Goal: Task Accomplishment & Management: Use online tool/utility

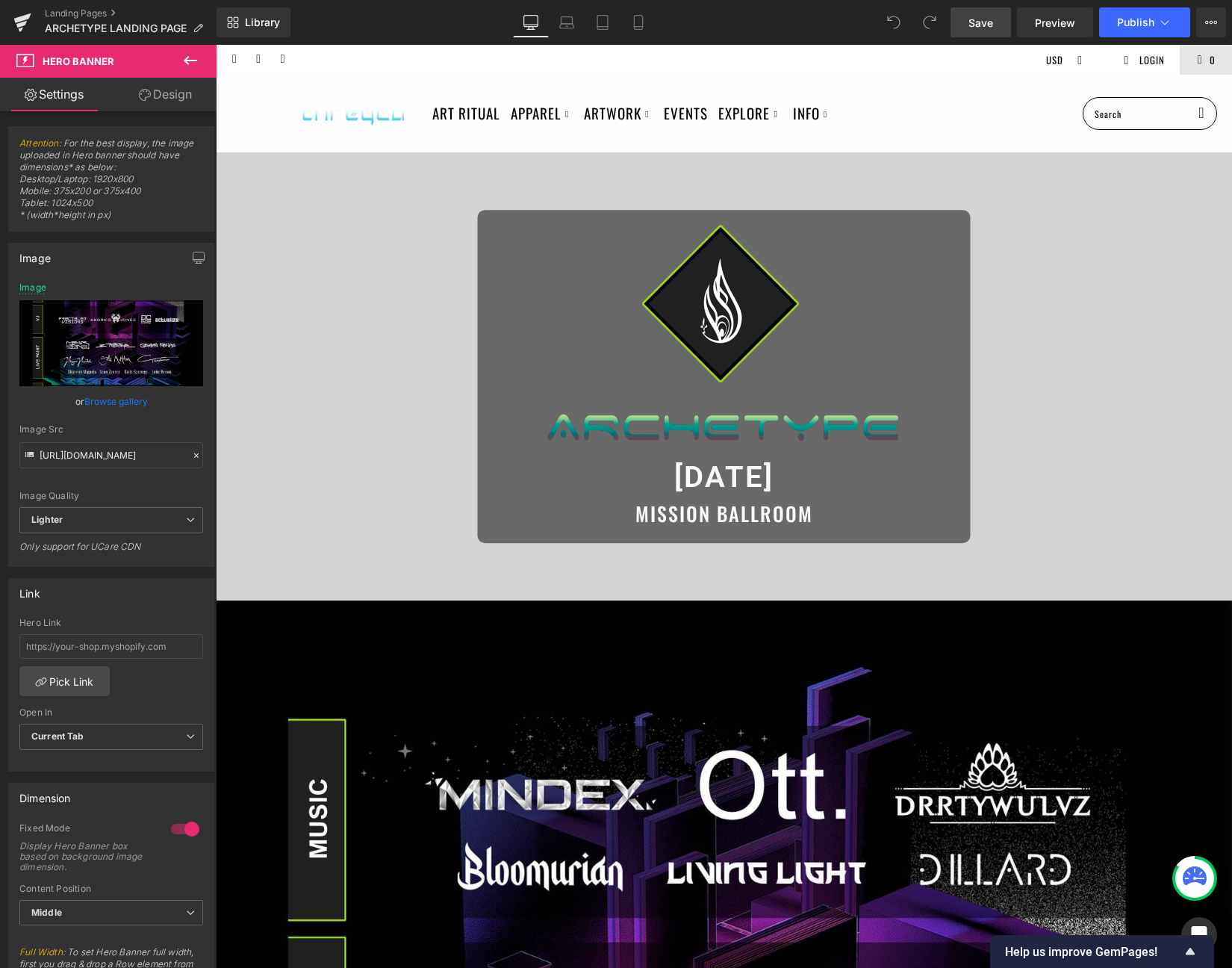
click at [971, 27] on span "Save" at bounding box center [981, 23] width 24 height 16
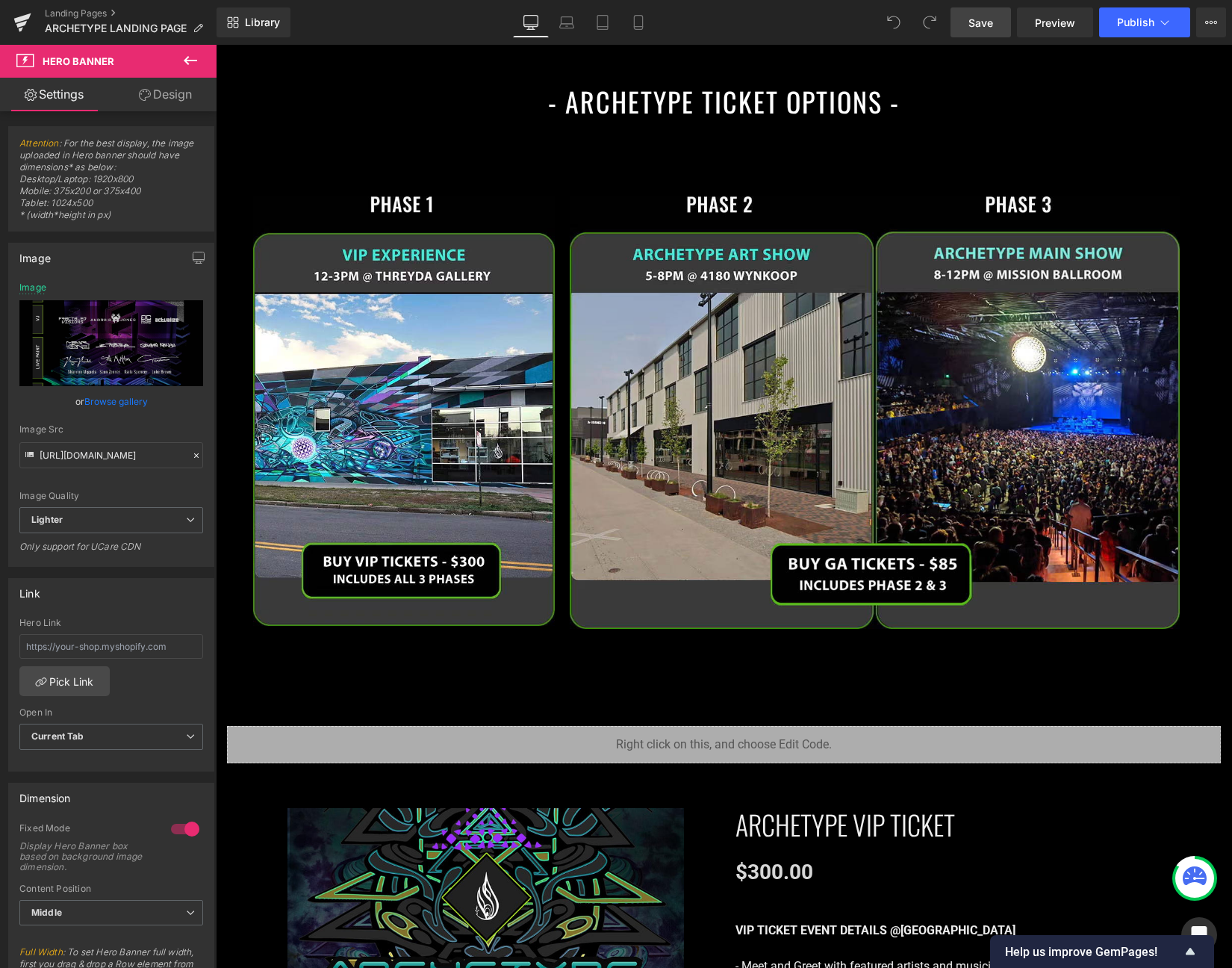
scroll to position [2073, 0]
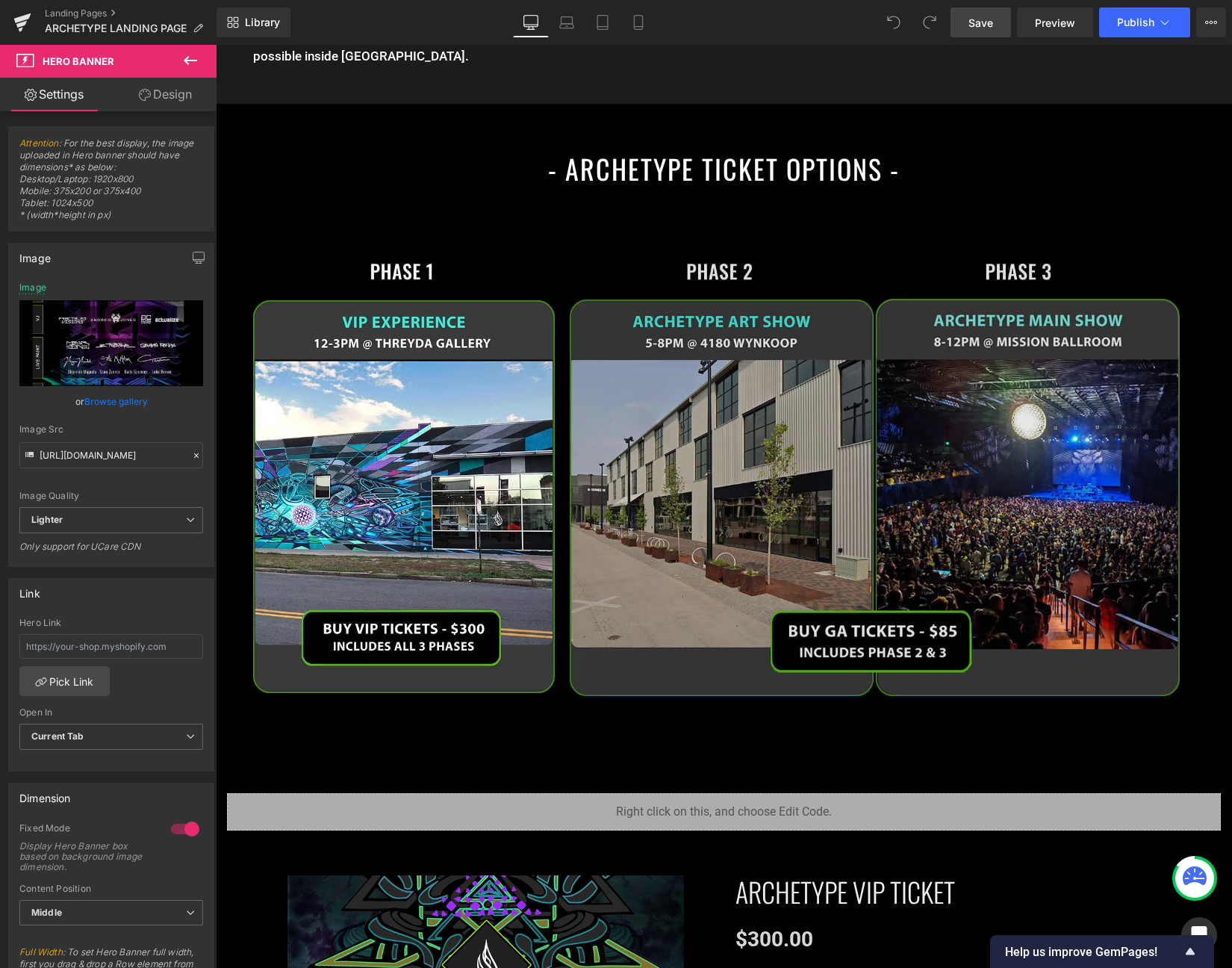
click at [864, 458] on img at bounding box center [875, 479] width 610 height 432
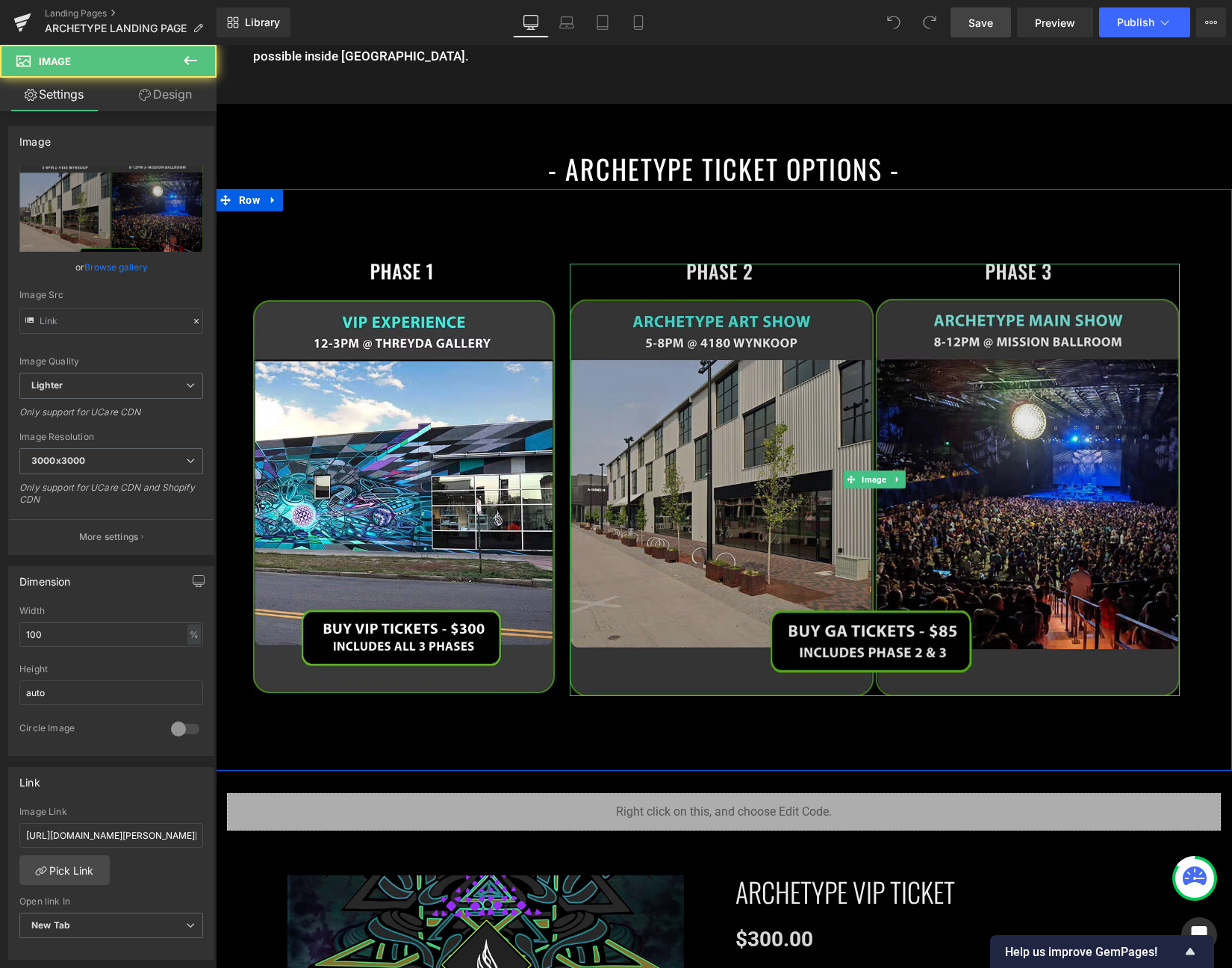
type input "[URL][DOMAIN_NAME]"
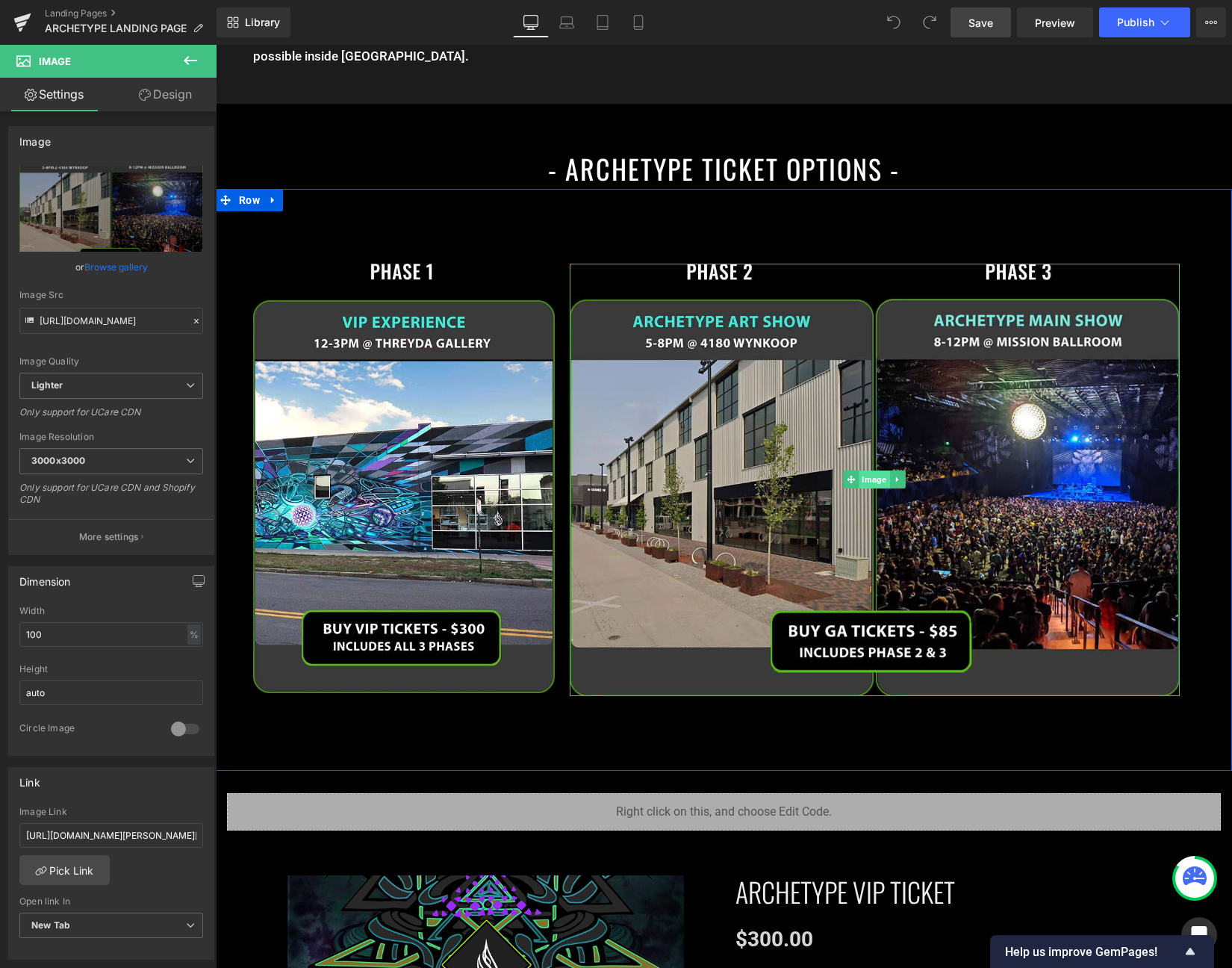
click at [864, 476] on span "Image" at bounding box center [875, 479] width 31 height 18
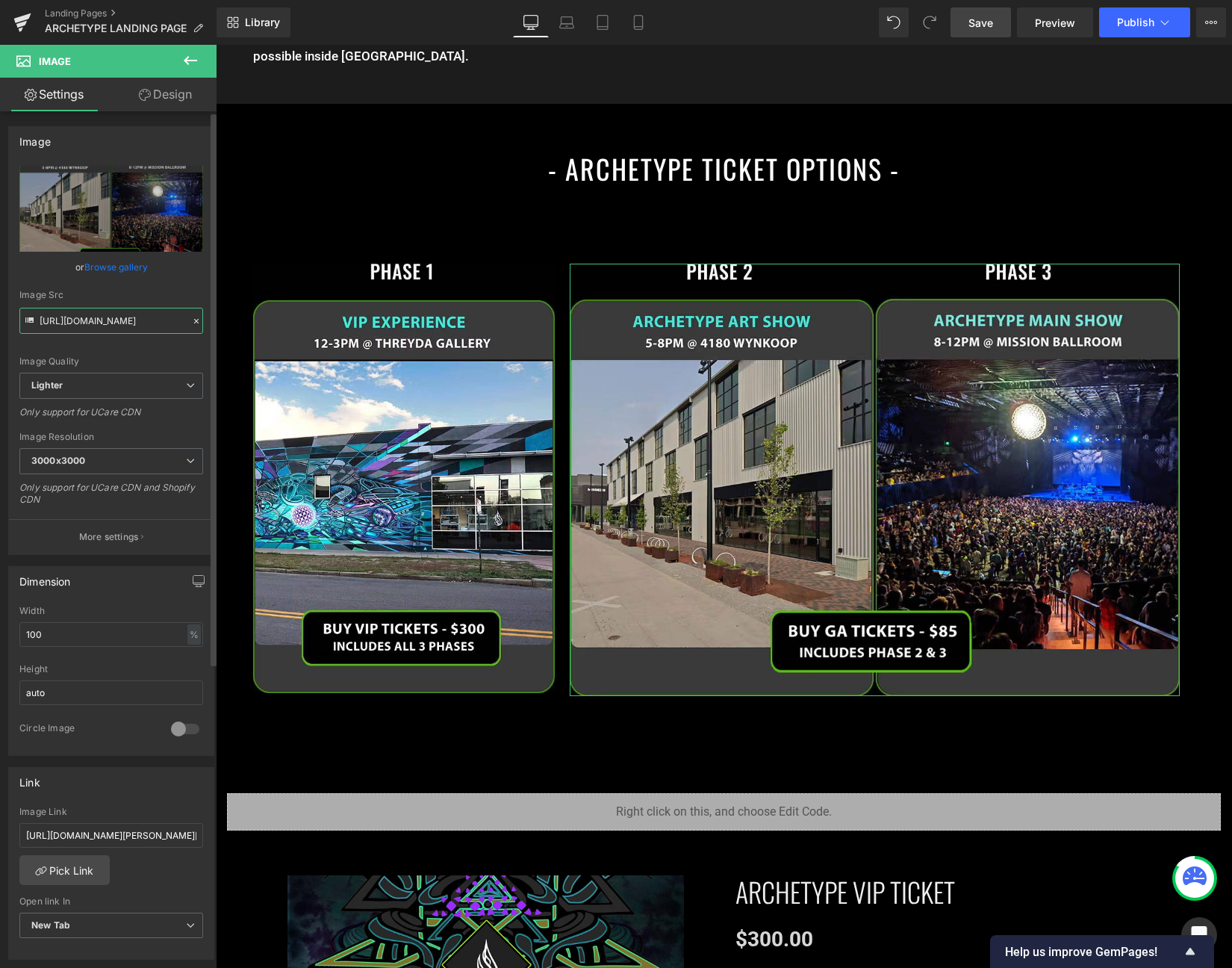
click at [115, 315] on input "[URL][DOMAIN_NAME]" at bounding box center [111, 320] width 184 height 26
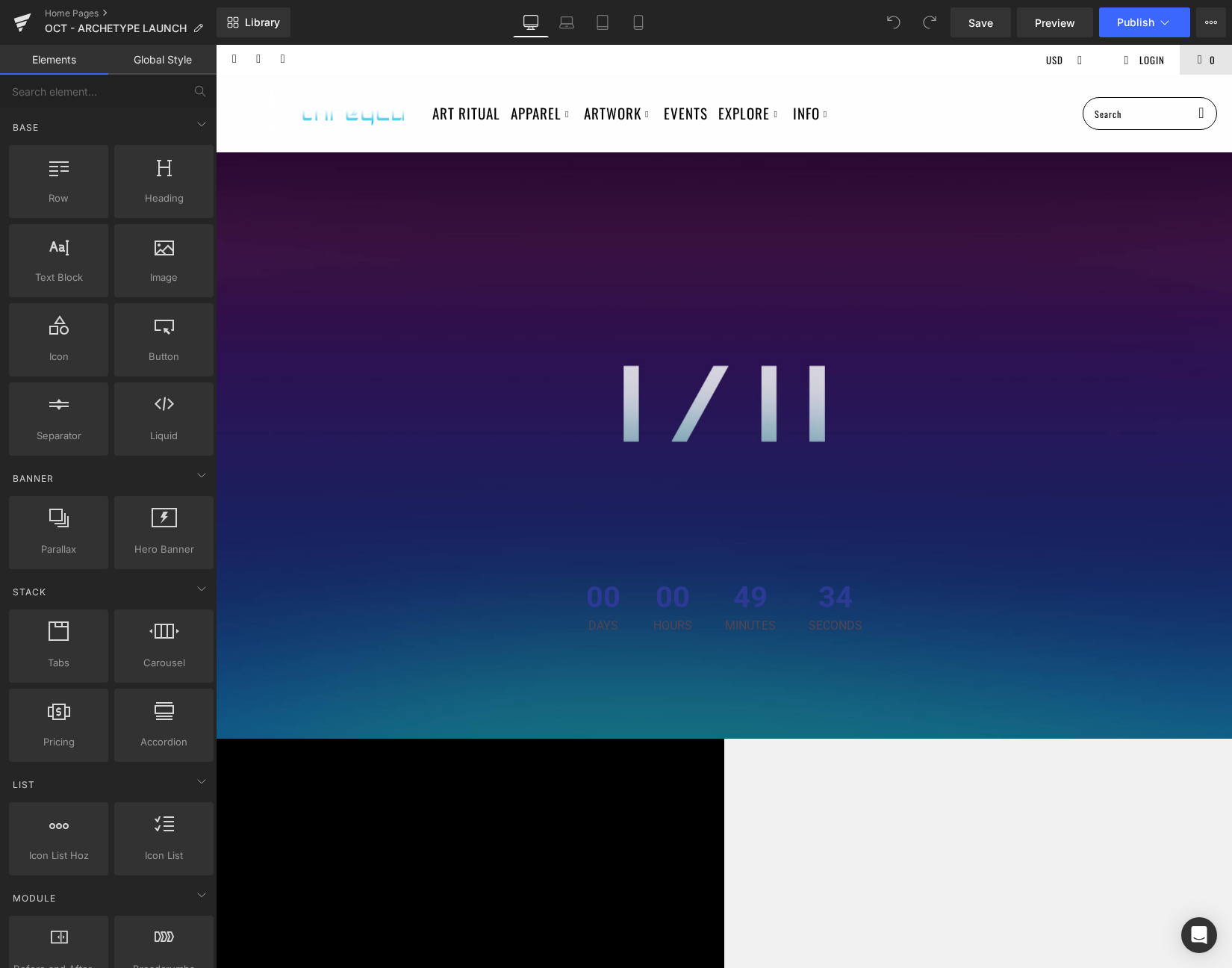
click at [216, 44] on span "Hero Banner" at bounding box center [216, 44] width 0 height 0
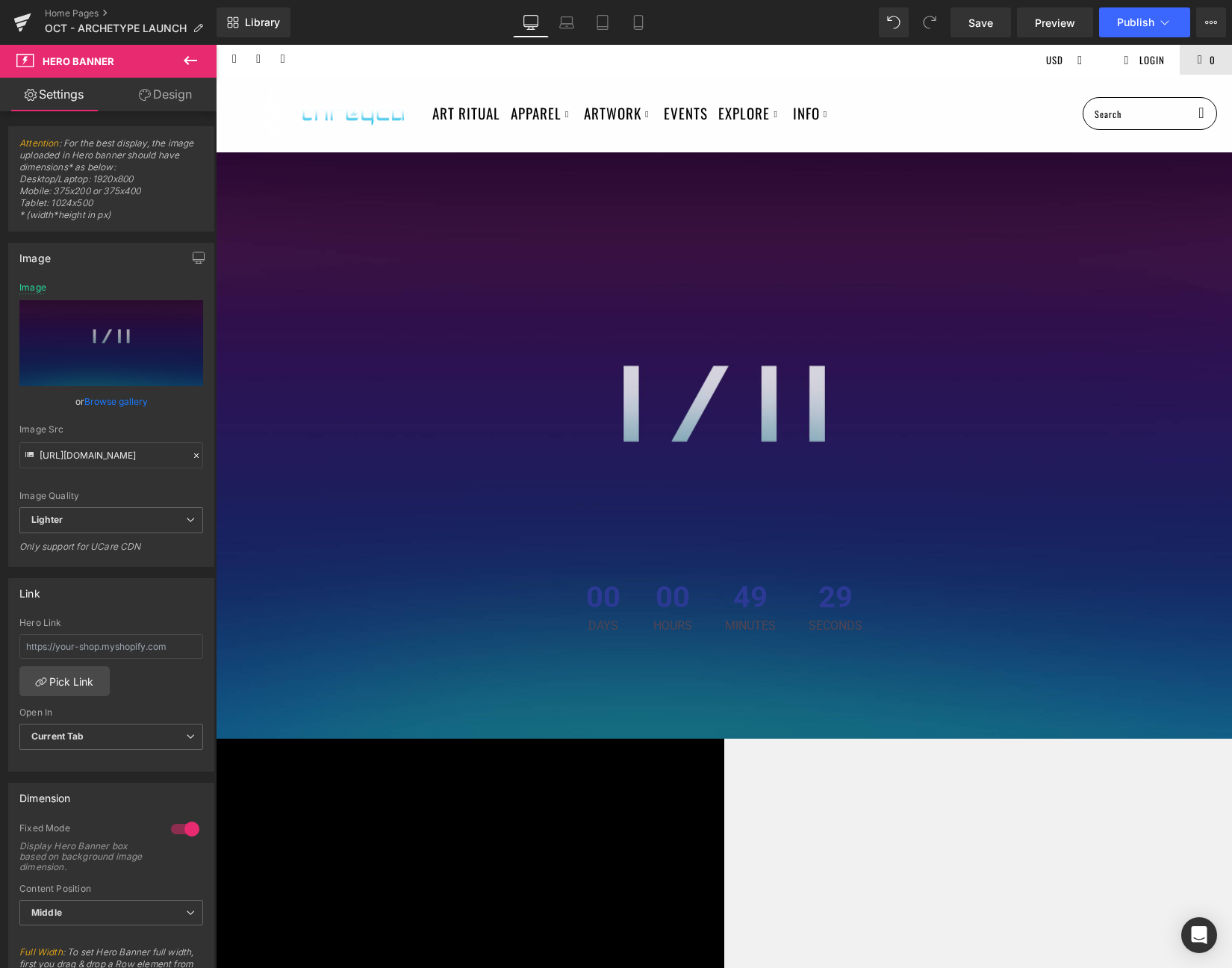
click at [707, 225] on div "00 Days 00 Hours 49 Minutes 29 Seconds Countdown Timer" at bounding box center [724, 505] width 1017 height 923
click at [216, 44] on span "Hero Banner" at bounding box center [216, 44] width 0 height 0
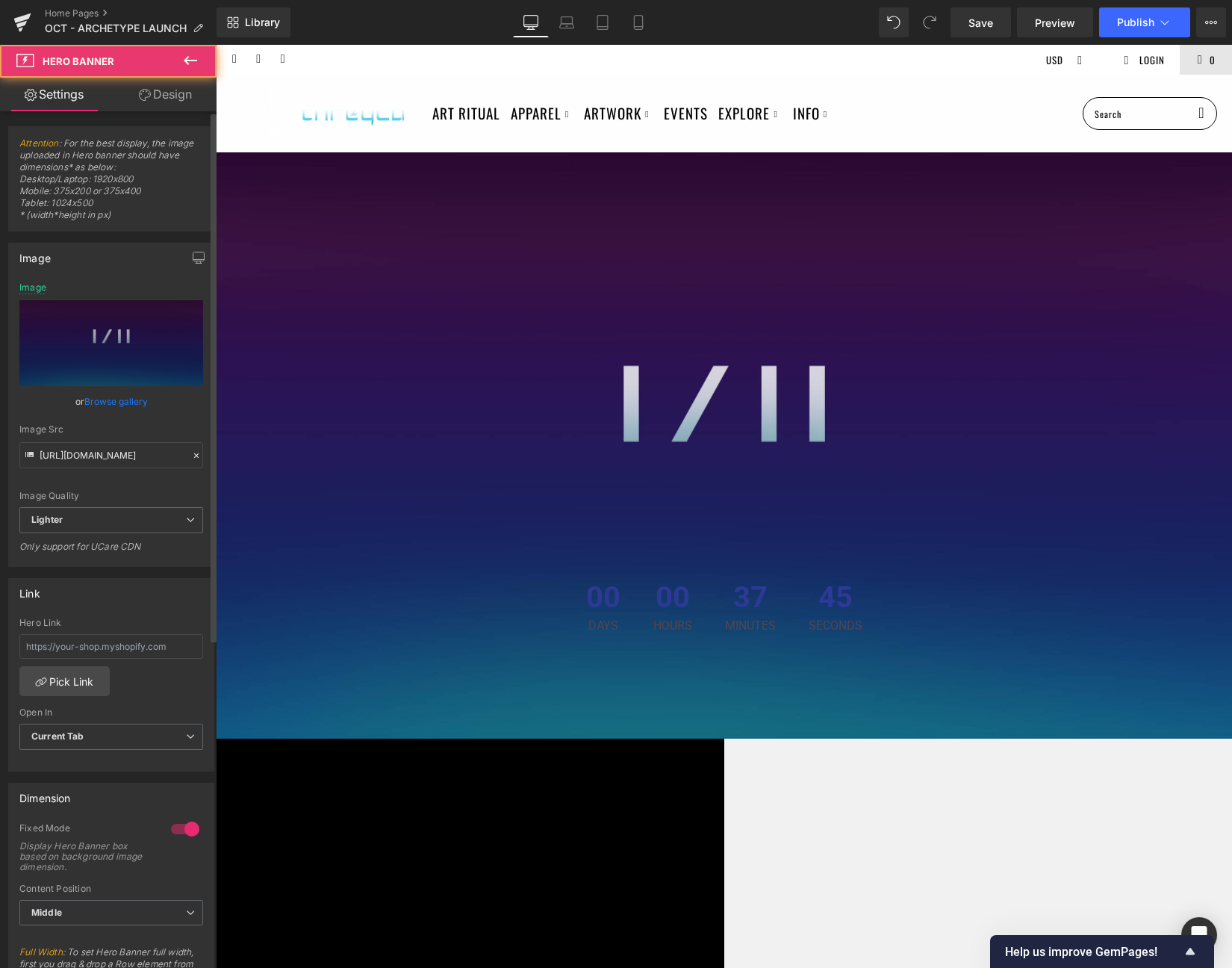
click at [122, 401] on link "Browse gallery" at bounding box center [116, 401] width 64 height 26
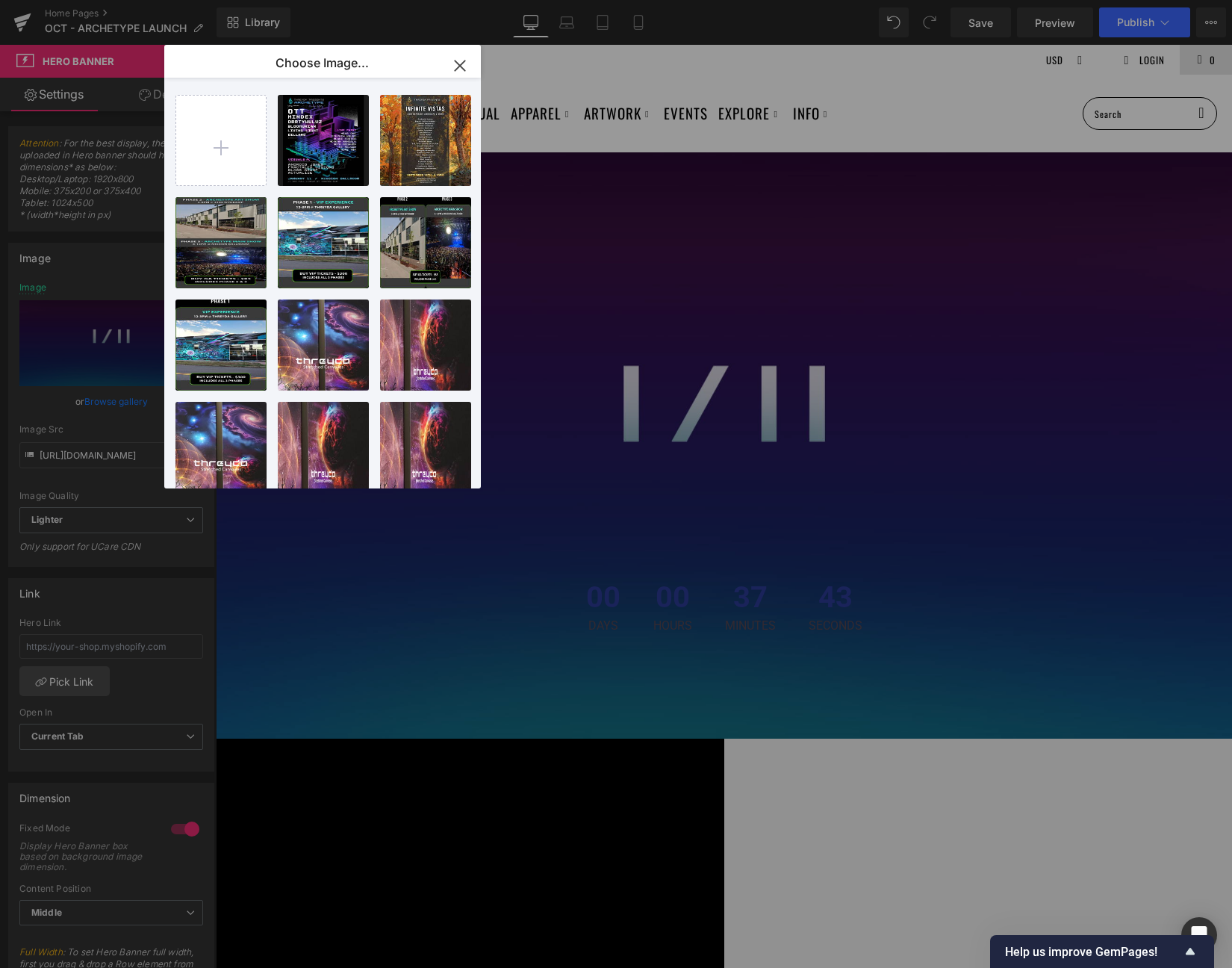
click at [465, 66] on icon "button" at bounding box center [460, 65] width 24 height 24
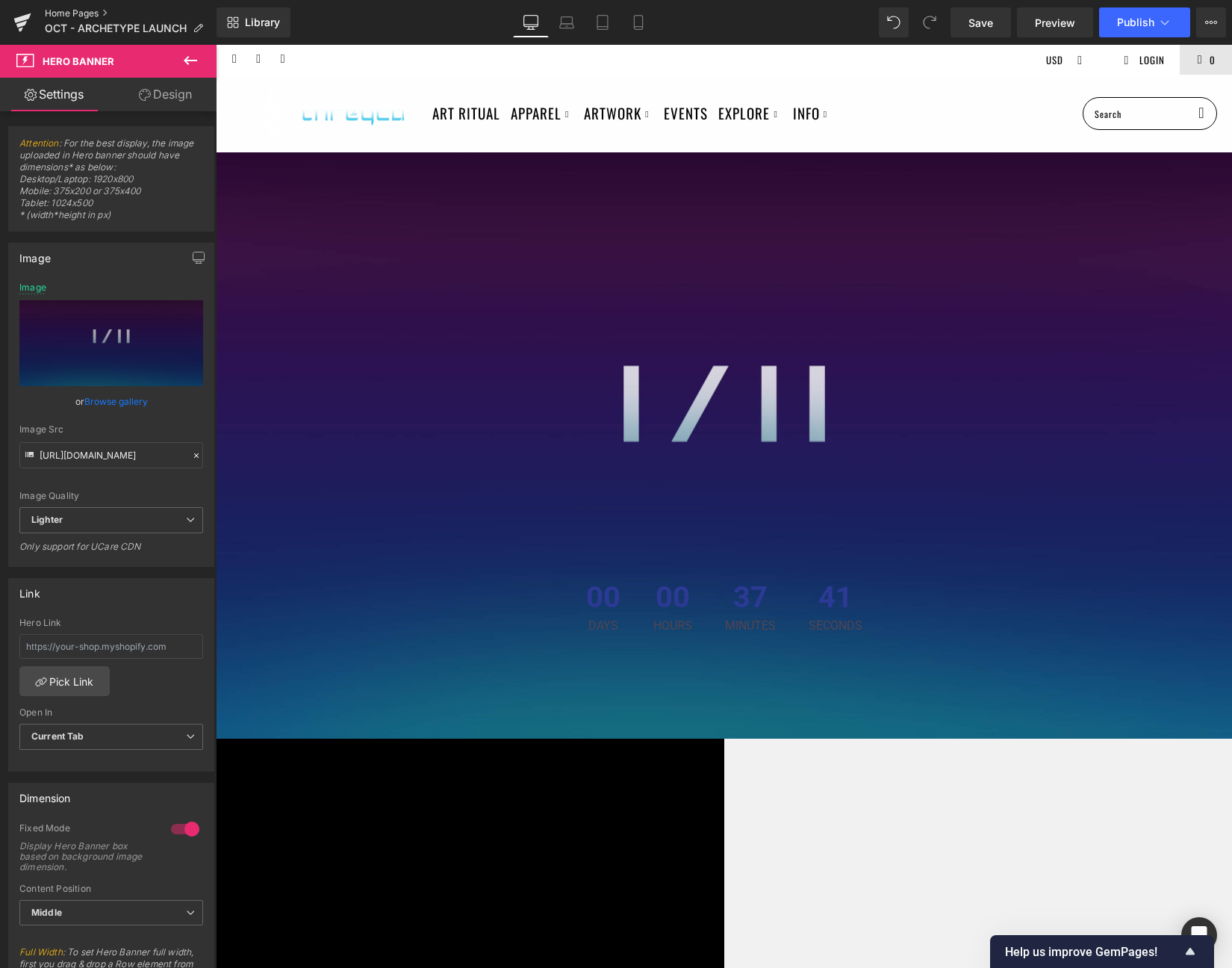
click at [68, 13] on link "Home Pages" at bounding box center [130, 13] width 172 height 12
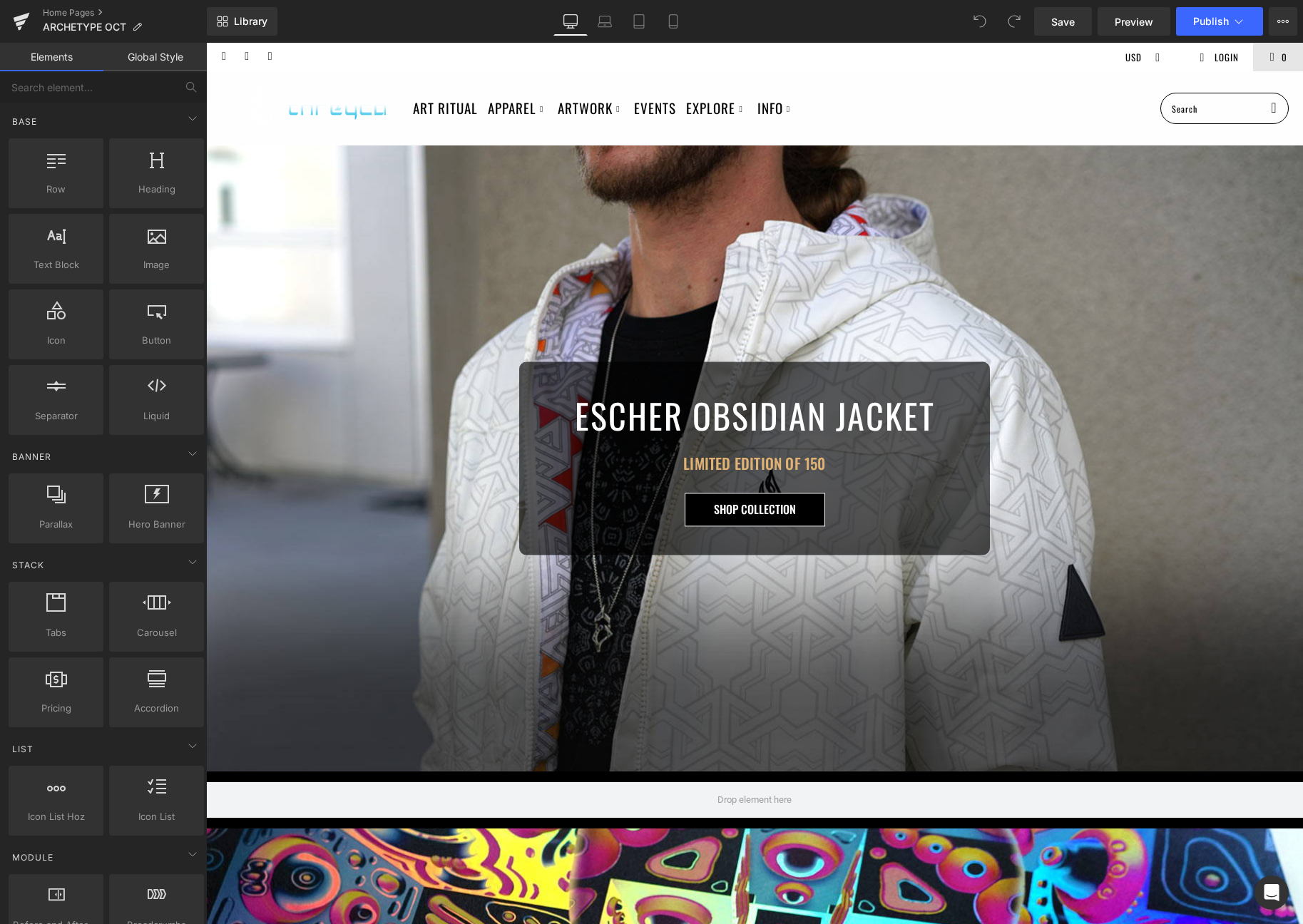
click at [726, 356] on div "ESCHER OBSIDIAN JACKET Heading LIMITED EDITION OF 150 Heading SHOP COLLECTION B…" at bounding box center [755, 458] width 1097 height 626
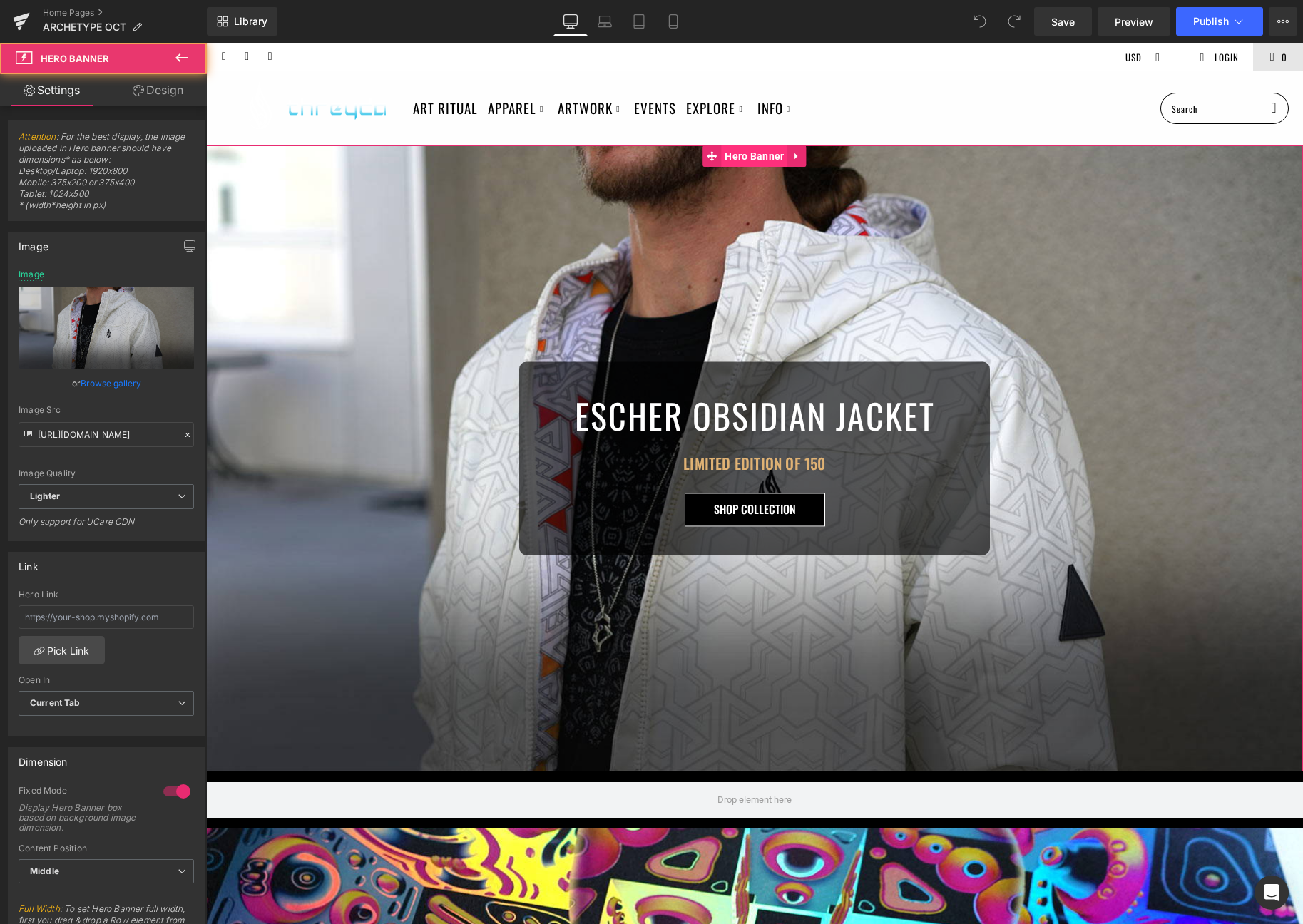
click at [756, 153] on span "Hero Banner" at bounding box center [754, 156] width 66 height 22
click at [94, 386] on link "Browse gallery" at bounding box center [111, 382] width 61 height 25
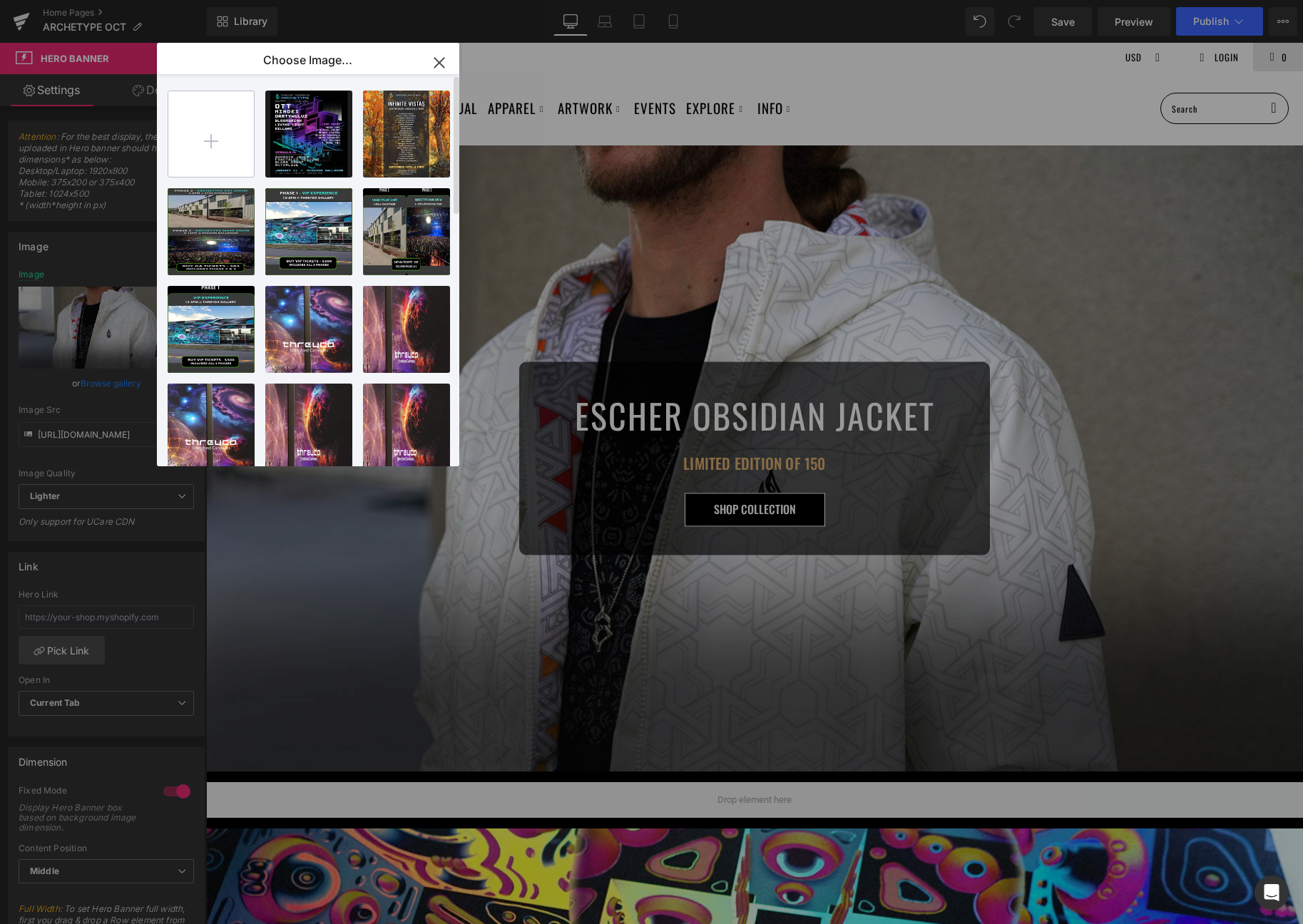
click at [208, 147] on input "file" at bounding box center [210, 134] width 86 height 86
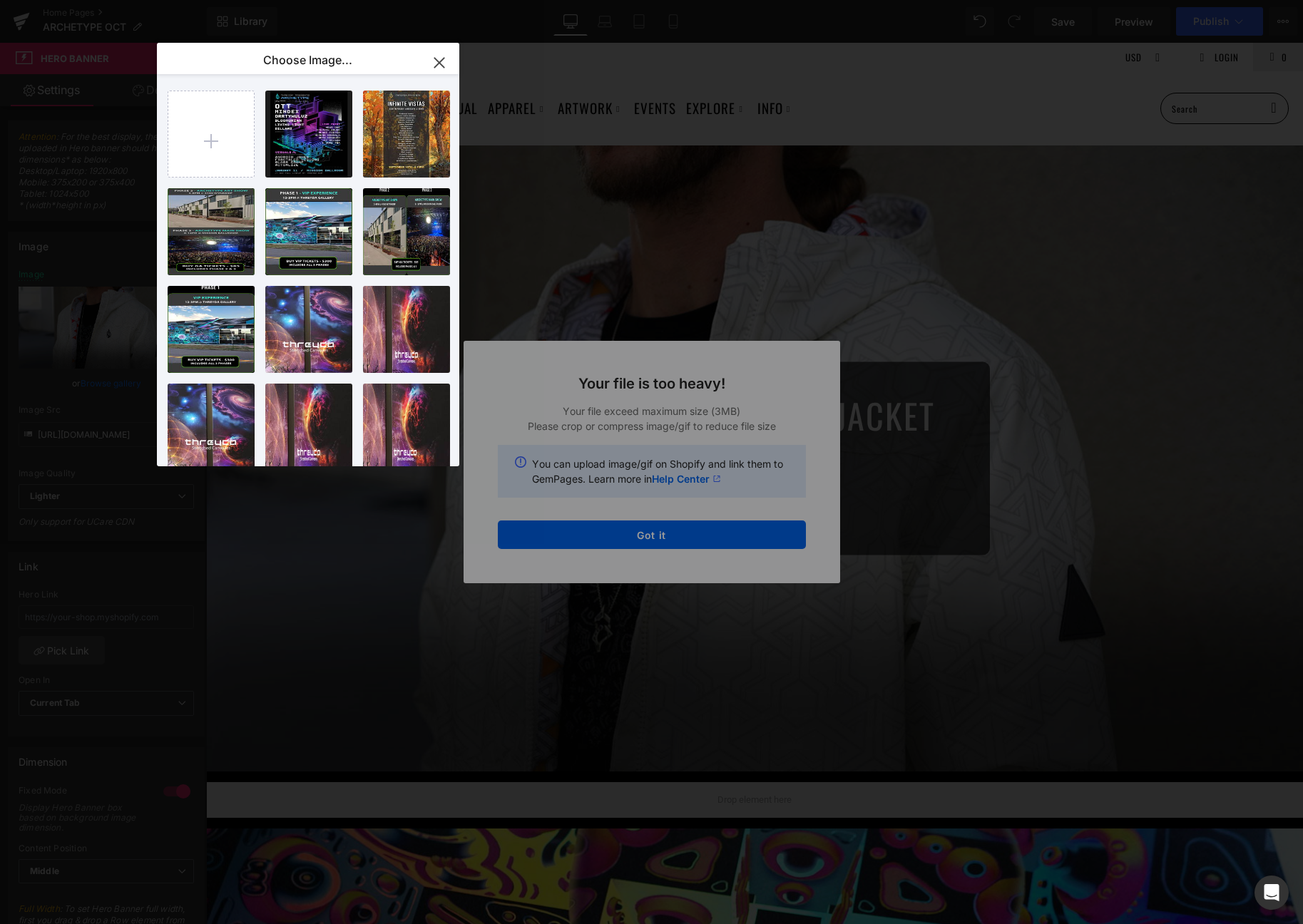
click at [435, 65] on icon "button" at bounding box center [439, 62] width 10 height 10
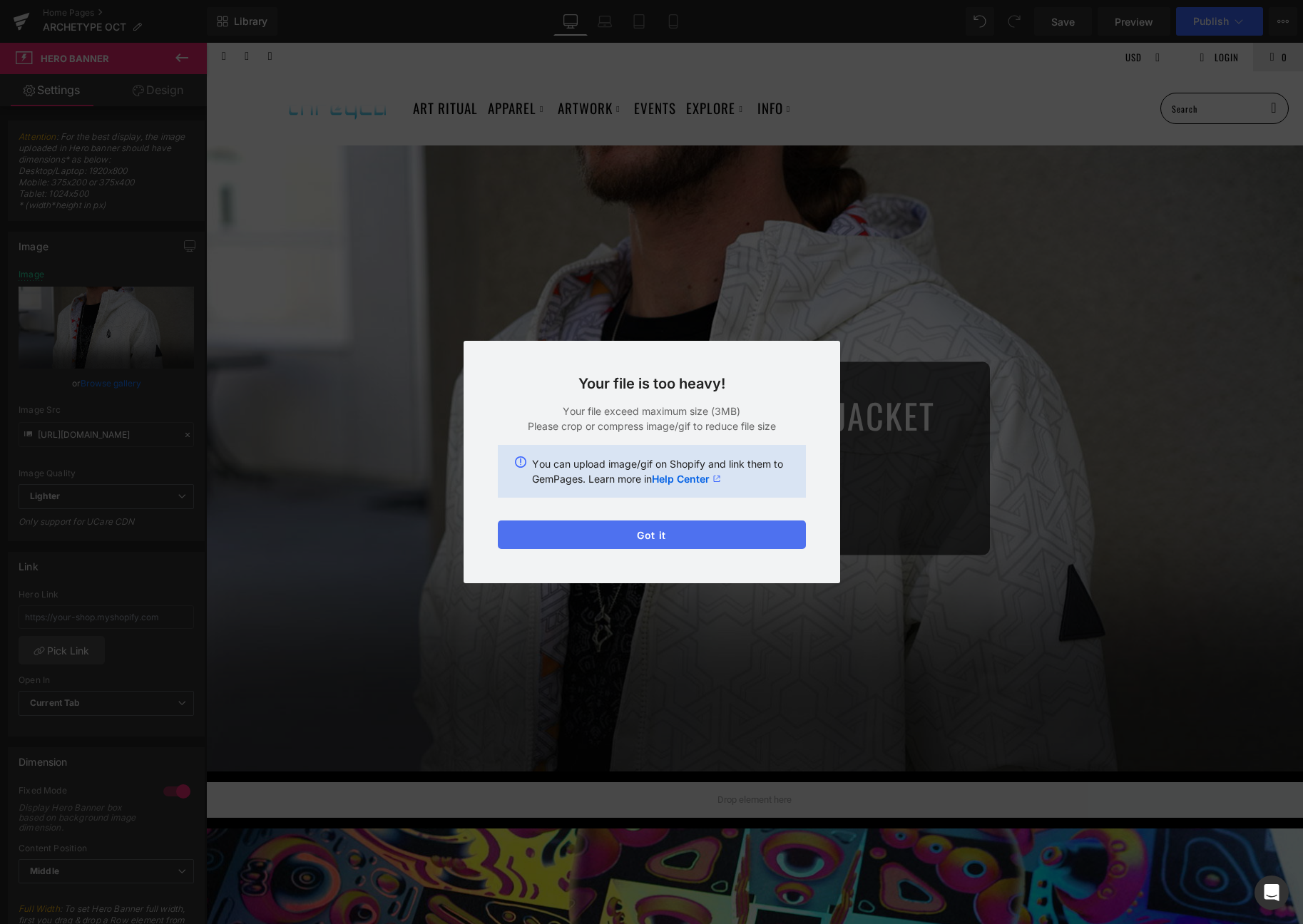
click at [700, 542] on button "Got it" at bounding box center [652, 535] width 308 height 29
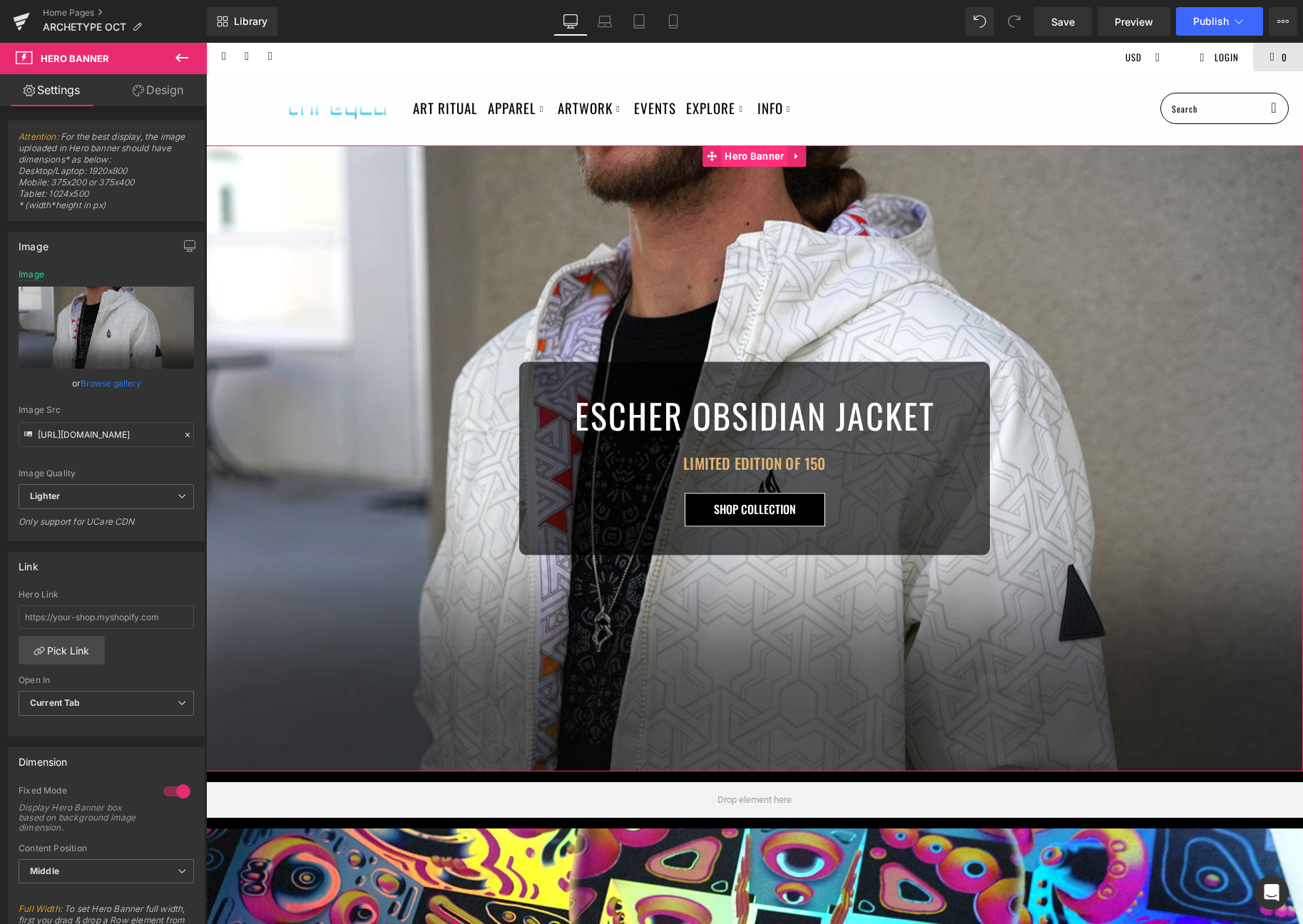
click at [739, 165] on span "Hero Banner" at bounding box center [754, 156] width 66 height 22
click at [90, 378] on link "Browse gallery" at bounding box center [111, 382] width 61 height 25
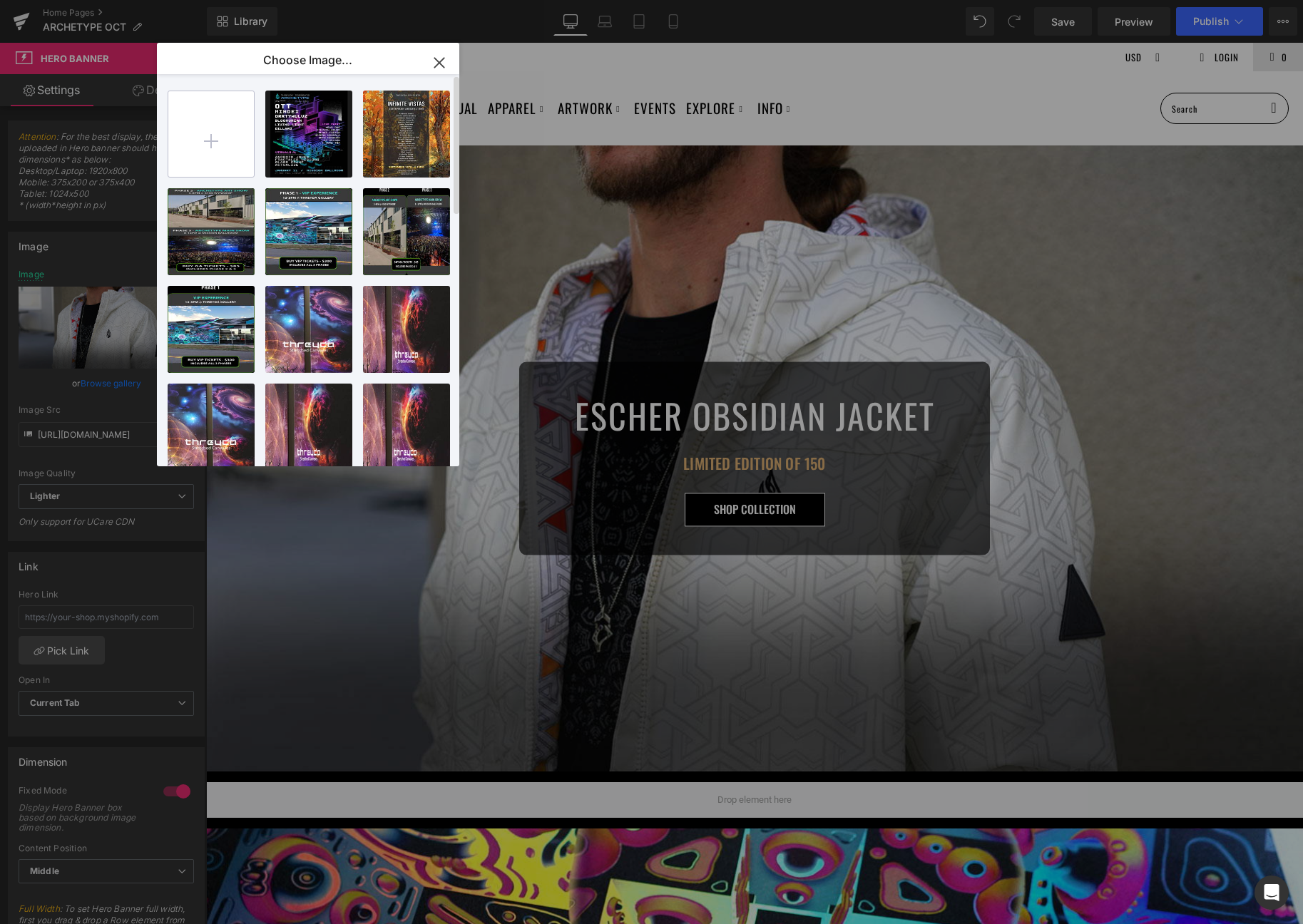
click at [201, 143] on input "file" at bounding box center [210, 134] width 86 height 86
type input "C:\fakepath\arch_desktop.jpg"
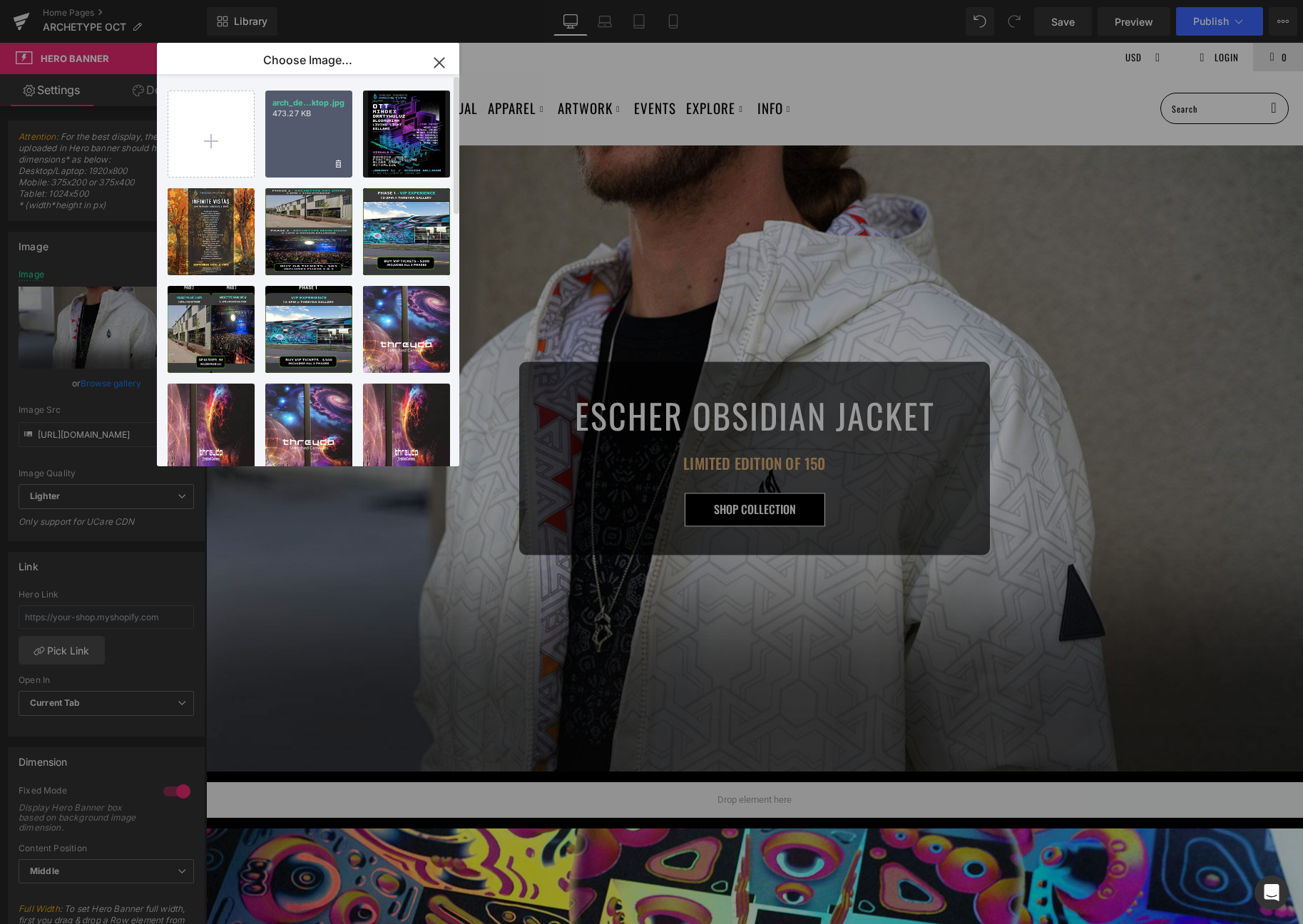
click at [319, 134] on div "arch_de...ktop.jpg 473.27 KB" at bounding box center [308, 134] width 87 height 87
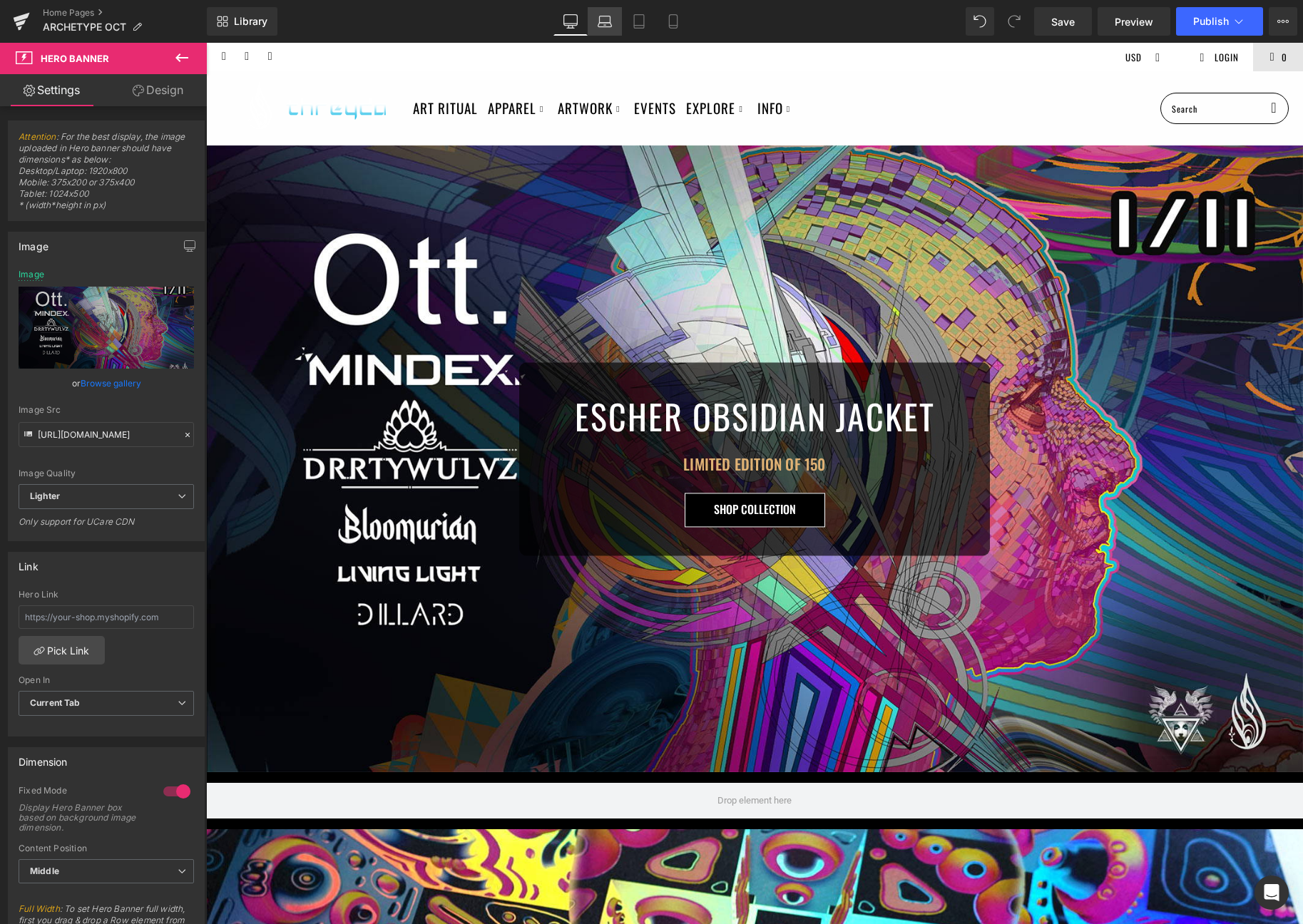
click at [605, 20] on icon at bounding box center [605, 22] width 14 height 14
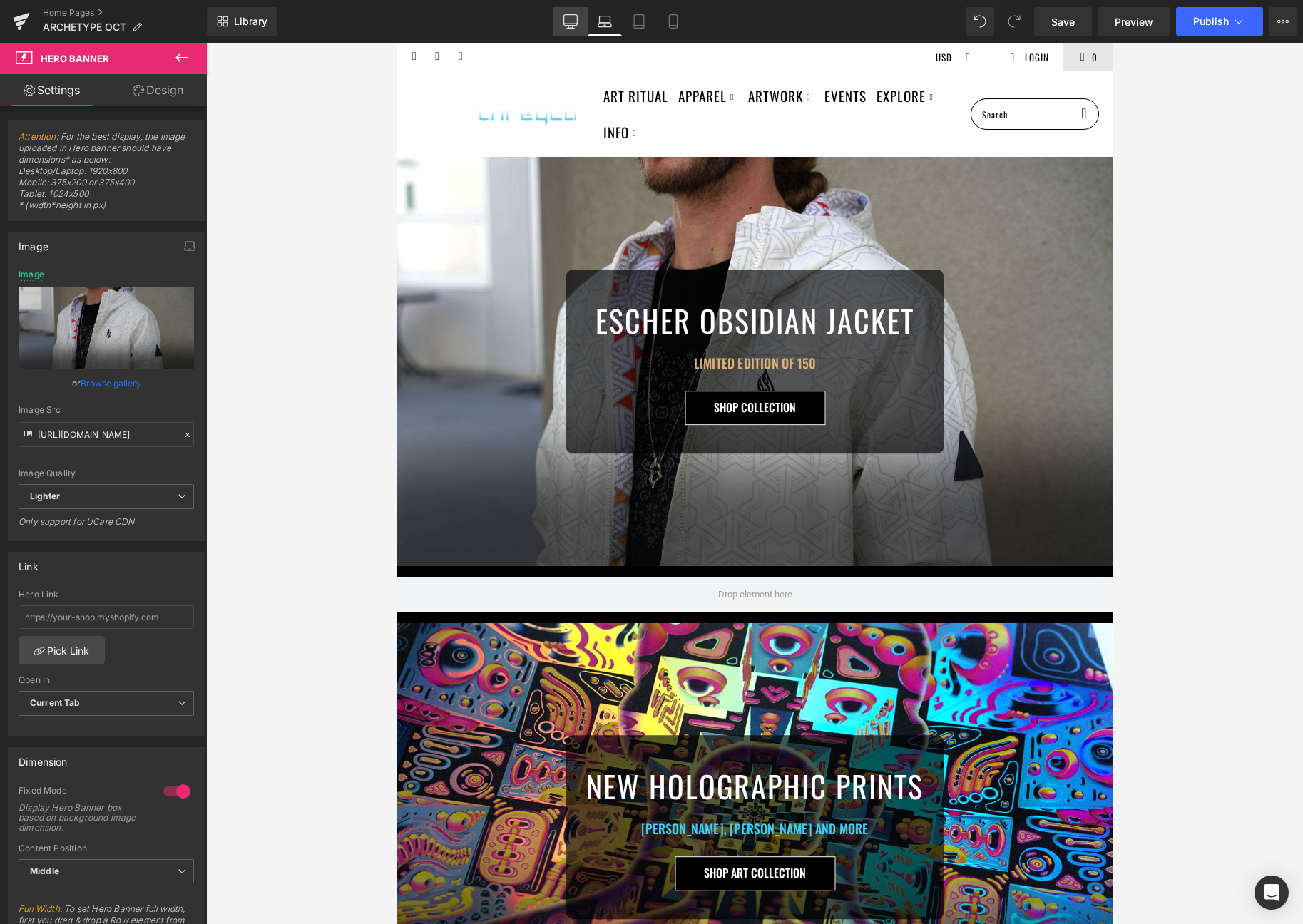
click at [567, 15] on icon at bounding box center [571, 22] width 14 height 14
type input "https://ucarecdn.com/f0bb3b4b-c636-4e0d-8b9d-b9fa83a40622/-/format/auto/-/previ…"
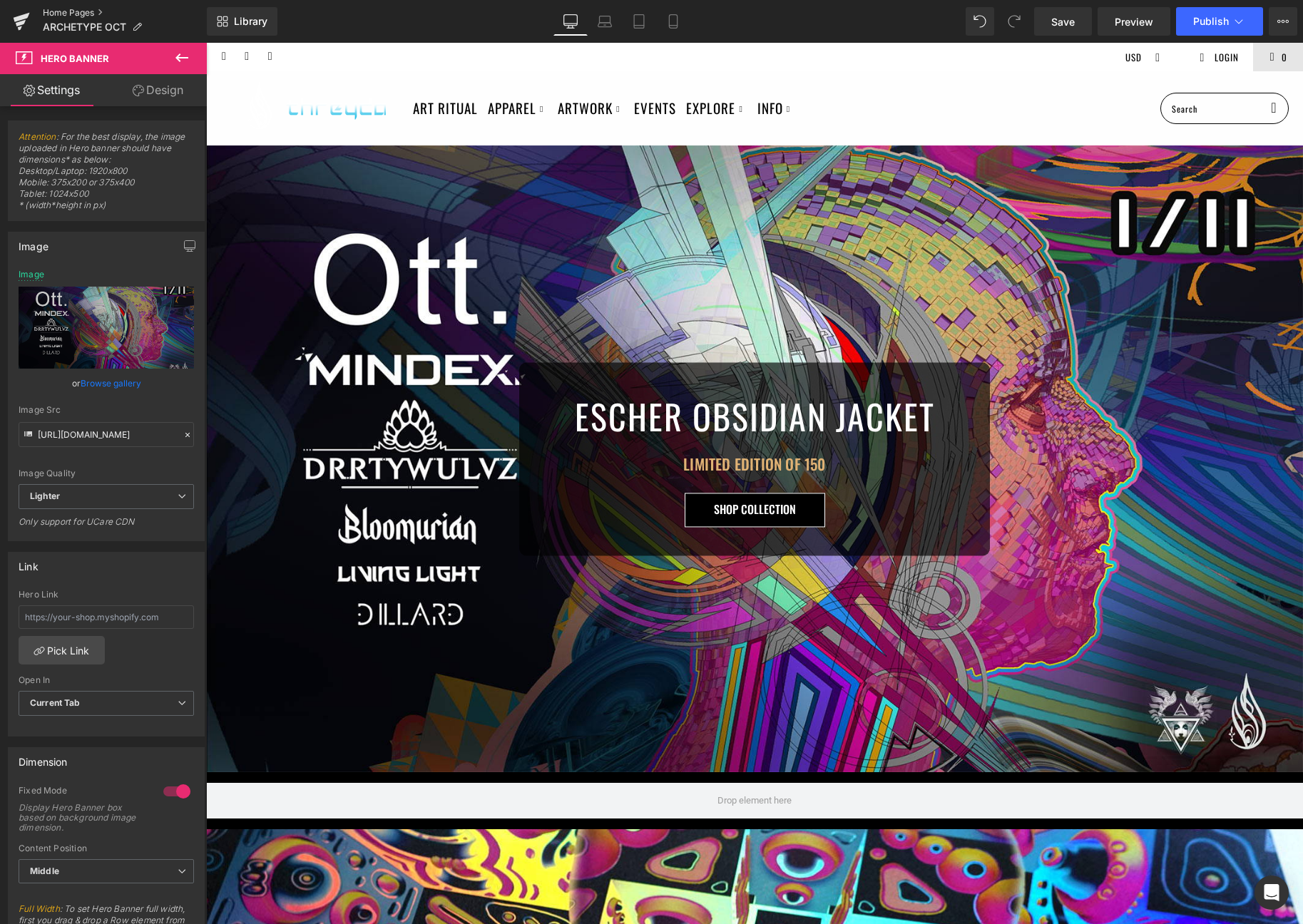
click at [57, 16] on link "Home Pages" at bounding box center [124, 13] width 164 height 11
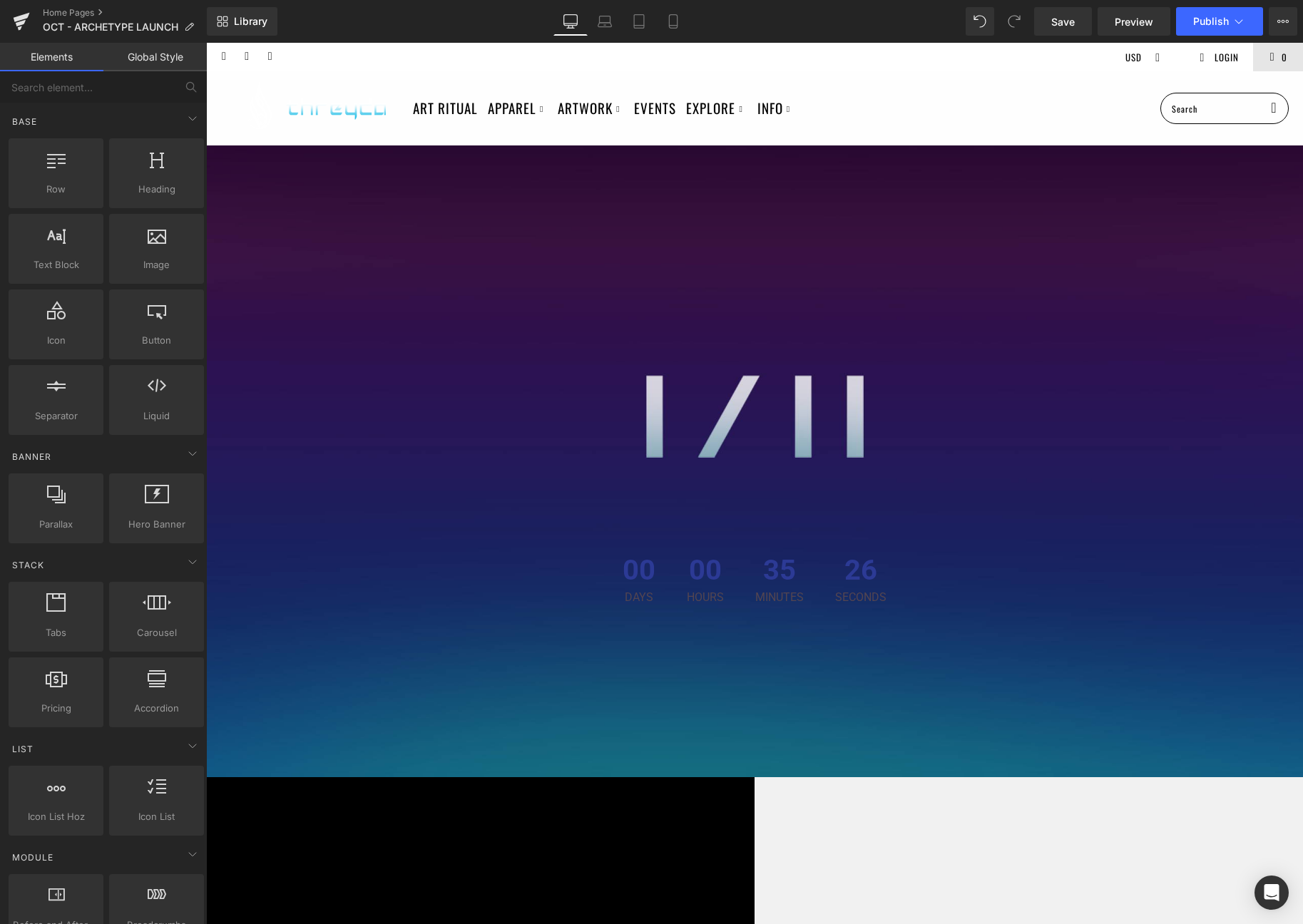
click at [206, 42] on span "Hero Banner" at bounding box center [206, 42] width 0 height 0
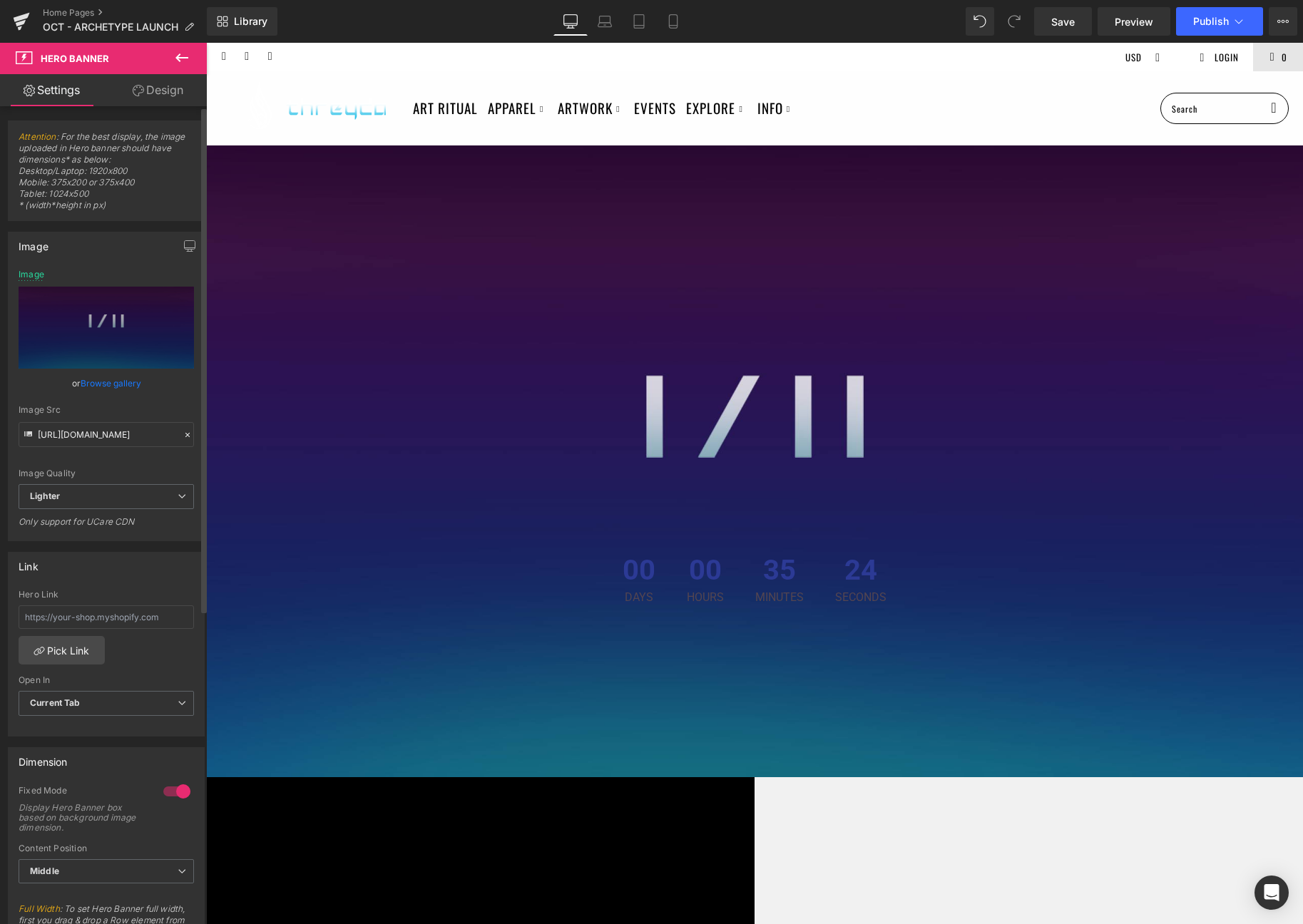
click at [106, 382] on link "Browse gallery" at bounding box center [111, 382] width 61 height 25
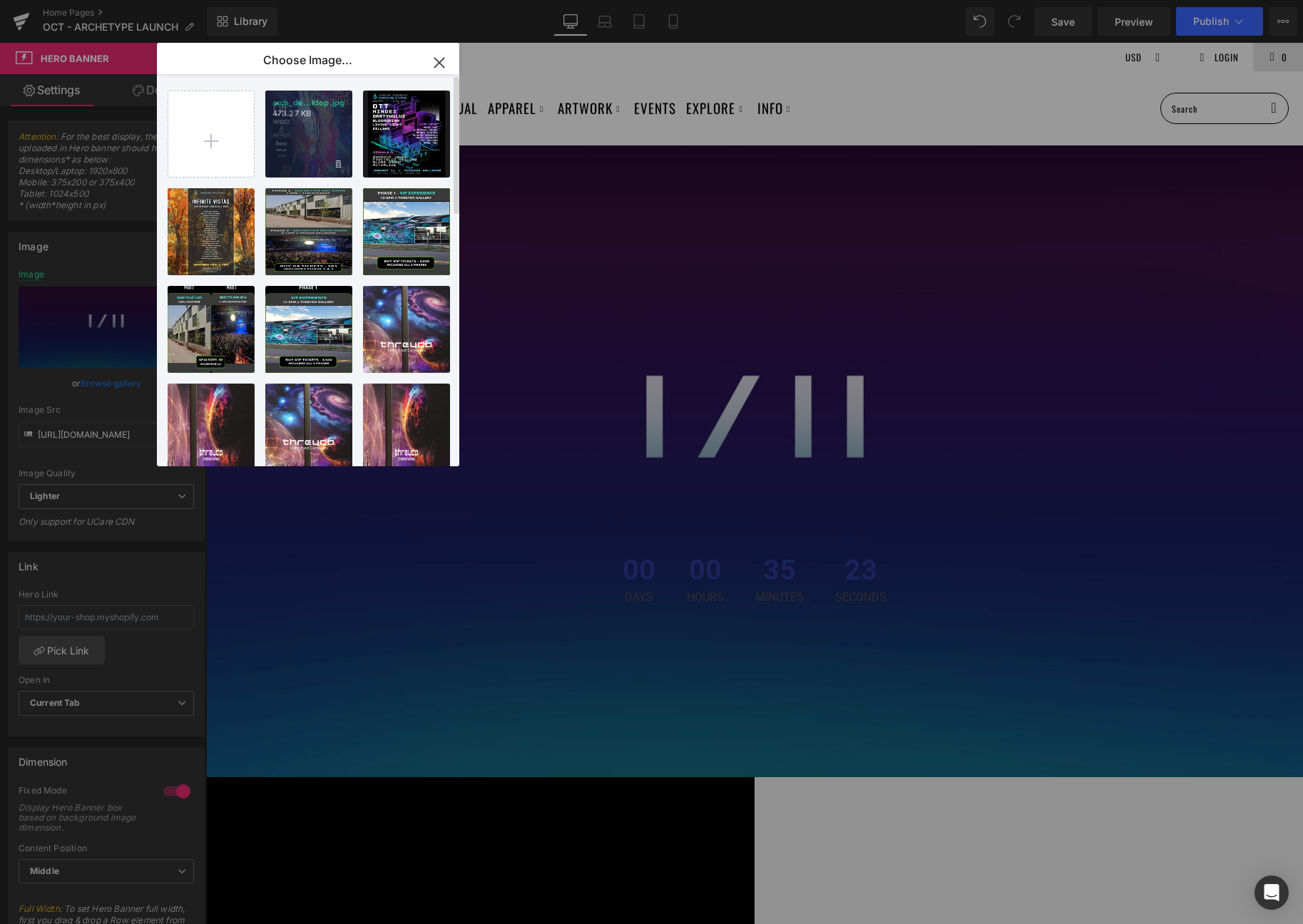
click at [297, 135] on div "arch_de...ktop.jpg 473.27 KB" at bounding box center [308, 134] width 87 height 87
type input "https://ucarecdn.com/f0bb3b4b-c636-4e0d-8b9d-b9fa83a40622/-/format/auto/-/previ…"
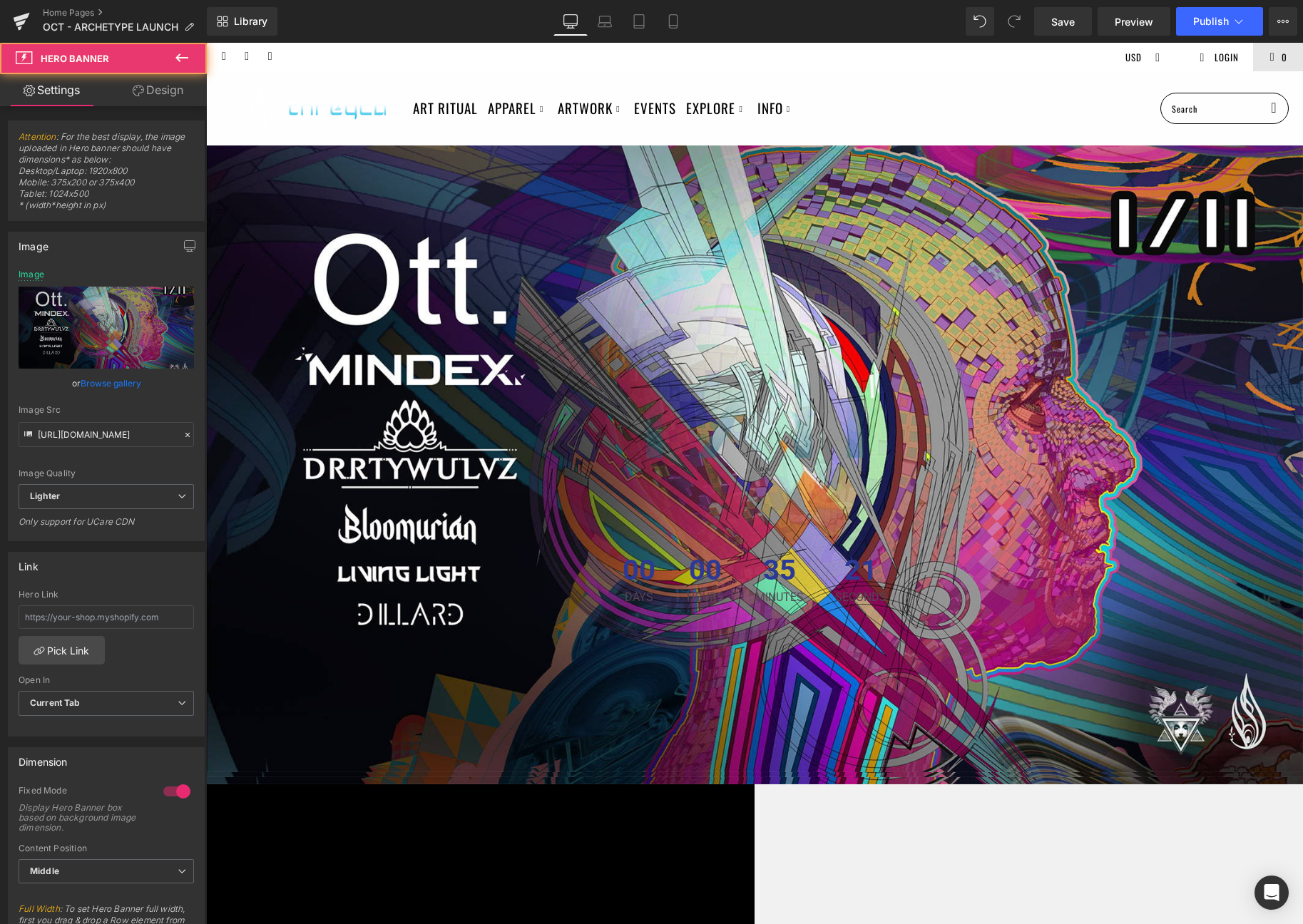
click at [692, 312] on div "00 Days 00 Hours 35 Minutes 21 Seconds Countdown Timer" at bounding box center [755, 482] width 1097 height 881
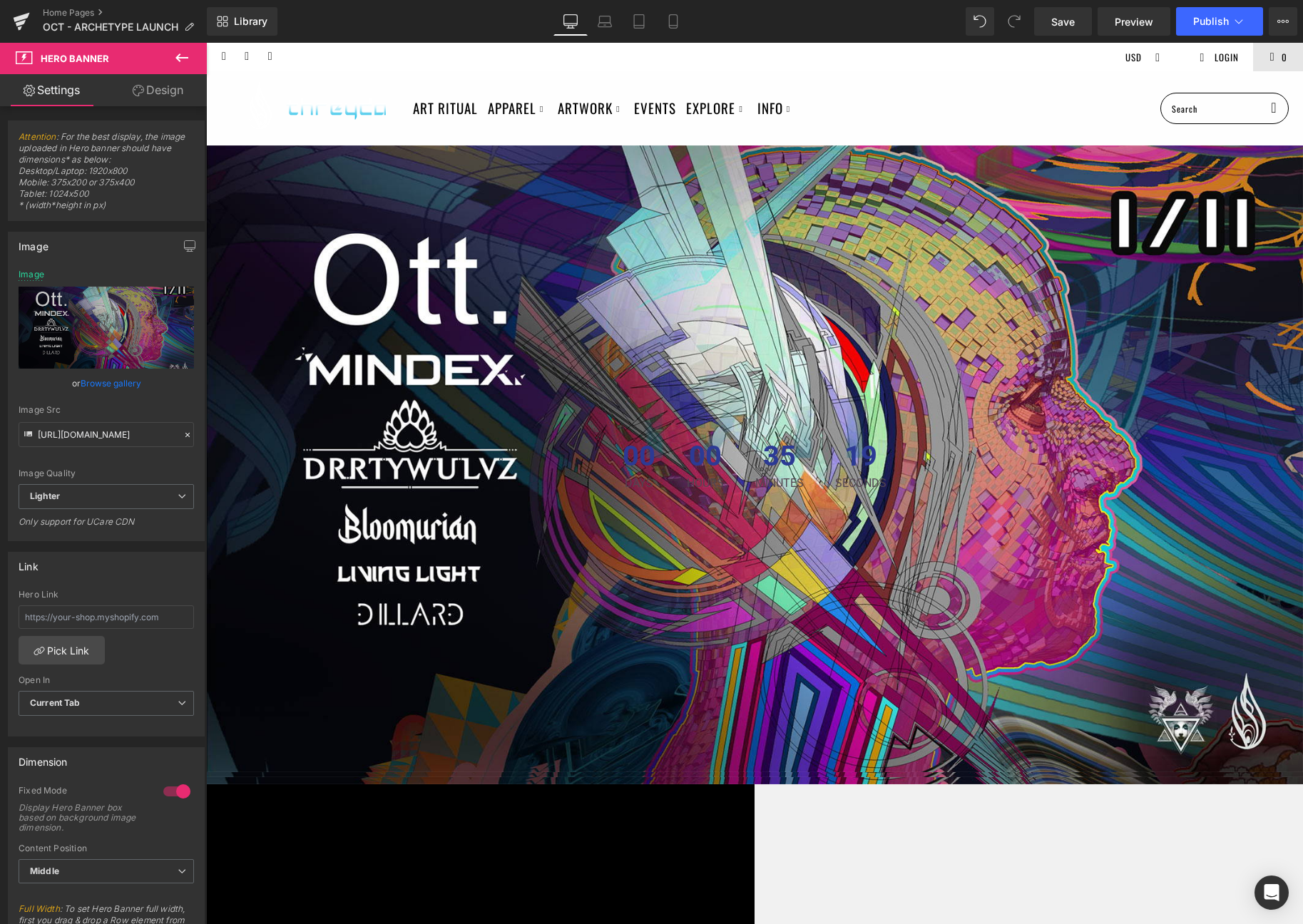
click at [206, 42] on span "Countdown Timer" at bounding box center [206, 42] width 0 height 0
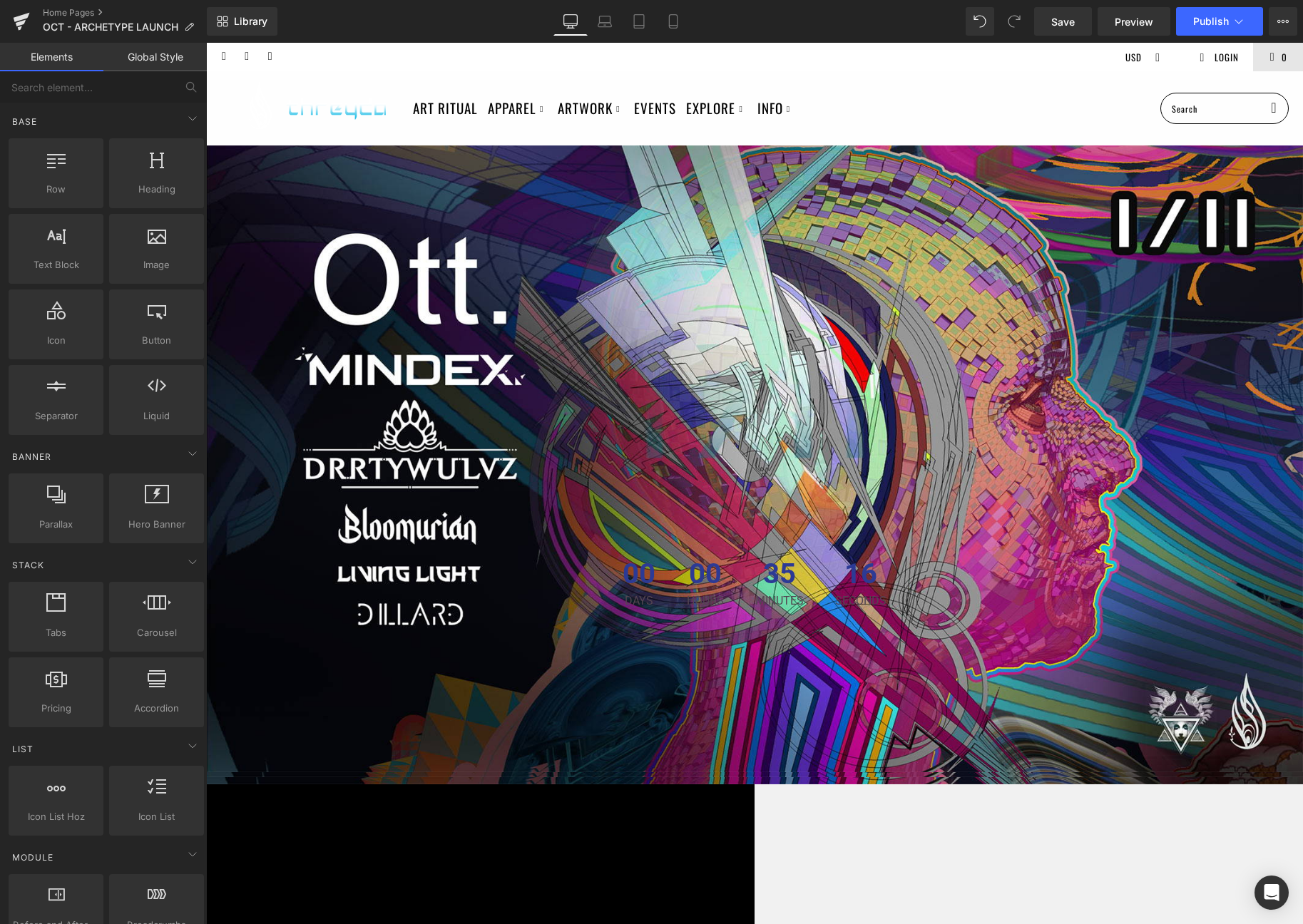
drag, startPoint x: 957, startPoint y: 748, endPoint x: 750, endPoint y: 705, distance: 211.4
click at [603, 24] on icon at bounding box center [605, 22] width 14 height 14
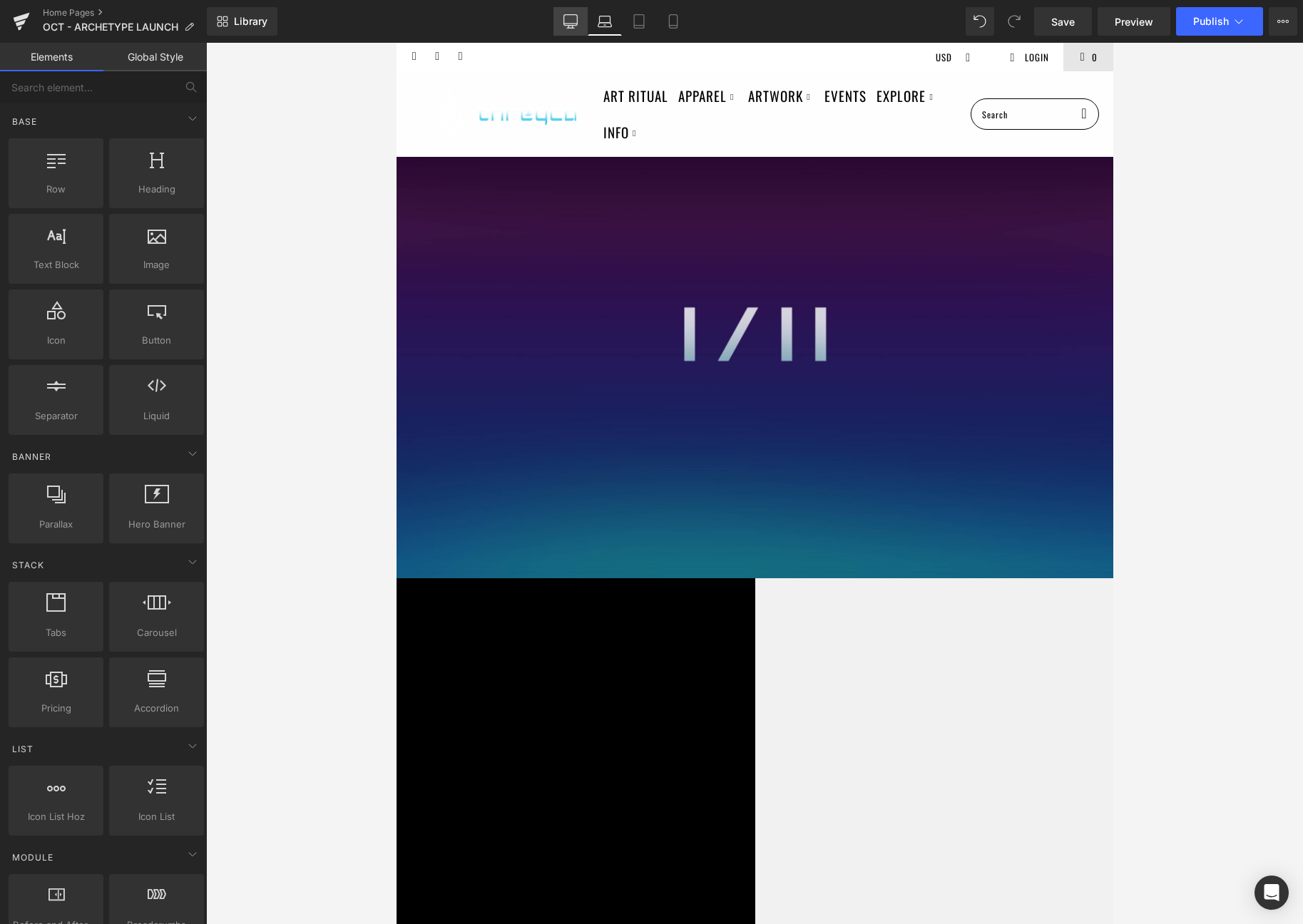
click at [579, 18] on link "Desktop" at bounding box center [570, 22] width 34 height 29
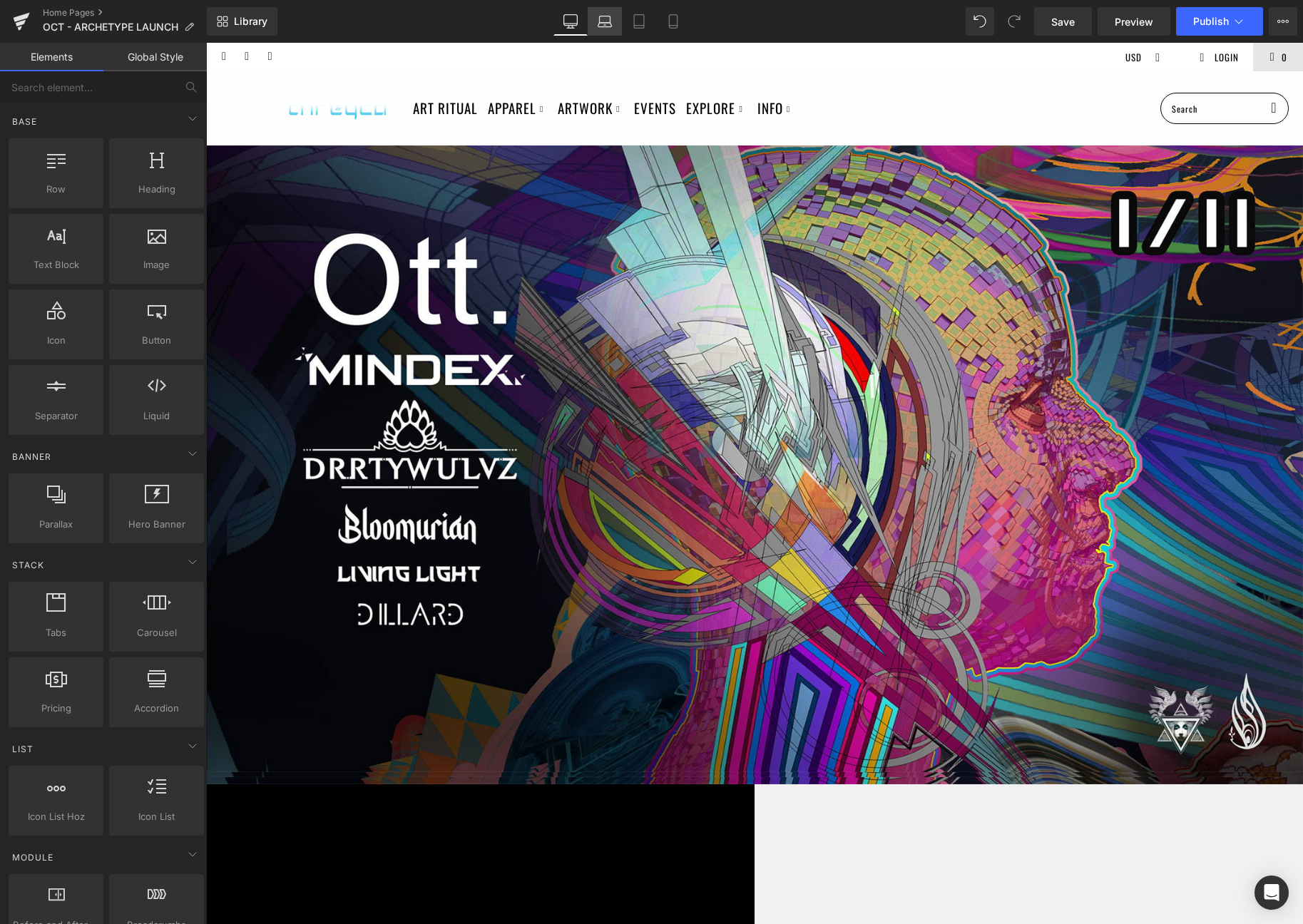
click at [606, 32] on link "Laptop" at bounding box center [604, 22] width 34 height 29
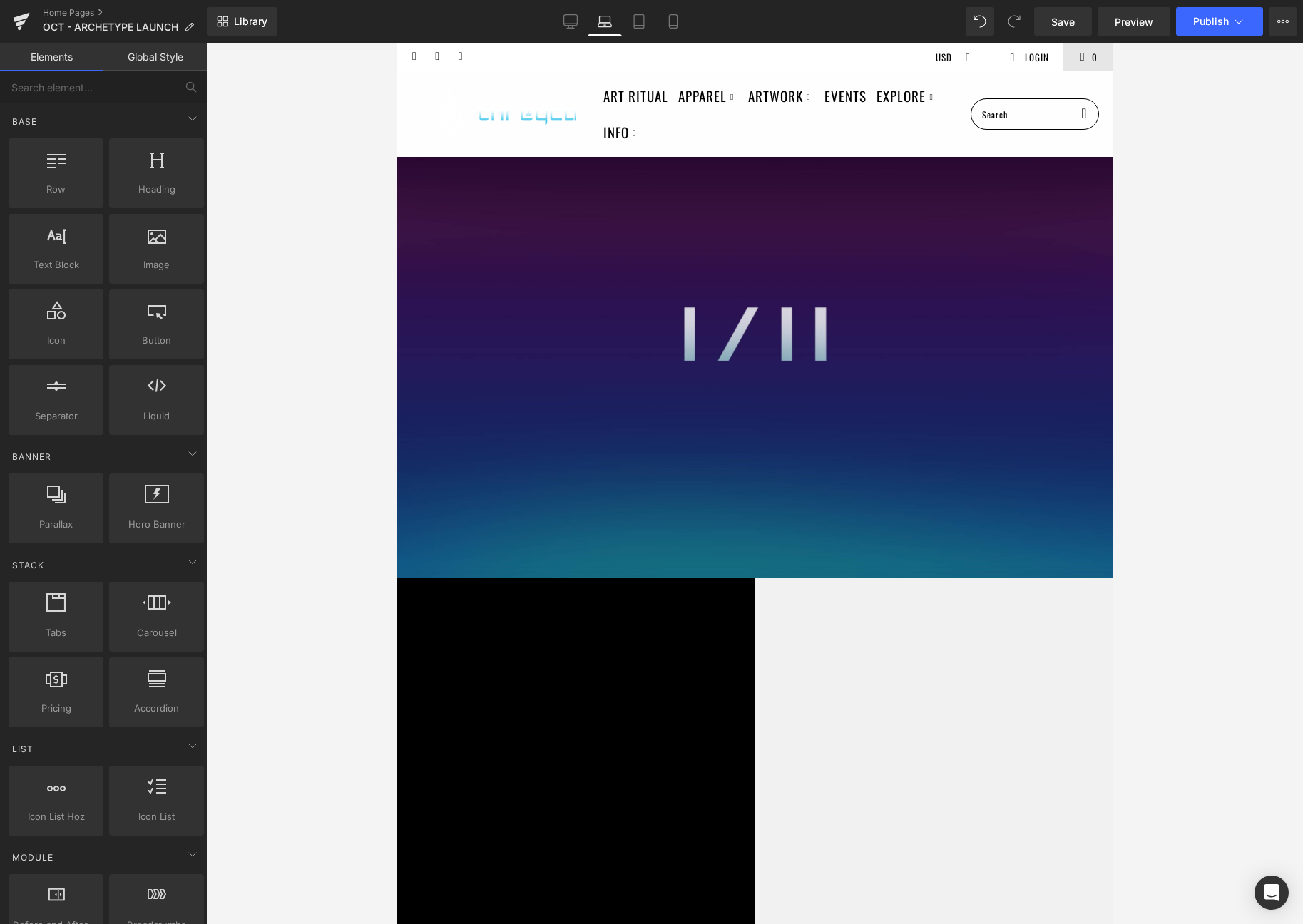
click at [396, 42] on span "Hero Banner" at bounding box center [396, 42] width 0 height 0
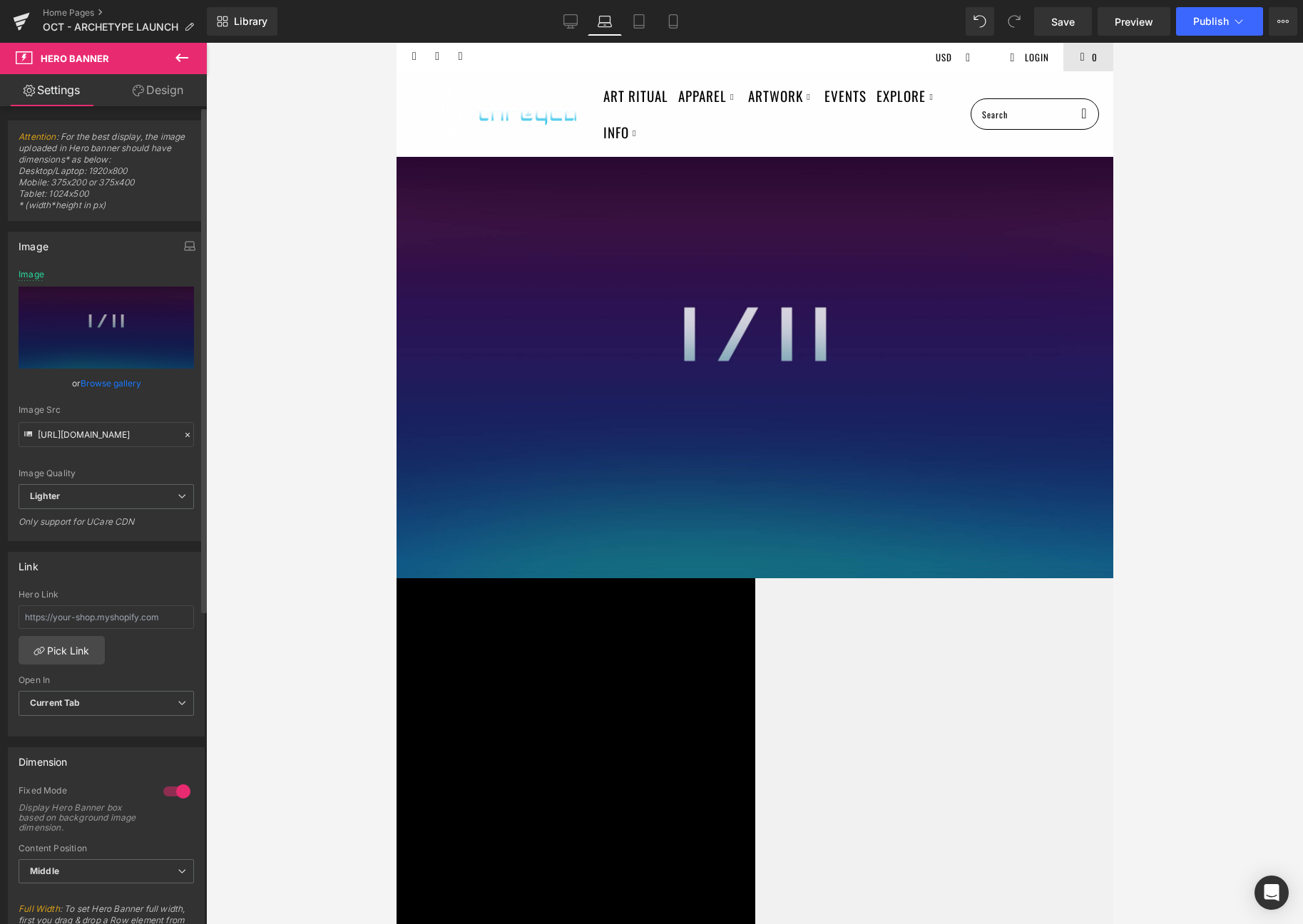
click at [98, 385] on link "Browse gallery" at bounding box center [111, 382] width 61 height 25
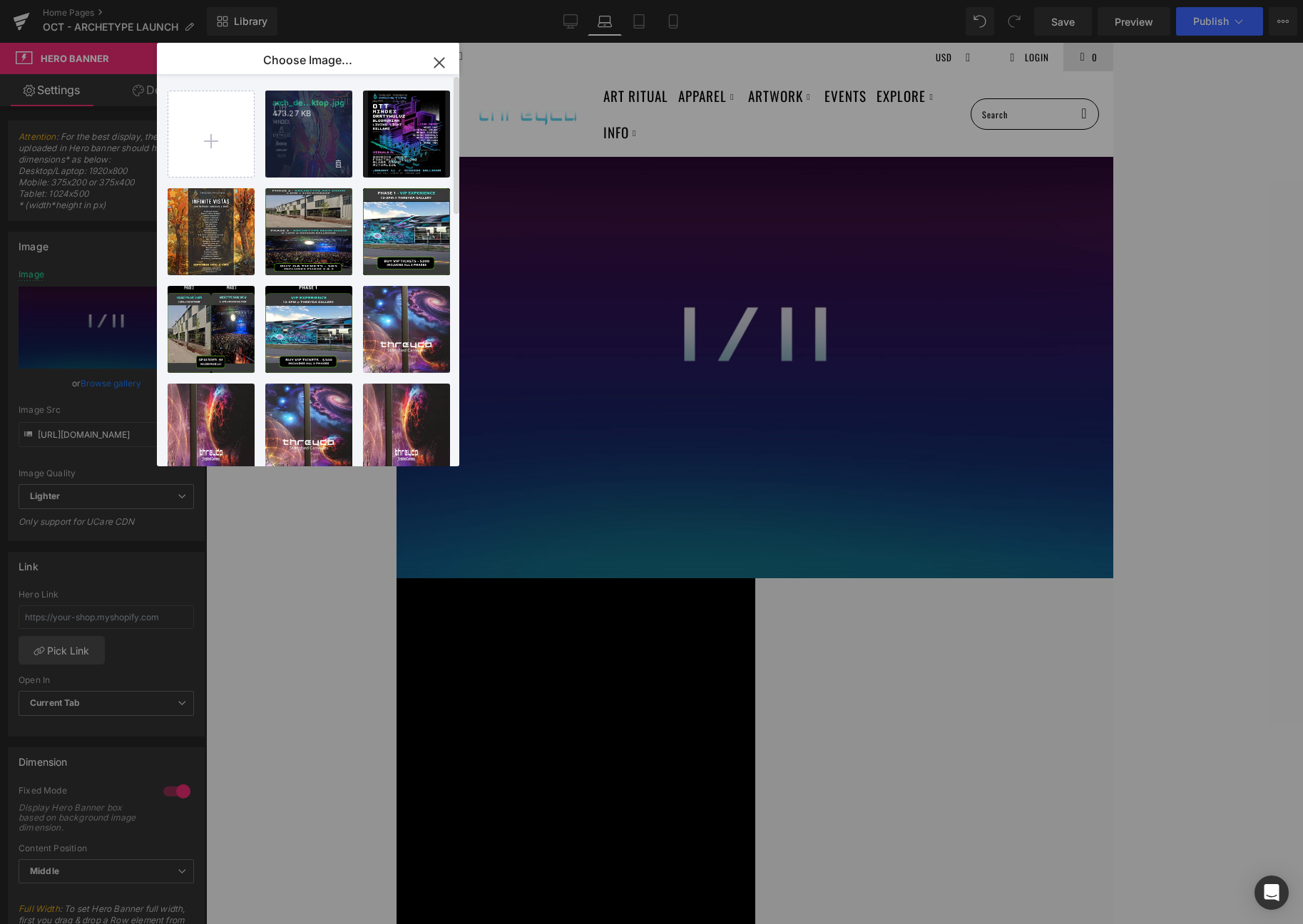
click at [312, 142] on div "arch_de...ktop.jpg 473.27 KB" at bounding box center [308, 134] width 87 height 87
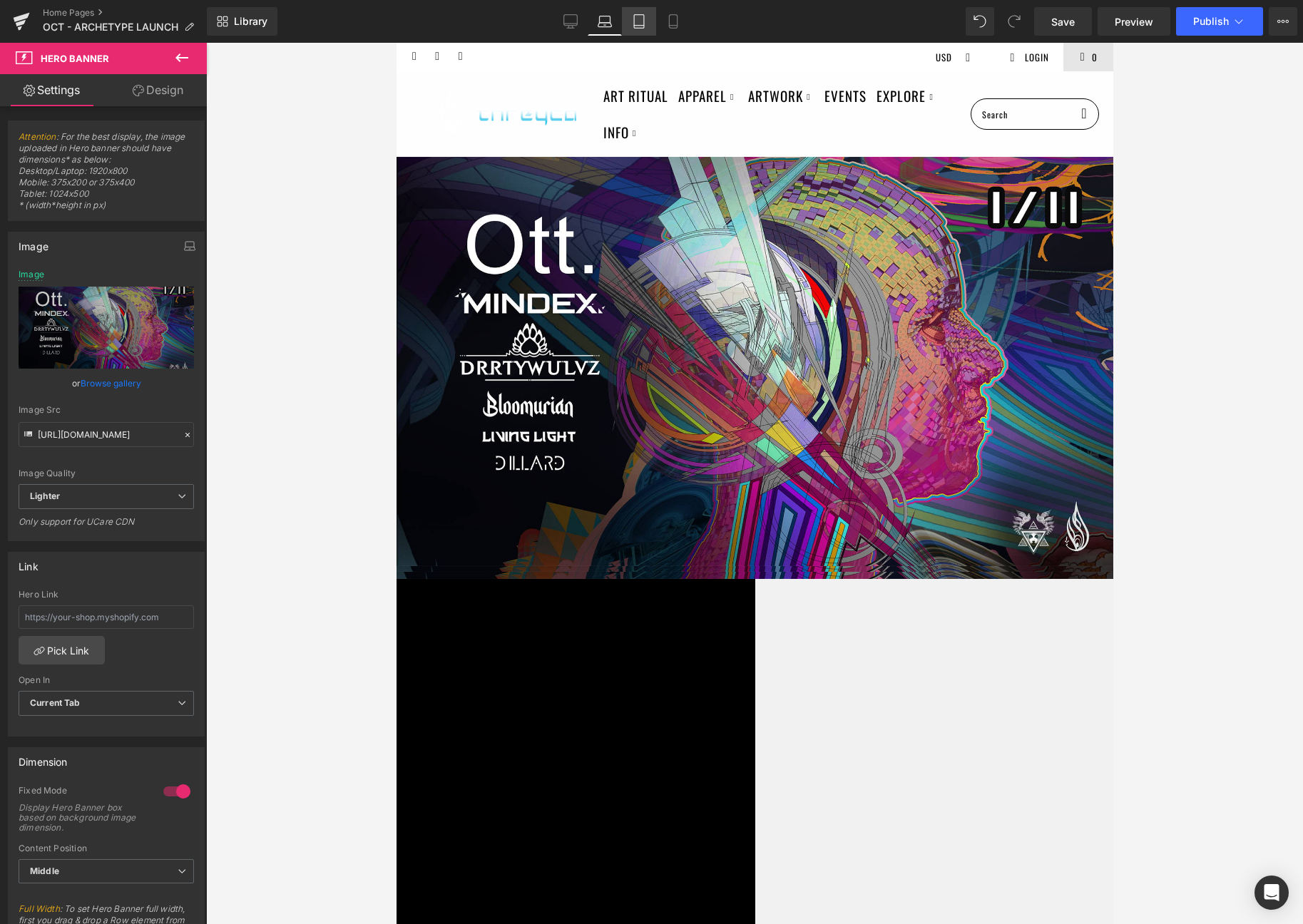
click at [639, 12] on link "Tablet" at bounding box center [639, 22] width 34 height 29
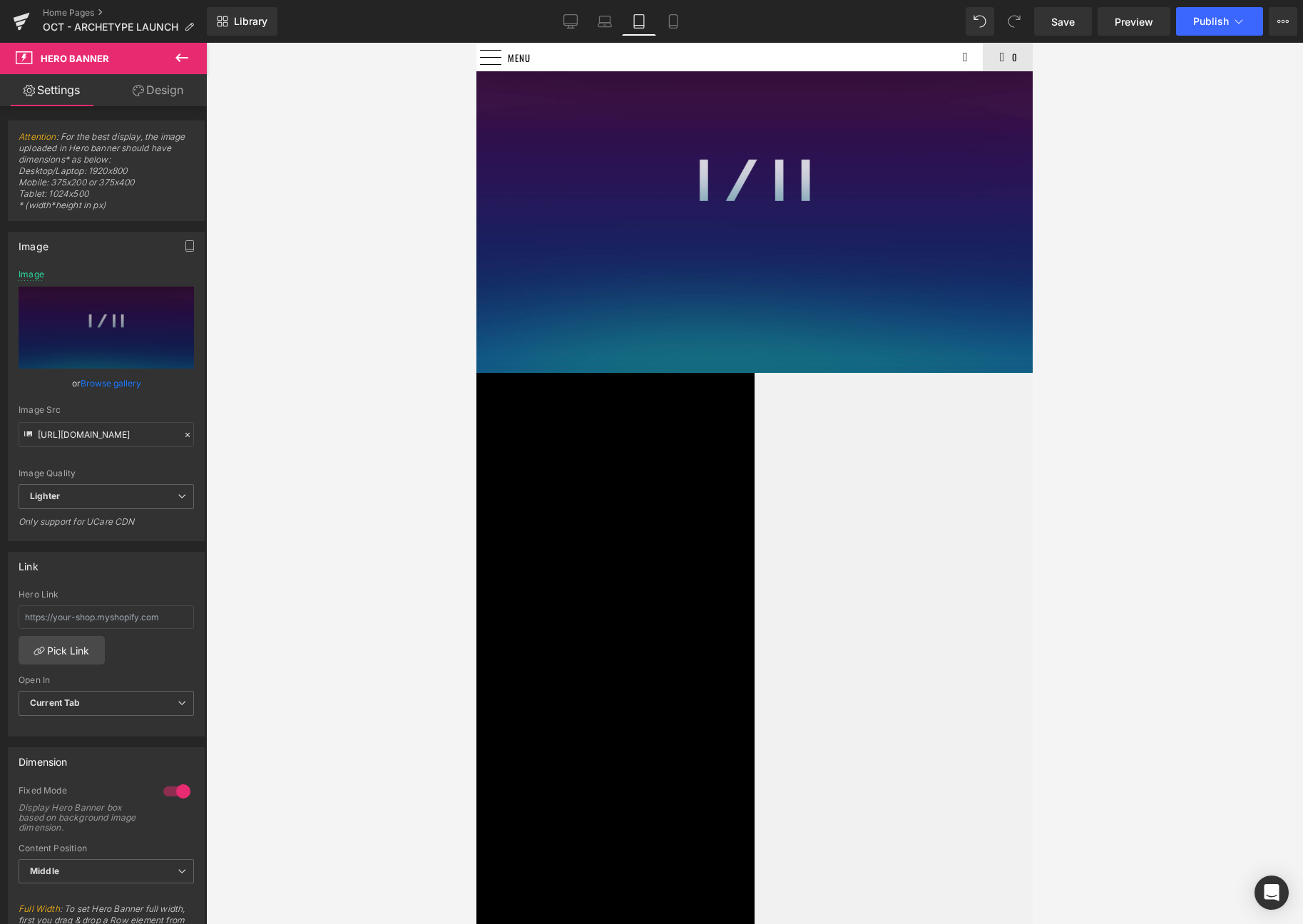
click at [476, 42] on span "Hero Banner" at bounding box center [476, 42] width 0 height 0
click at [115, 380] on link "Browse gallery" at bounding box center [111, 382] width 61 height 25
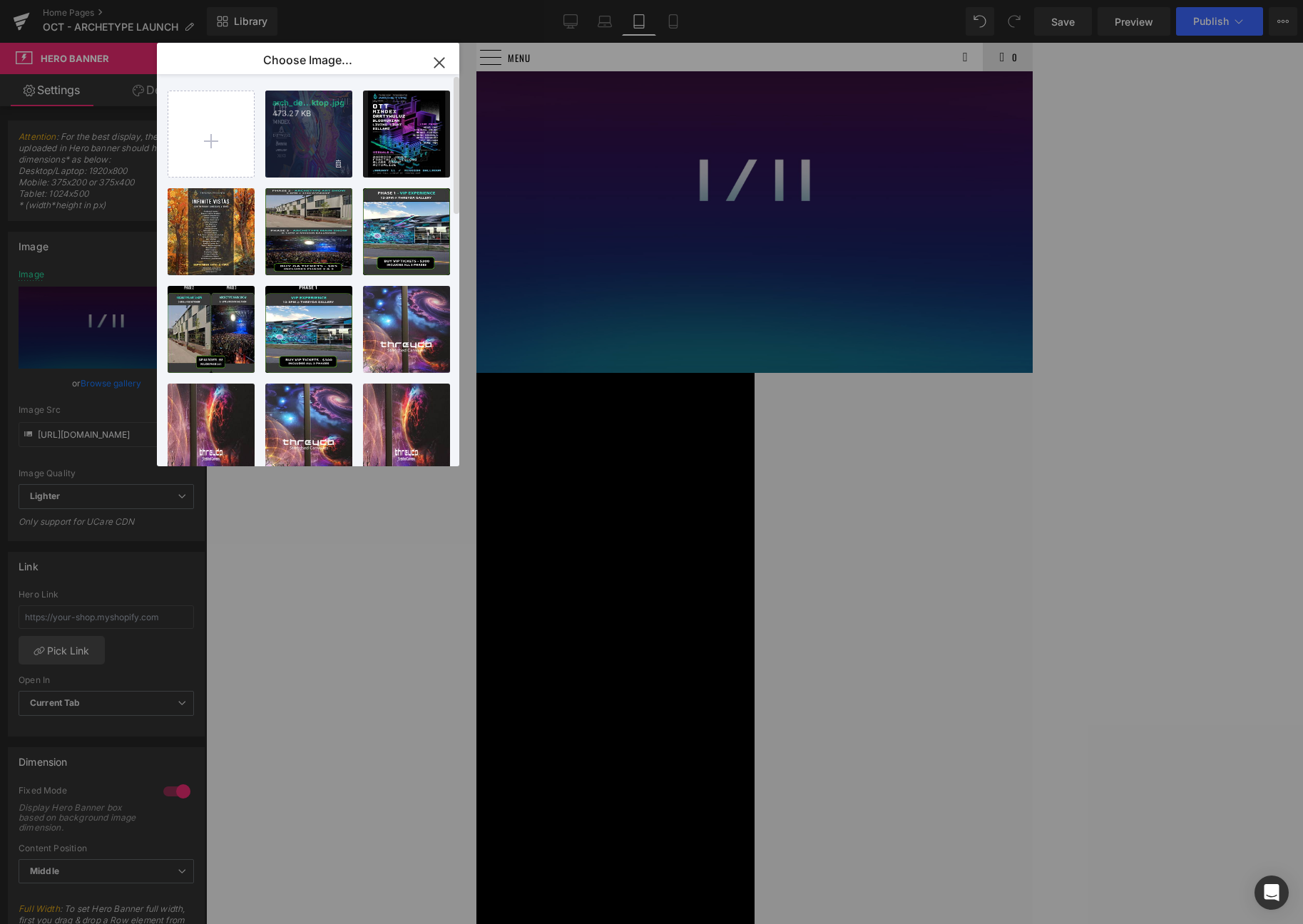
click at [299, 135] on div "arch_de...ktop.jpg 473.27 KB" at bounding box center [308, 134] width 87 height 87
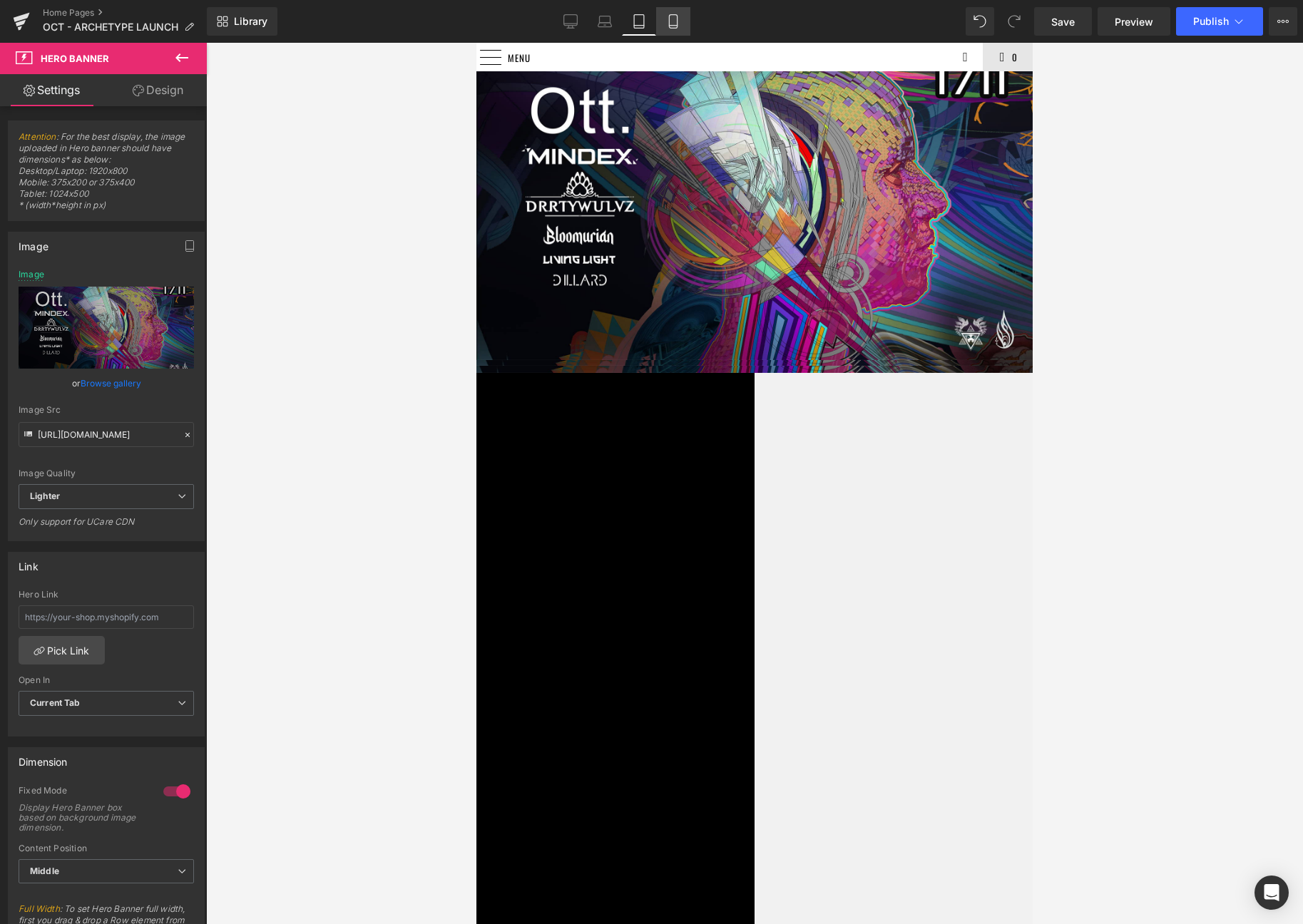
click at [677, 16] on icon at bounding box center [673, 22] width 14 height 14
type input "https://ucarecdn.com/d525116a-3058-45b5-b9aa-857fe5b1bd17/-/format/auto/-/previ…"
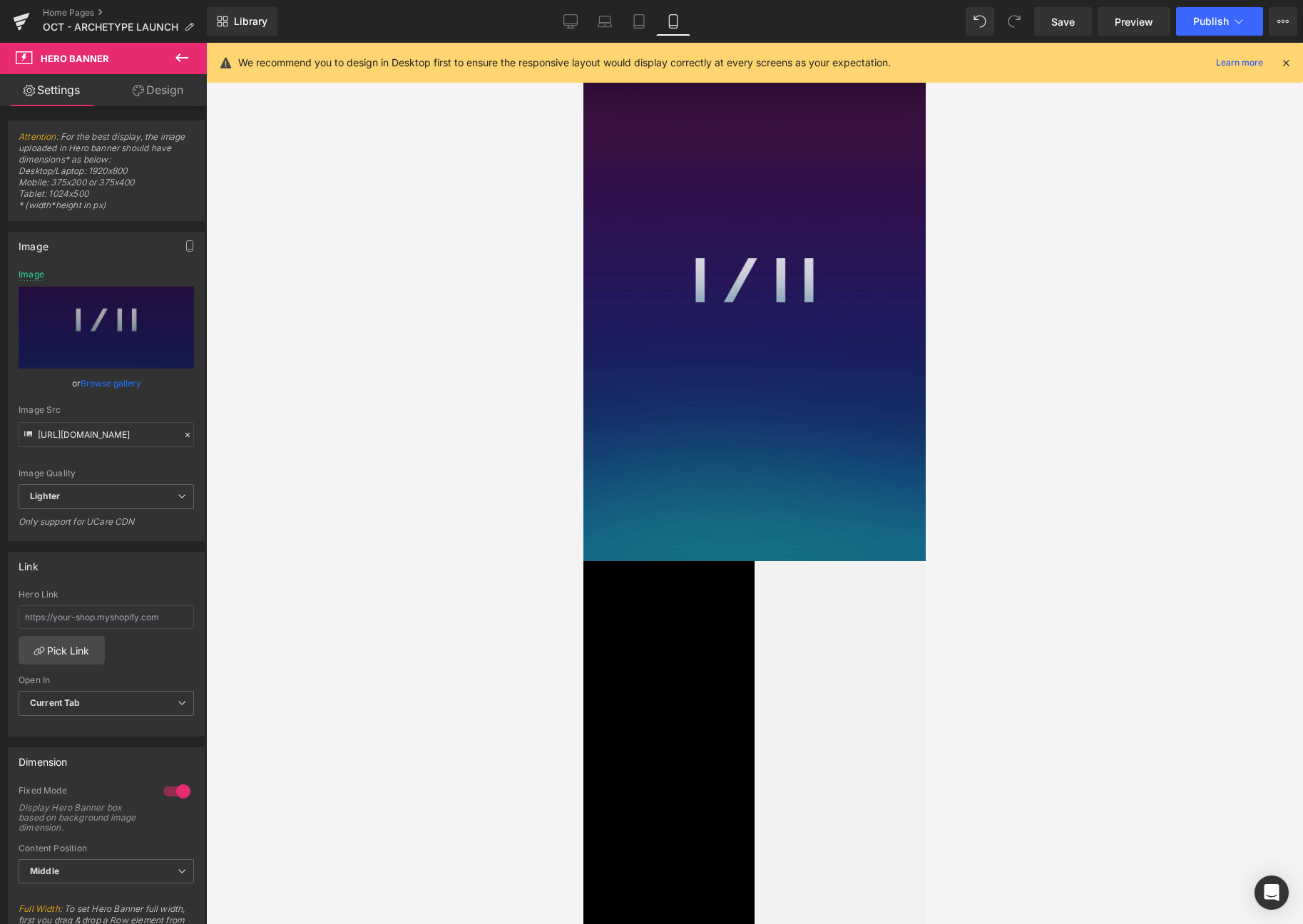
click at [758, 105] on div at bounding box center [755, 482] width 343 height 881
click at [1284, 62] on icon at bounding box center [1286, 62] width 13 height 13
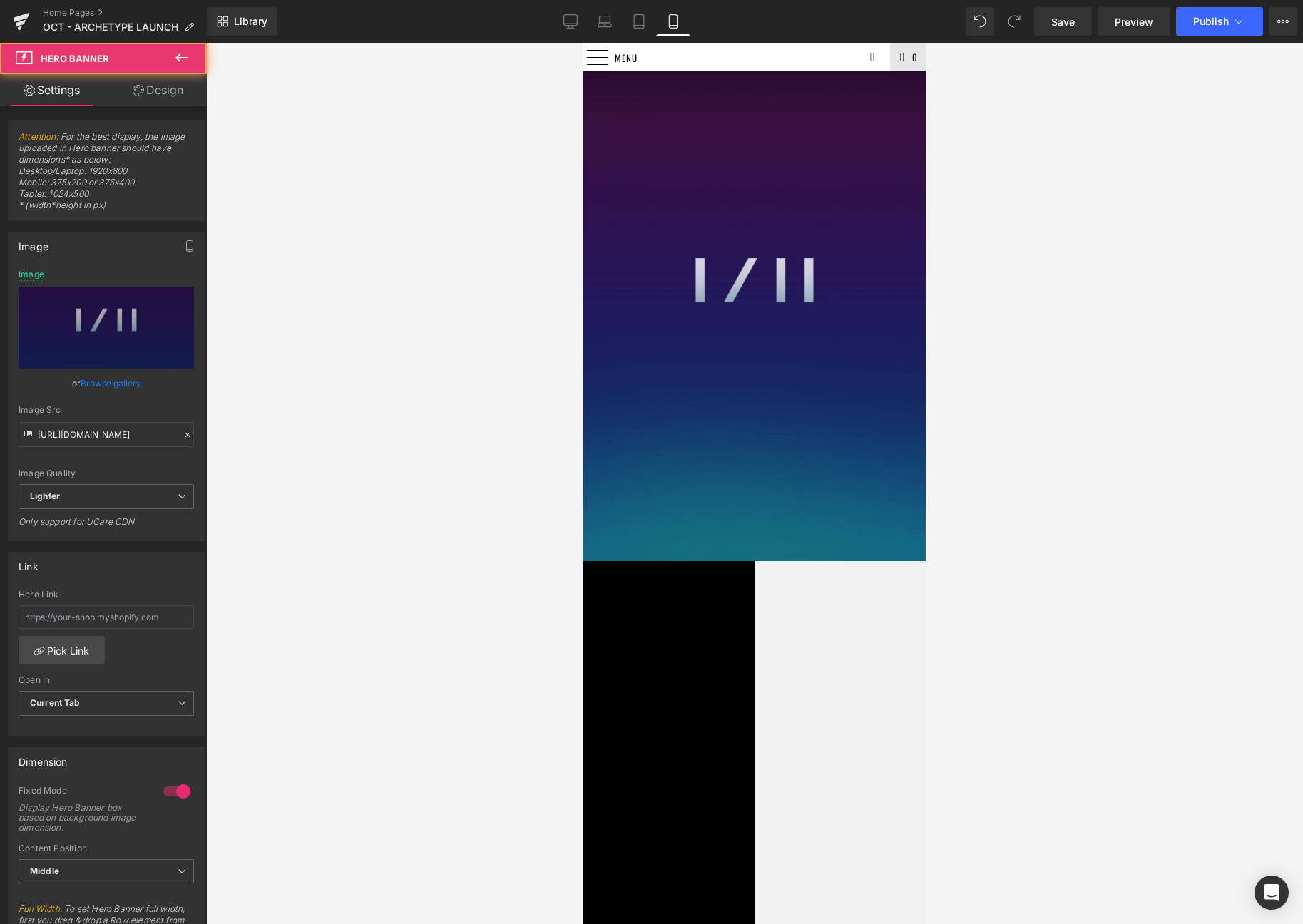
click at [804, 101] on div at bounding box center [755, 482] width 343 height 881
click at [583, 42] on span "Hero Banner" at bounding box center [583, 42] width 0 height 0
click at [86, 382] on link "Browse gallery" at bounding box center [111, 382] width 61 height 25
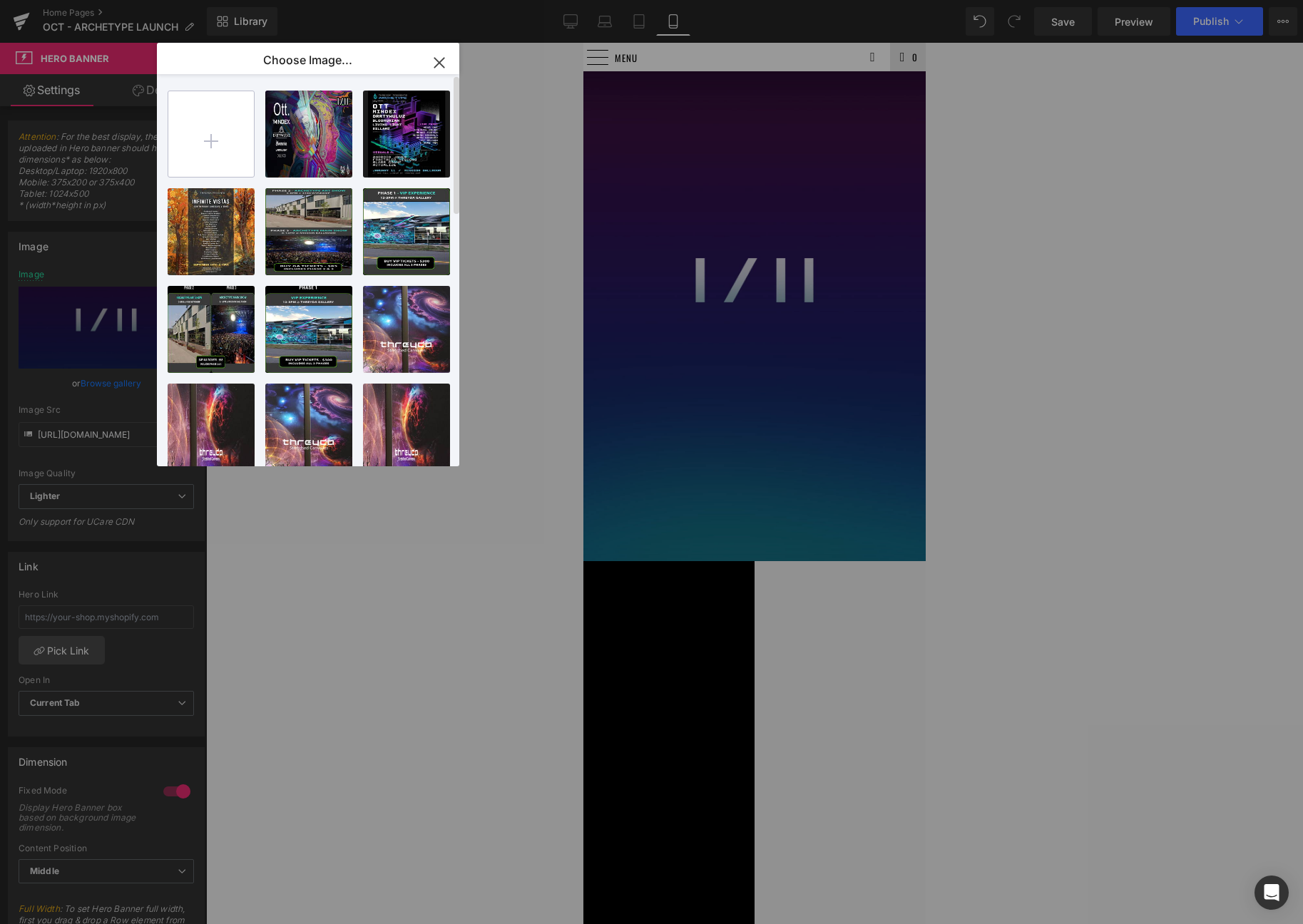
click at [224, 121] on input "file" at bounding box center [210, 134] width 86 height 86
type input "C:\fakepath\archetype_mobile.jpg"
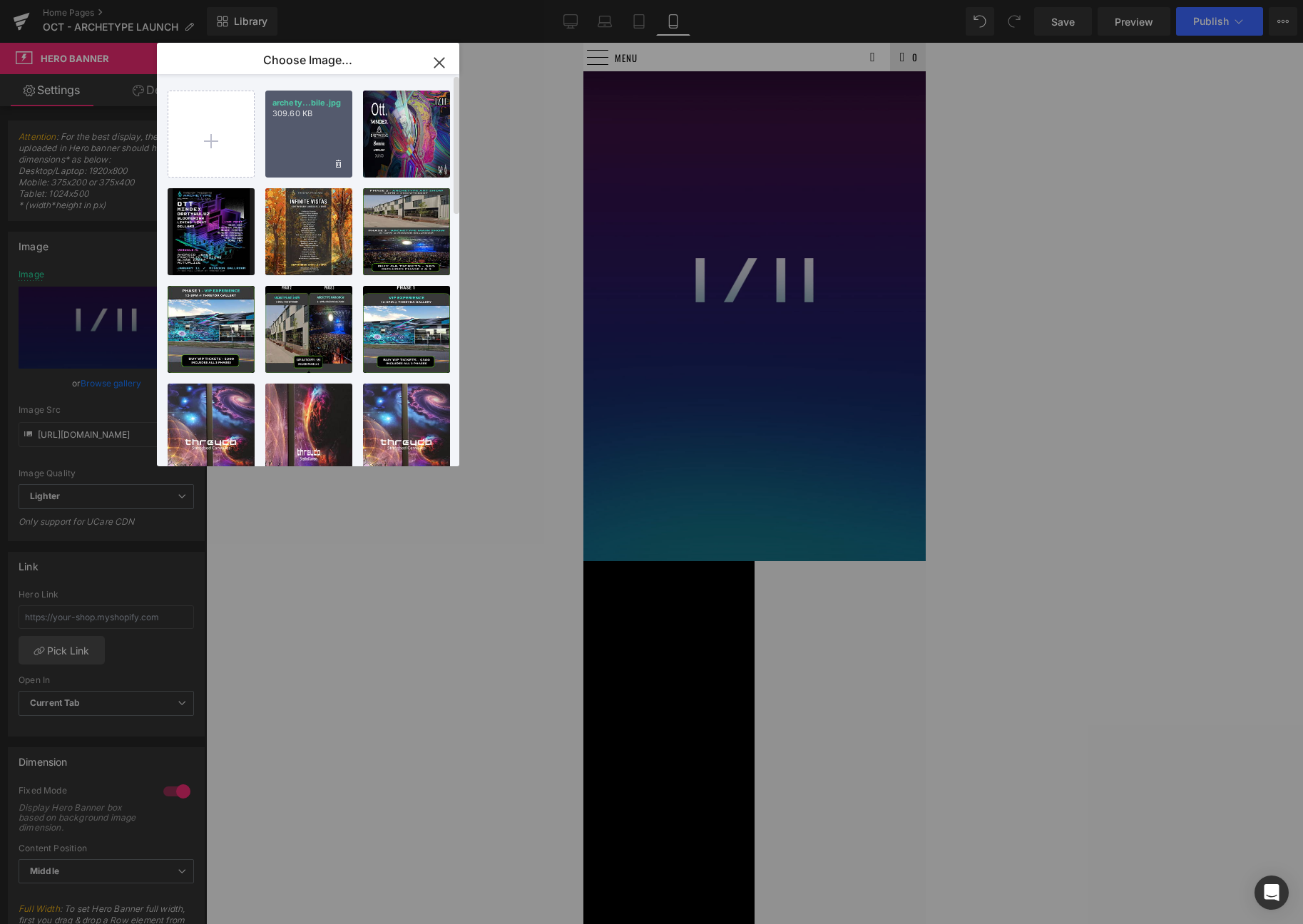
click at [306, 143] on div "archety...bile.jpg 309.60 KB" at bounding box center [308, 134] width 87 height 87
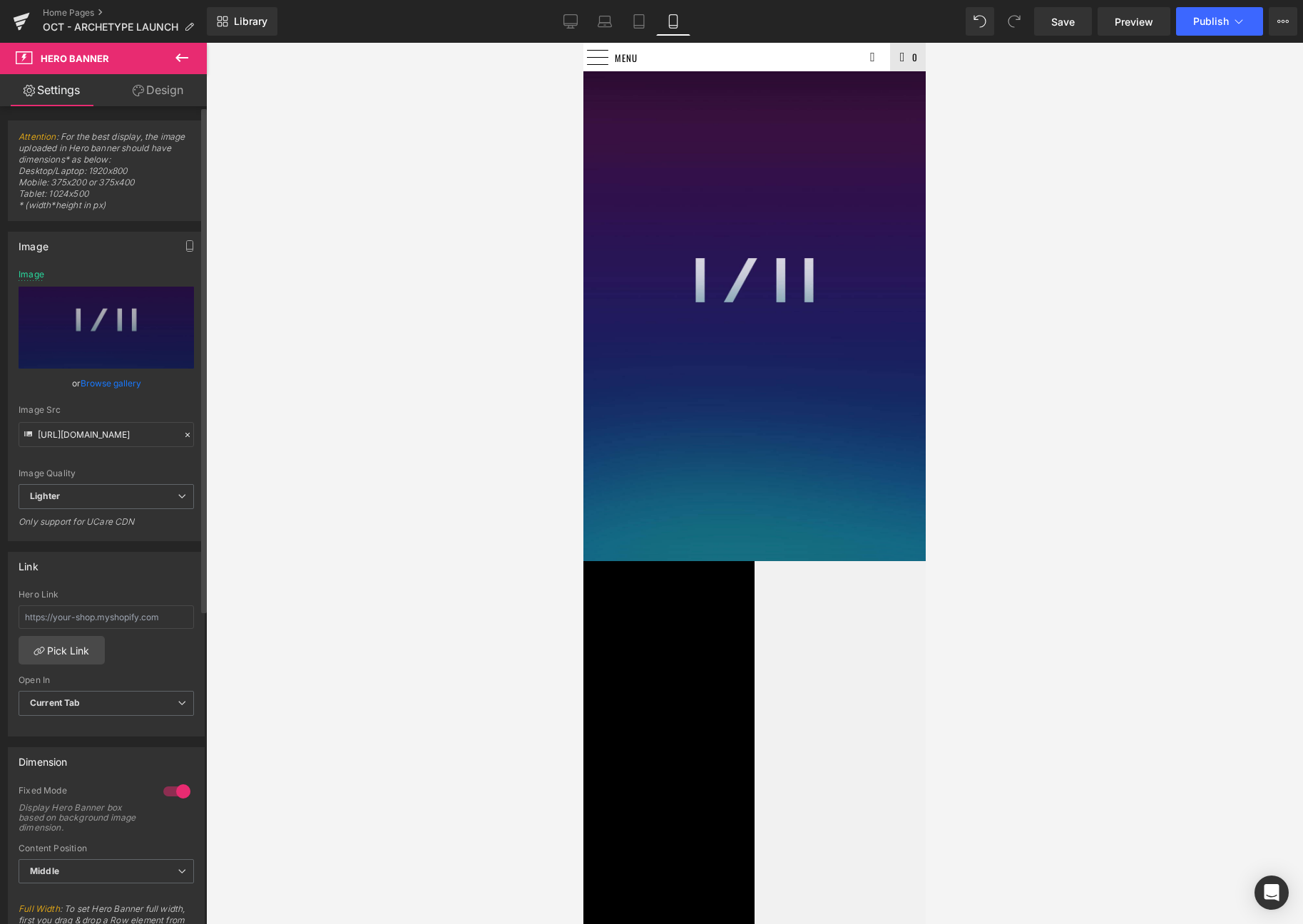
click at [120, 386] on link "Browse gallery" at bounding box center [111, 382] width 61 height 25
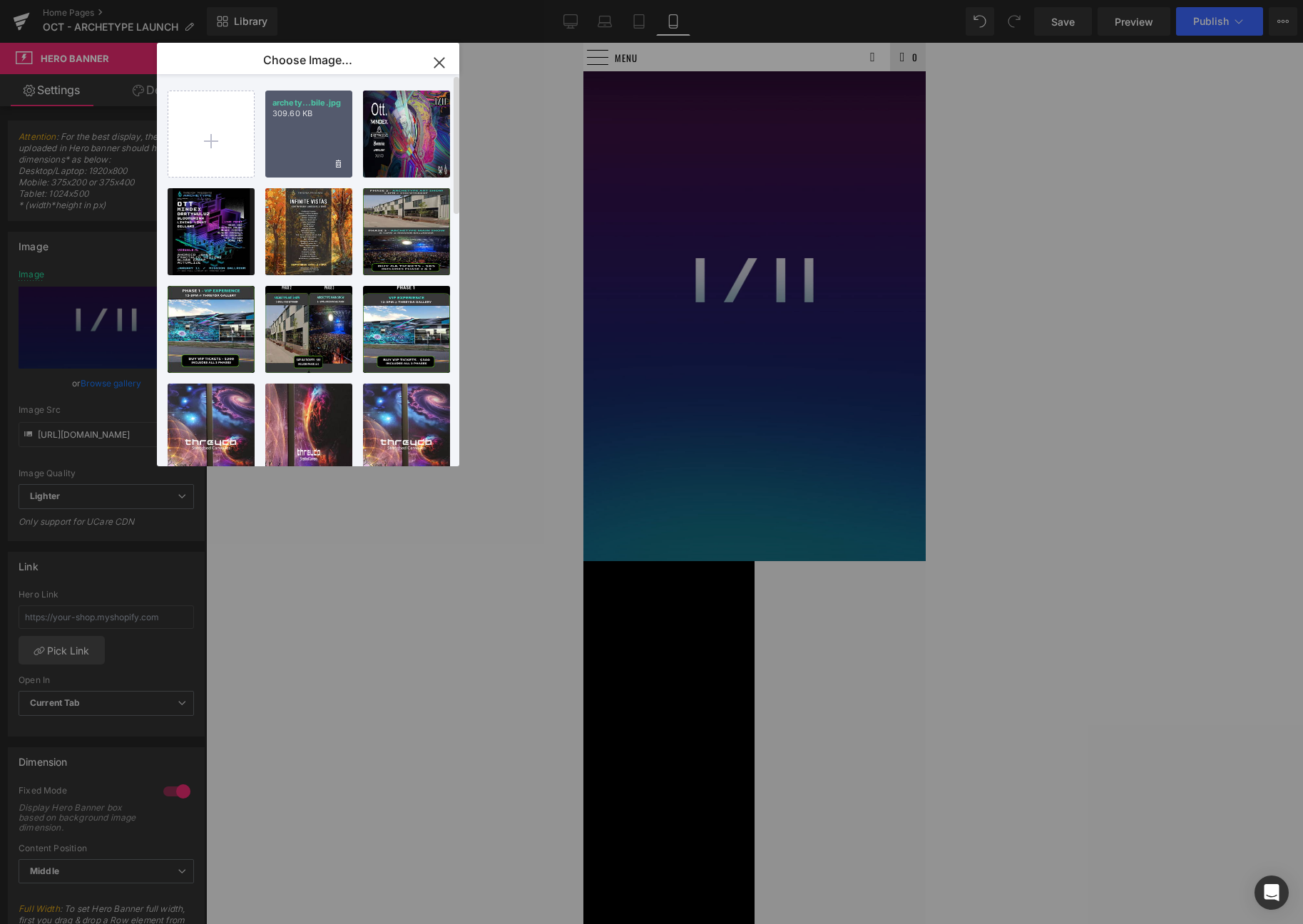
click at [324, 137] on div "archety...bile.jpg 309.60 KB" at bounding box center [308, 134] width 87 height 87
type input "https://ucarecdn.com/6c947d7e-d121-46b5-bf5c-f73b20a211f1/-/format/auto/-/previ…"
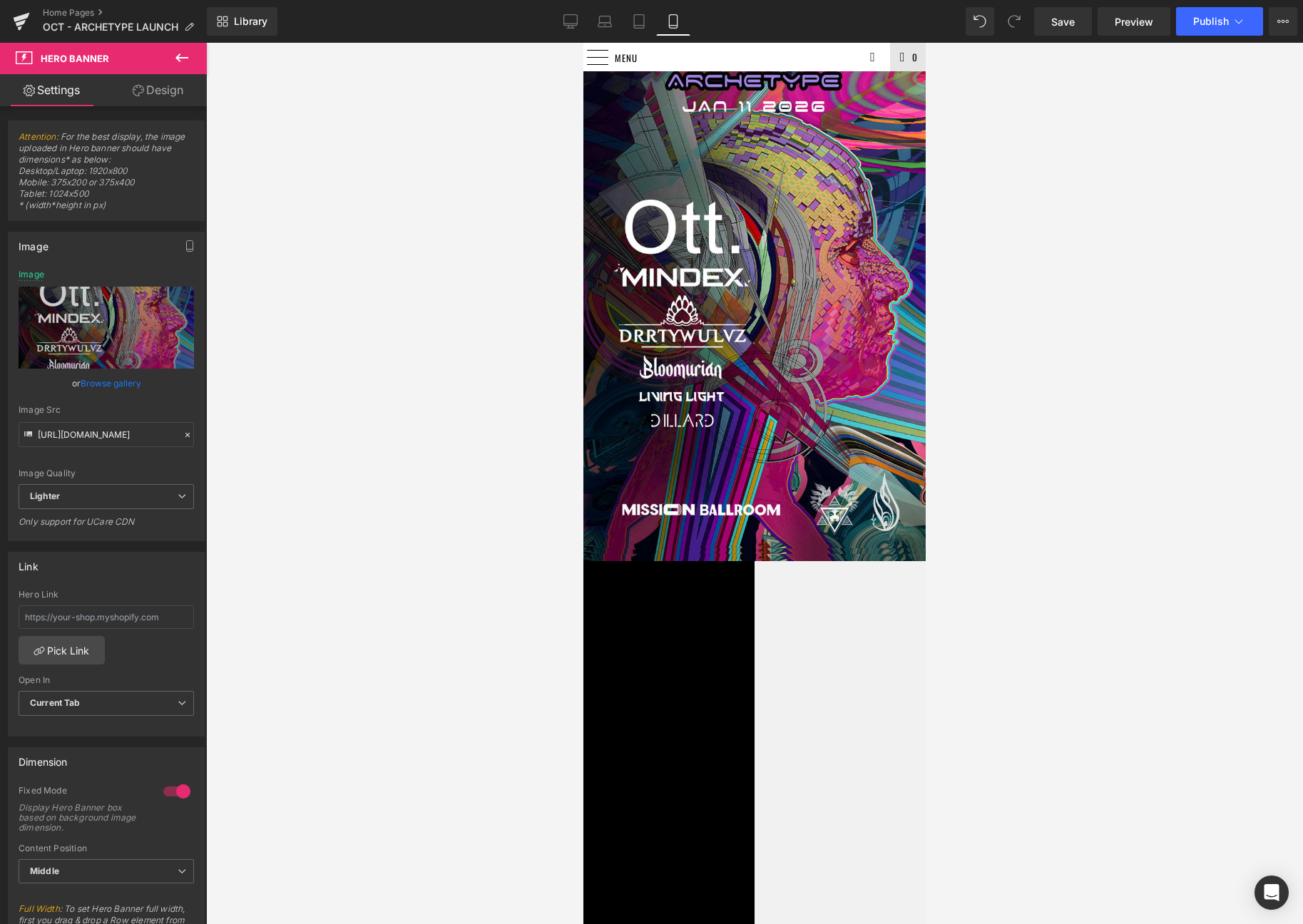
click at [1100, 423] on div at bounding box center [755, 482] width 1097 height 881
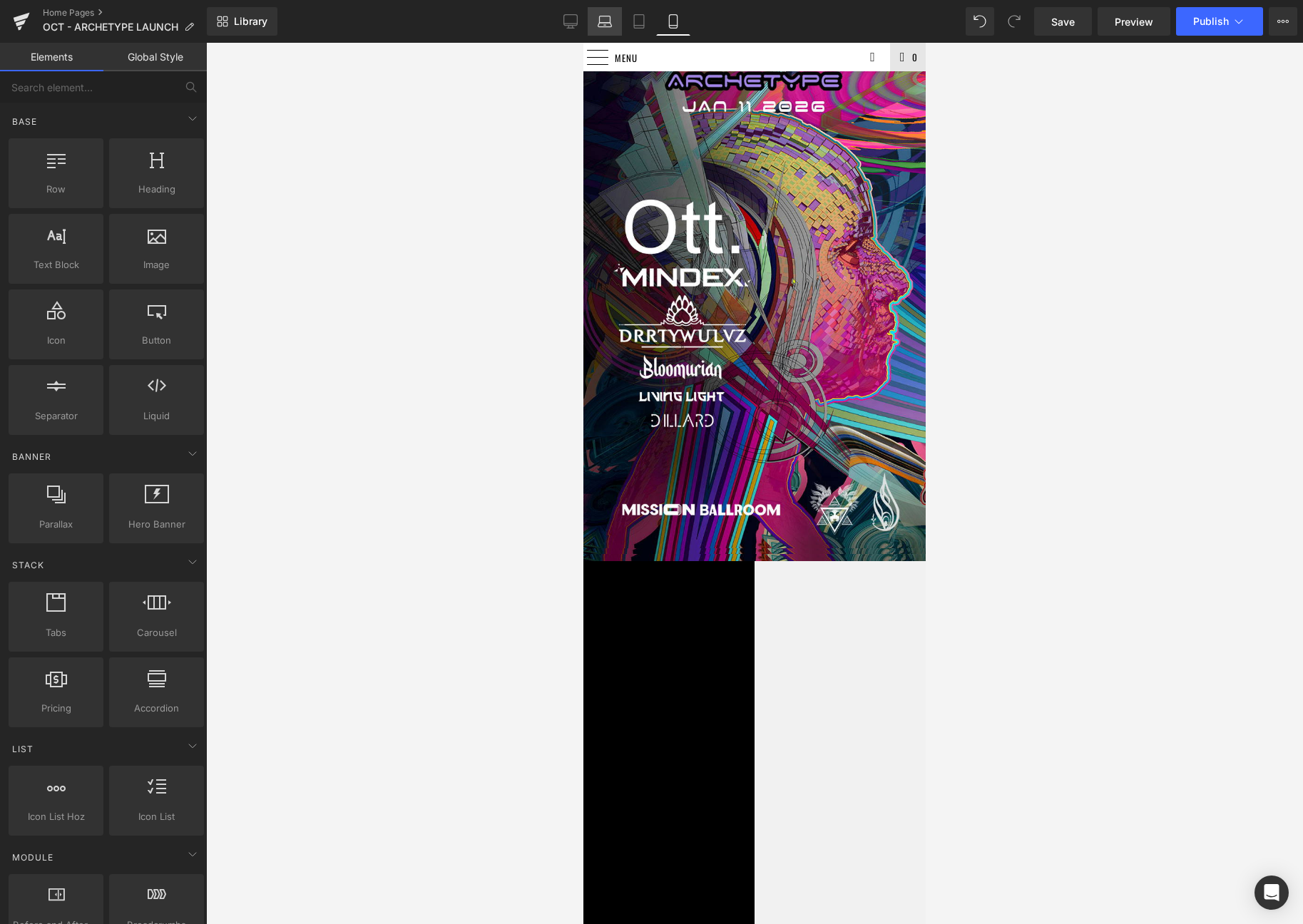
click at [619, 13] on link "Laptop" at bounding box center [604, 22] width 34 height 29
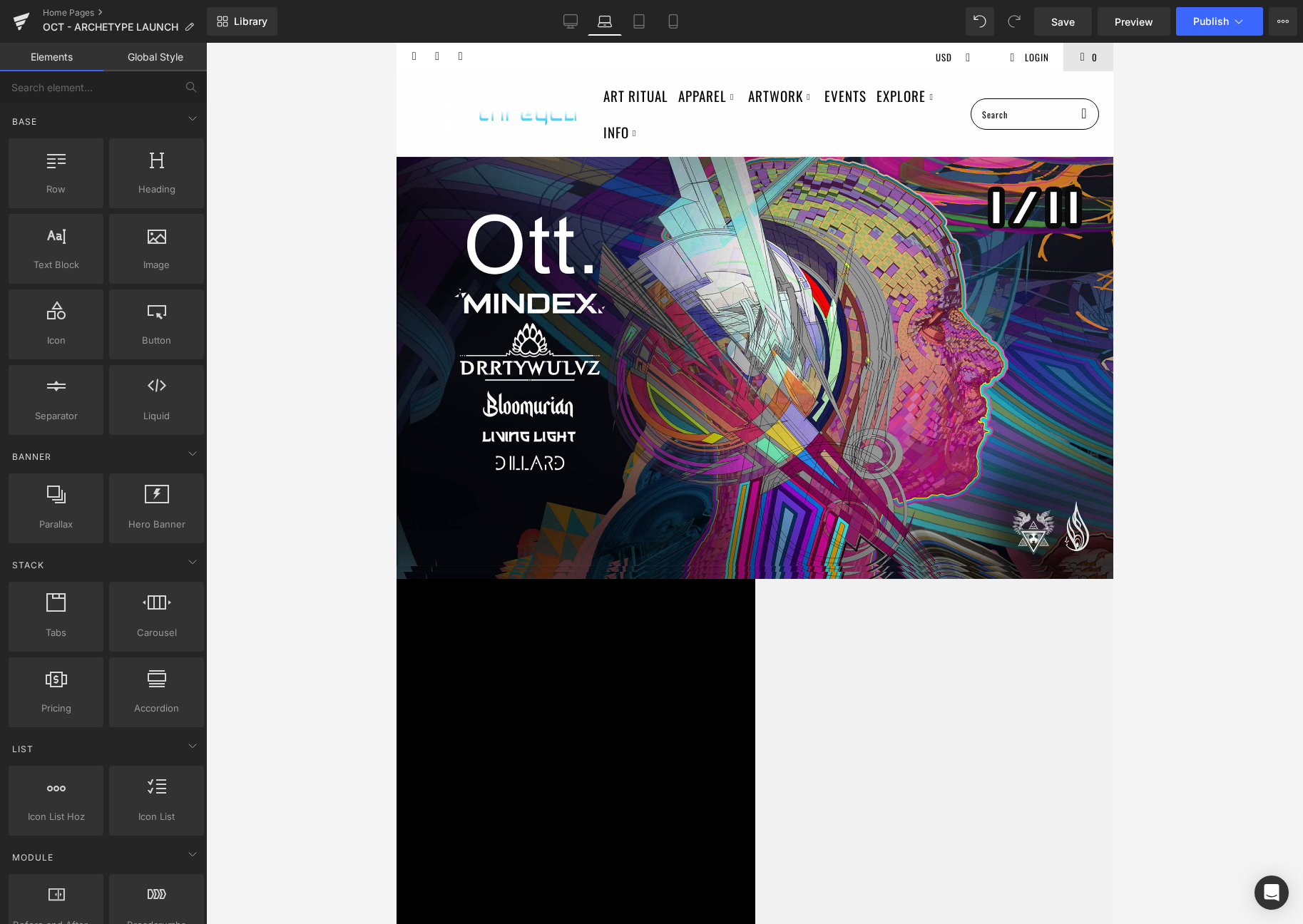
scroll to position [114, 0]
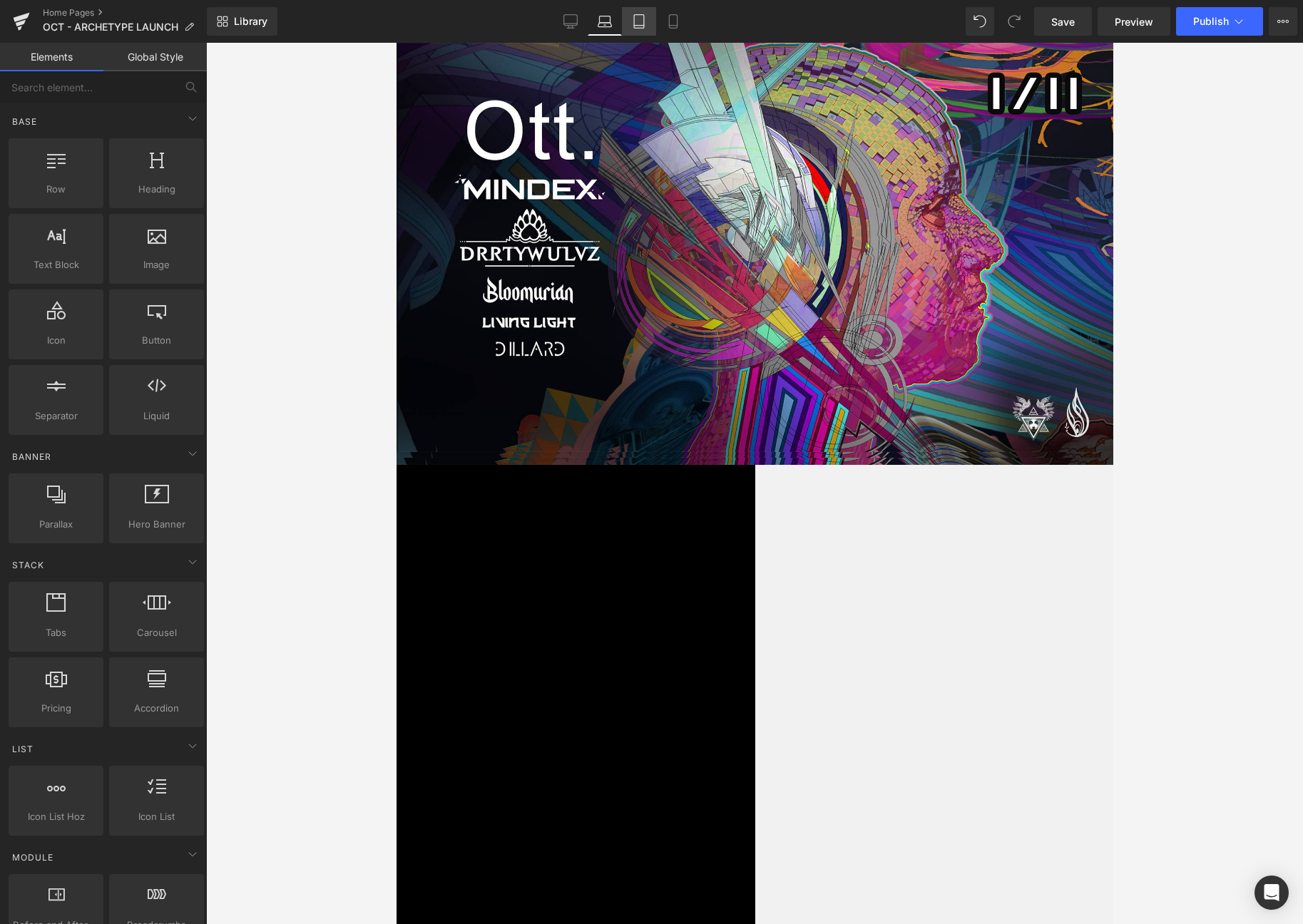
click at [643, 22] on icon at bounding box center [639, 22] width 14 height 14
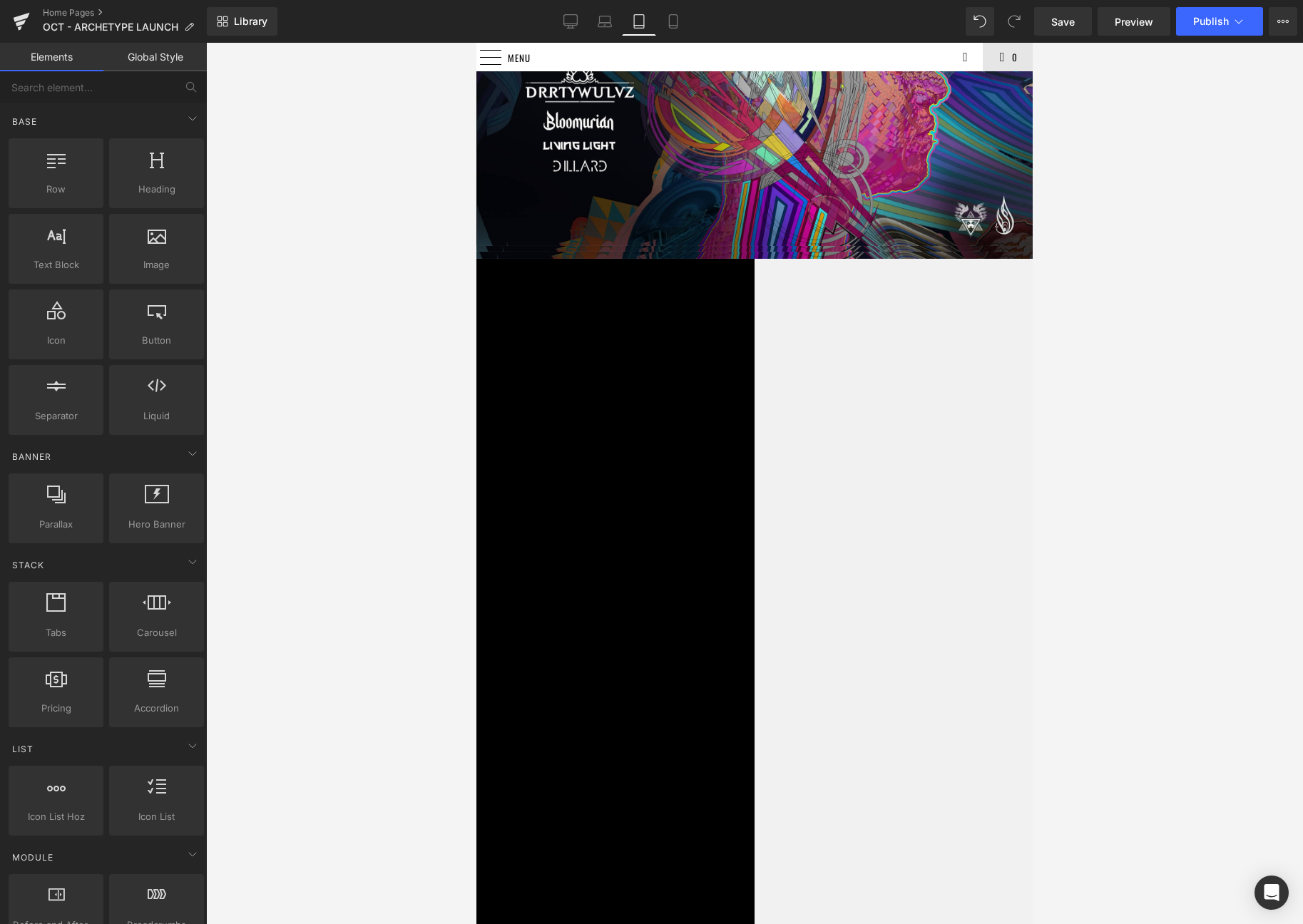
scroll to position [0, 0]
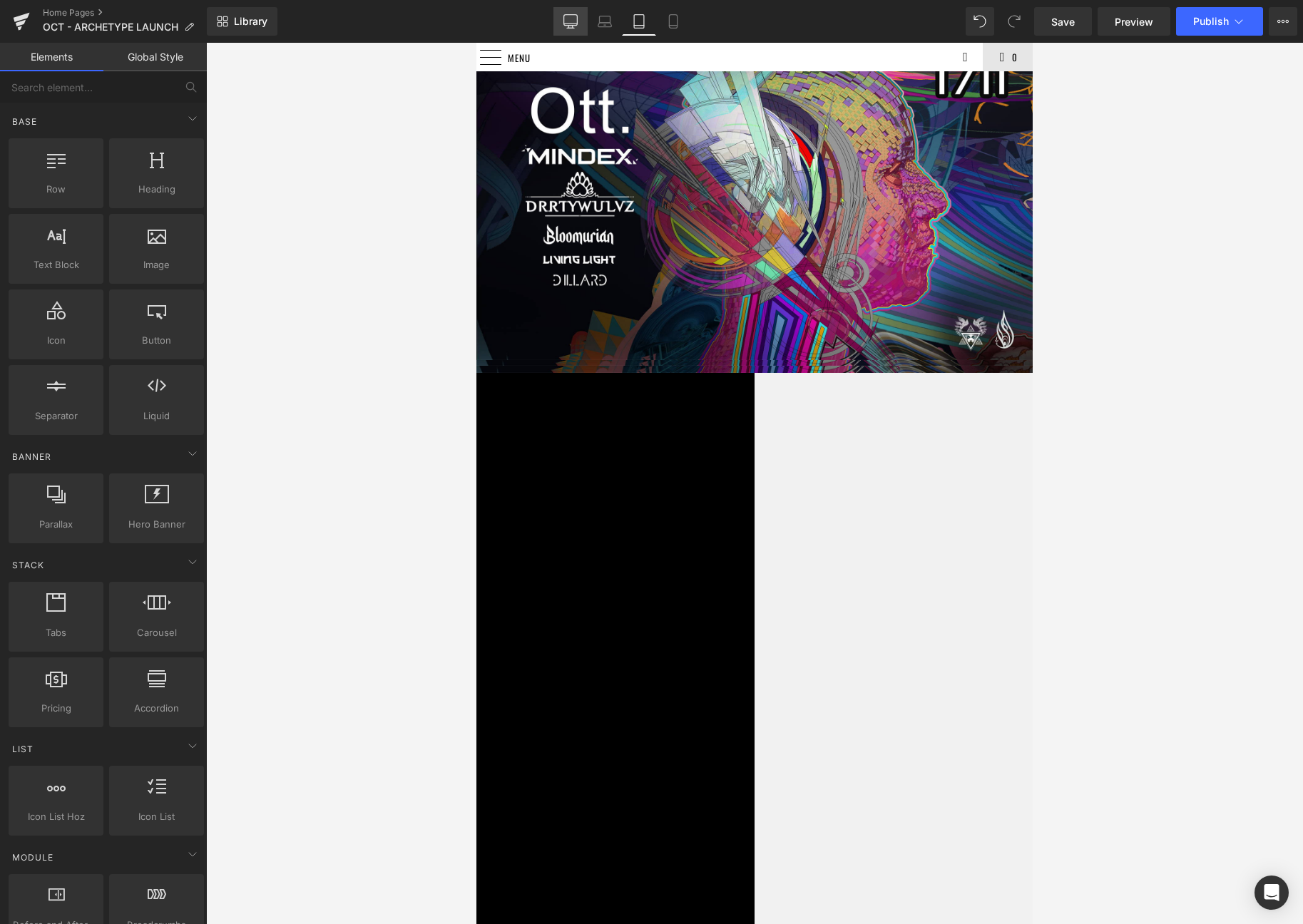
click at [573, 14] on icon at bounding box center [571, 22] width 14 height 14
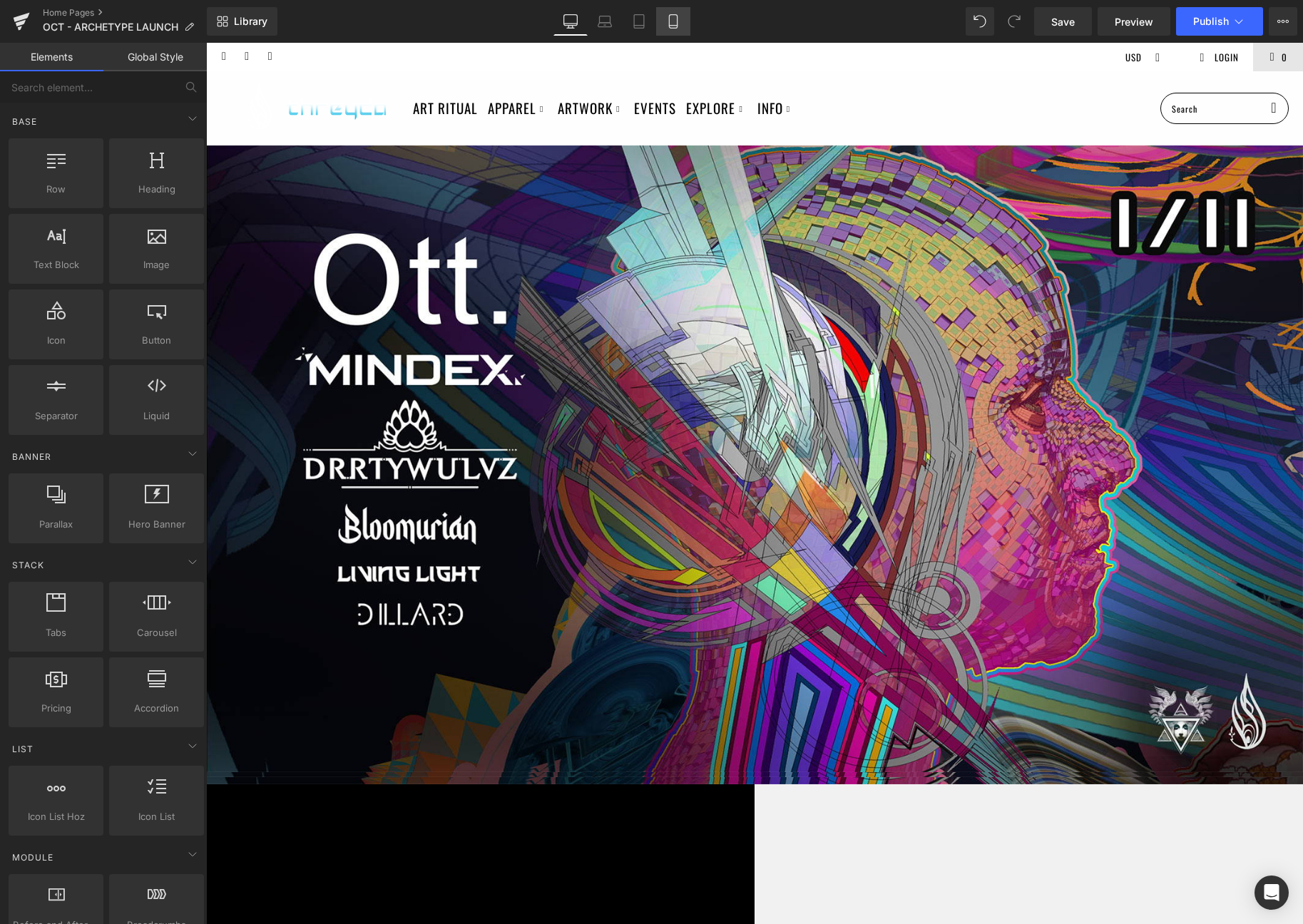
click at [684, 17] on link "Mobile" at bounding box center [673, 22] width 34 height 29
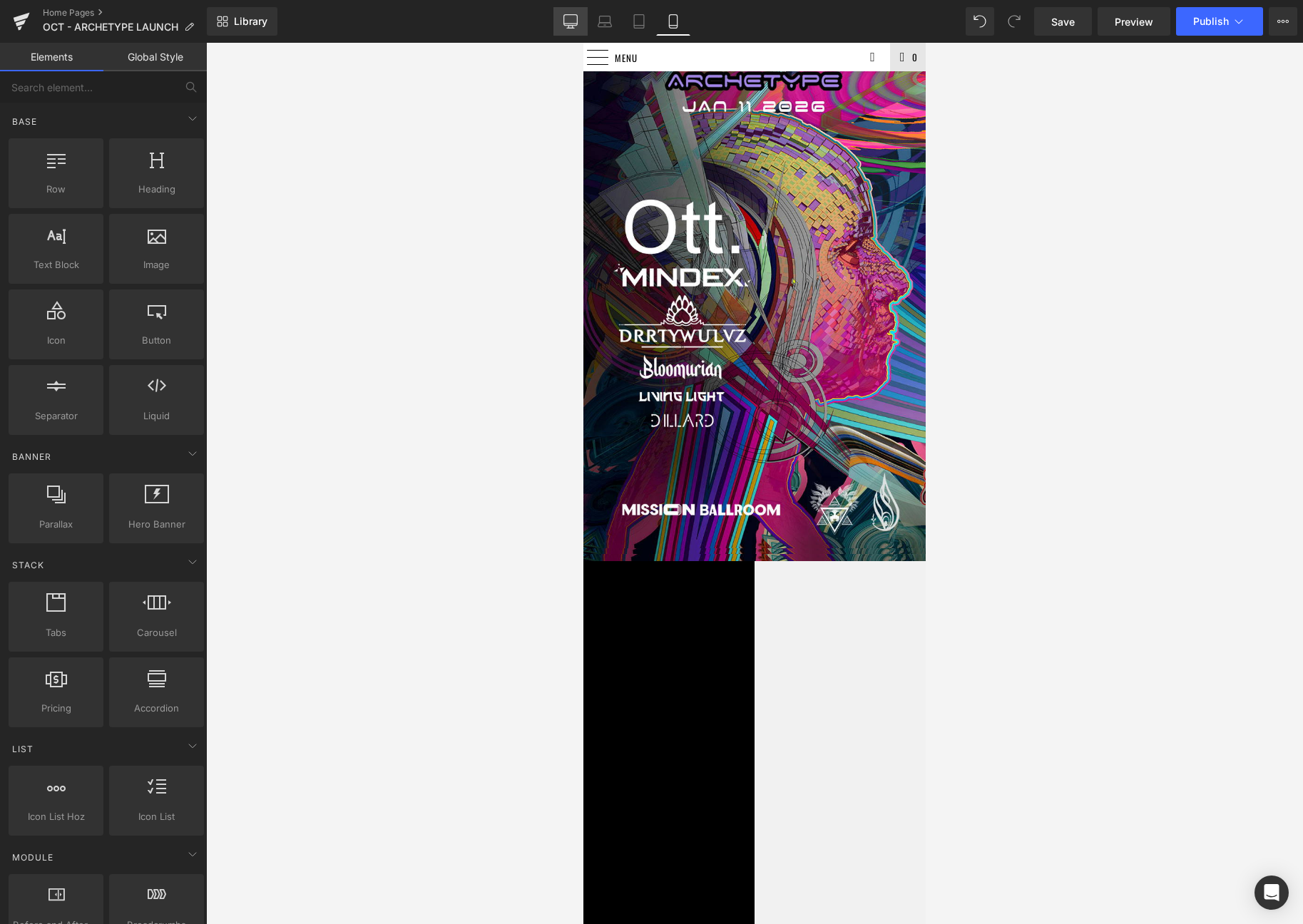
click at [574, 23] on icon at bounding box center [570, 23] width 14 height 0
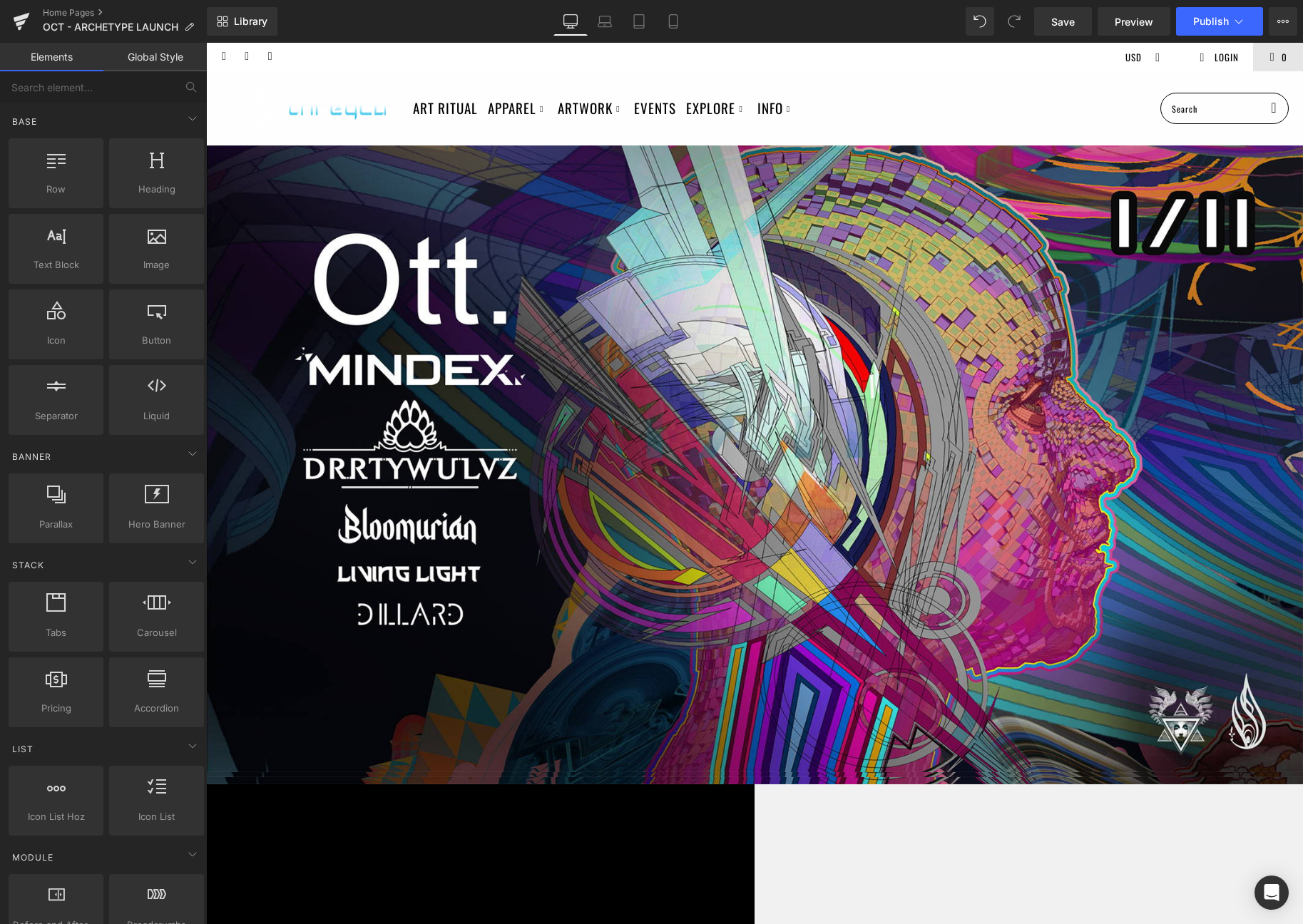
scroll to position [102, 0]
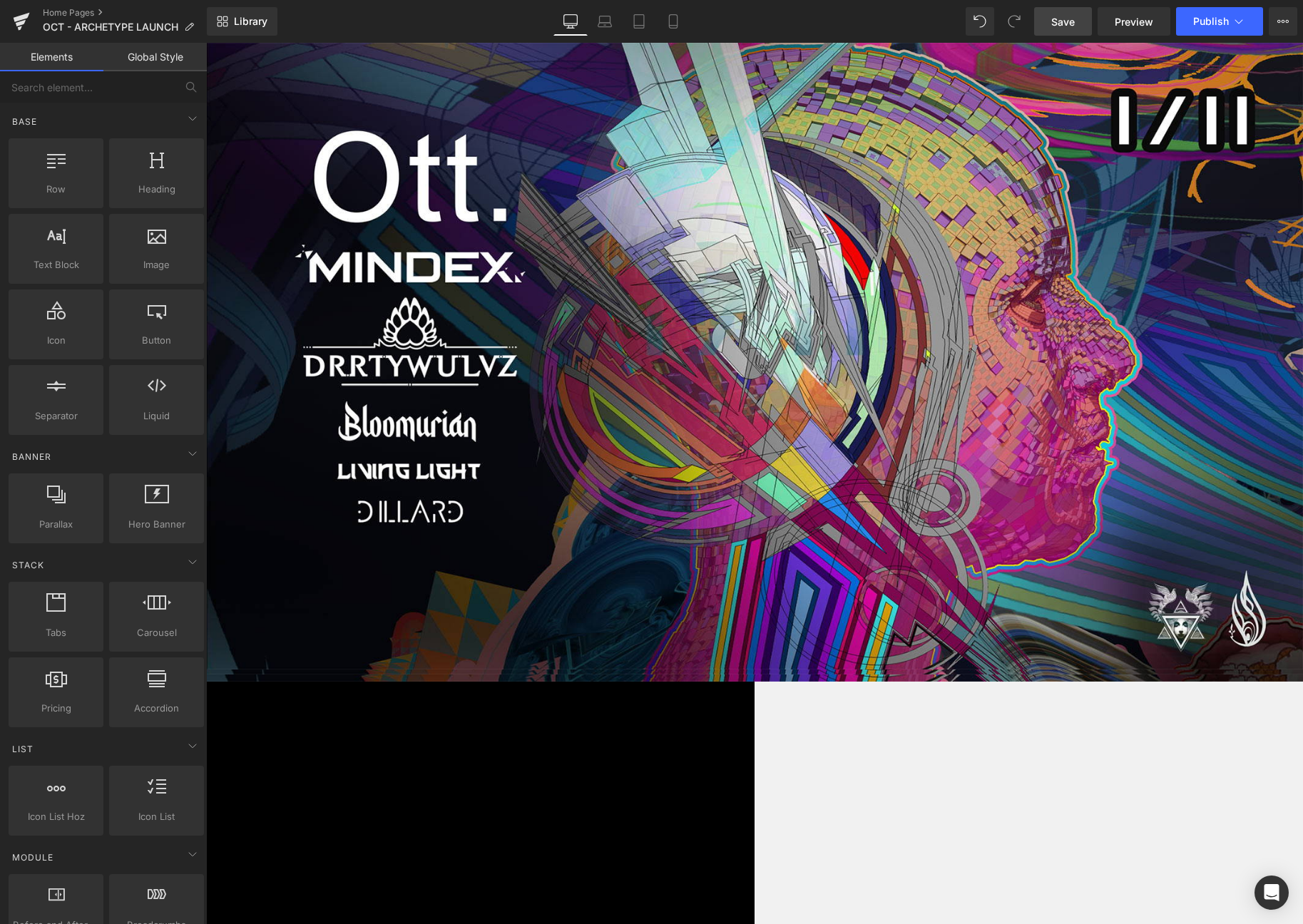
click at [1071, 25] on span "Save" at bounding box center [1062, 22] width 23 height 15
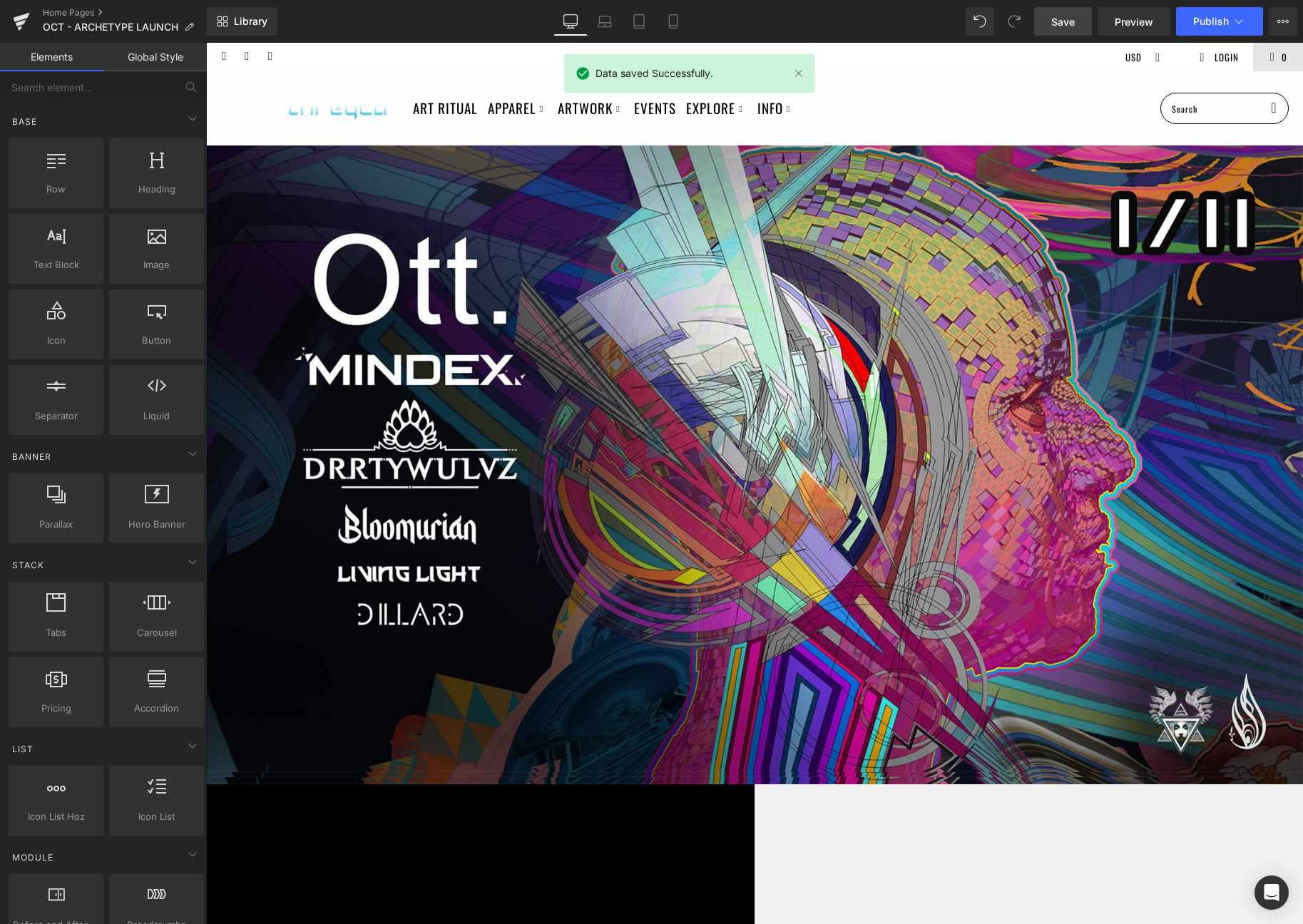
click at [206, 42] on span "Hero Banner" at bounding box center [206, 42] width 0 height 0
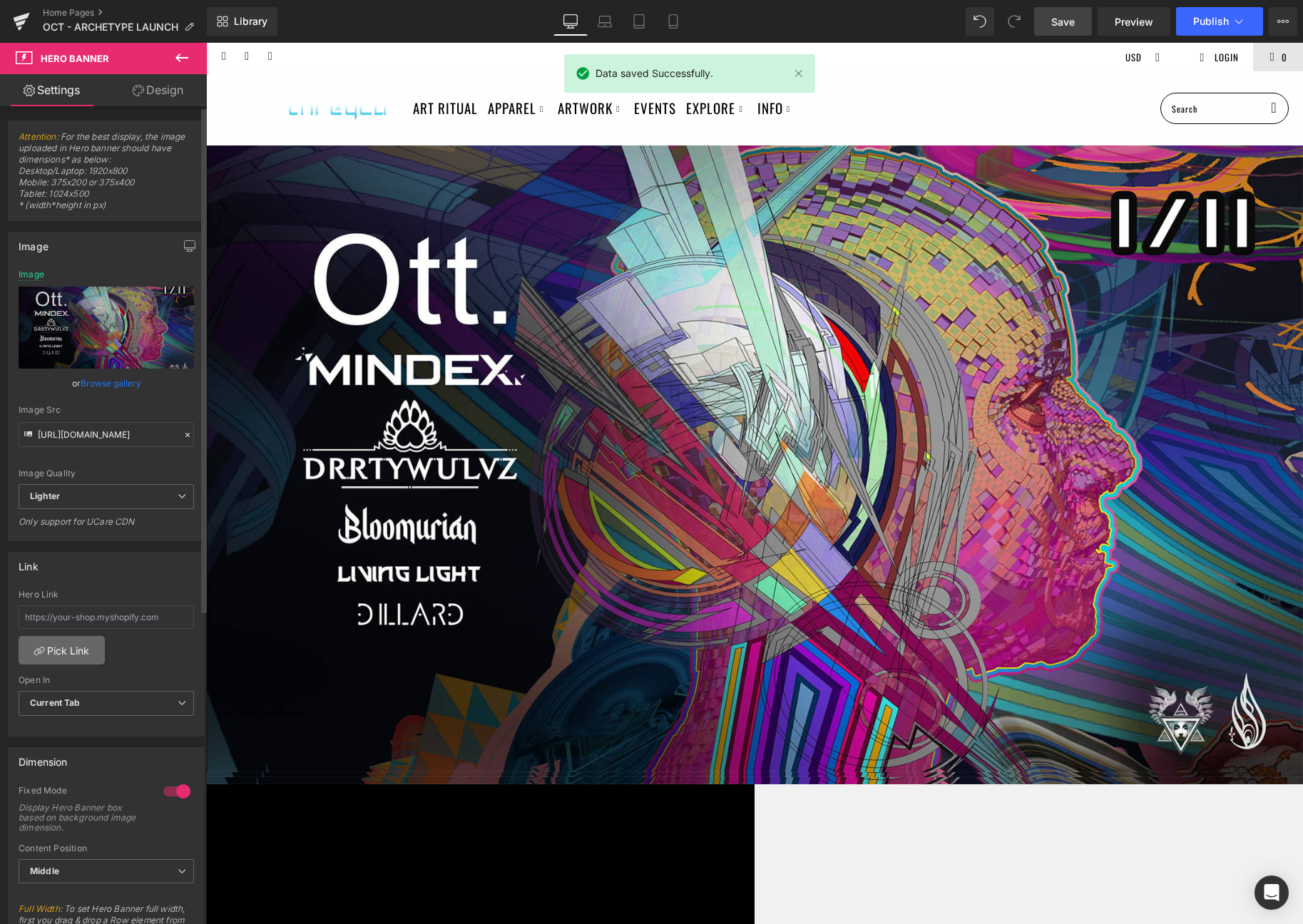
click at [62, 654] on link "Pick Link" at bounding box center [62, 650] width 86 height 29
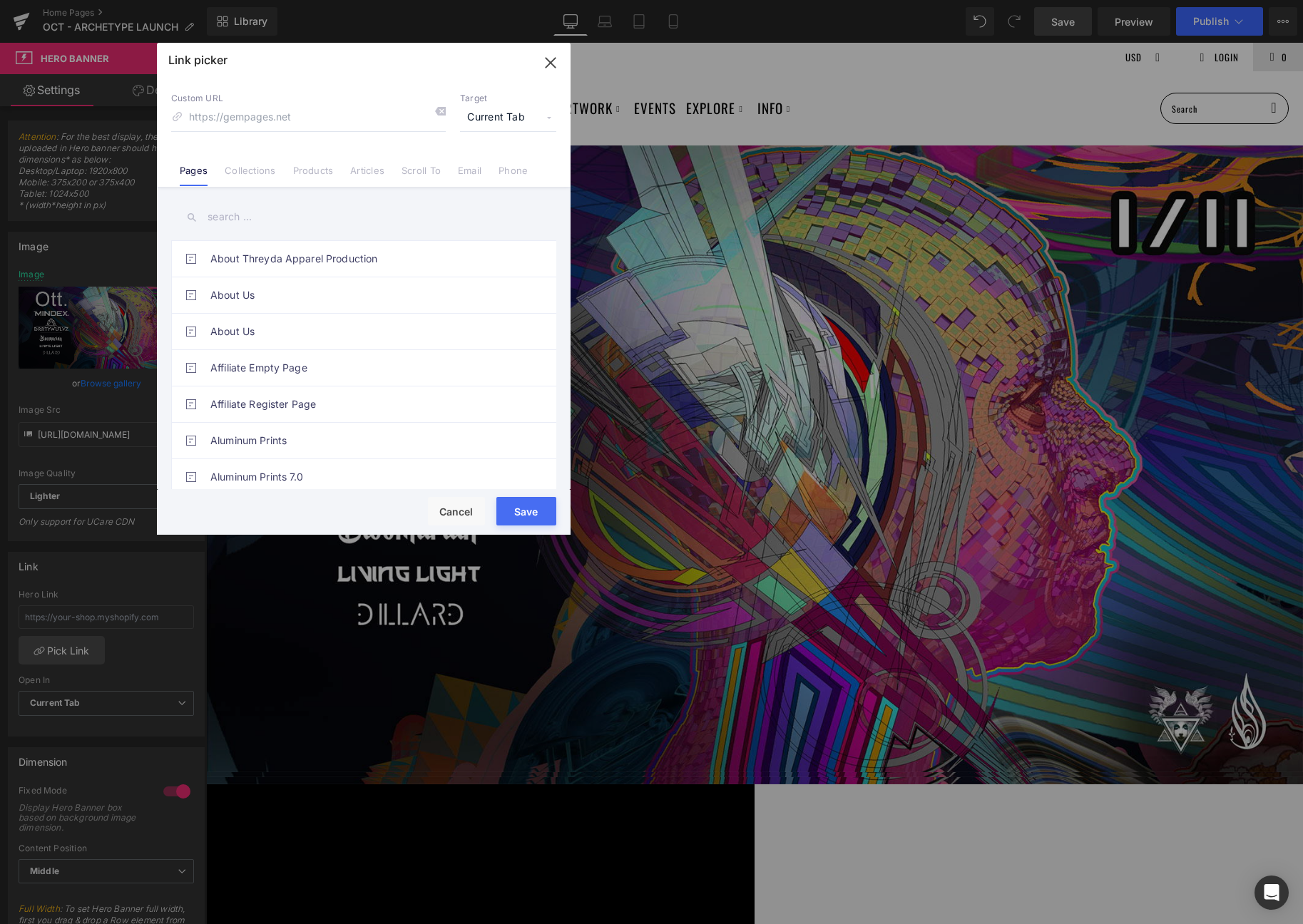
click at [288, 214] on input "text" at bounding box center [363, 217] width 385 height 32
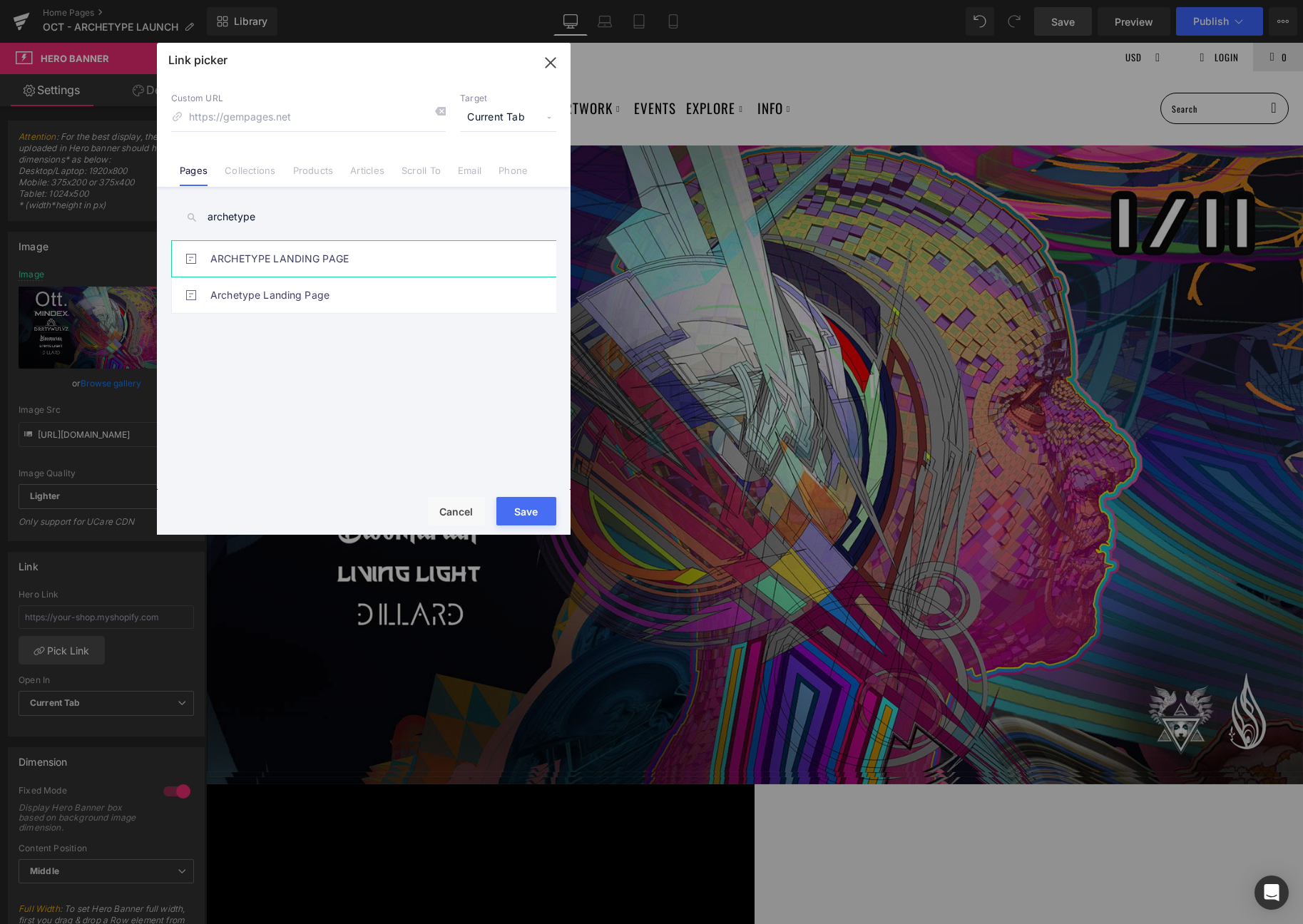
type input "archetype"
click at [307, 252] on link "ARCHETYPE LANDING PAGE" at bounding box center [367, 258] width 314 height 36
type input "/pages/archetype"
click at [523, 507] on button "Save" at bounding box center [526, 511] width 60 height 29
type input "/pages/archetype"
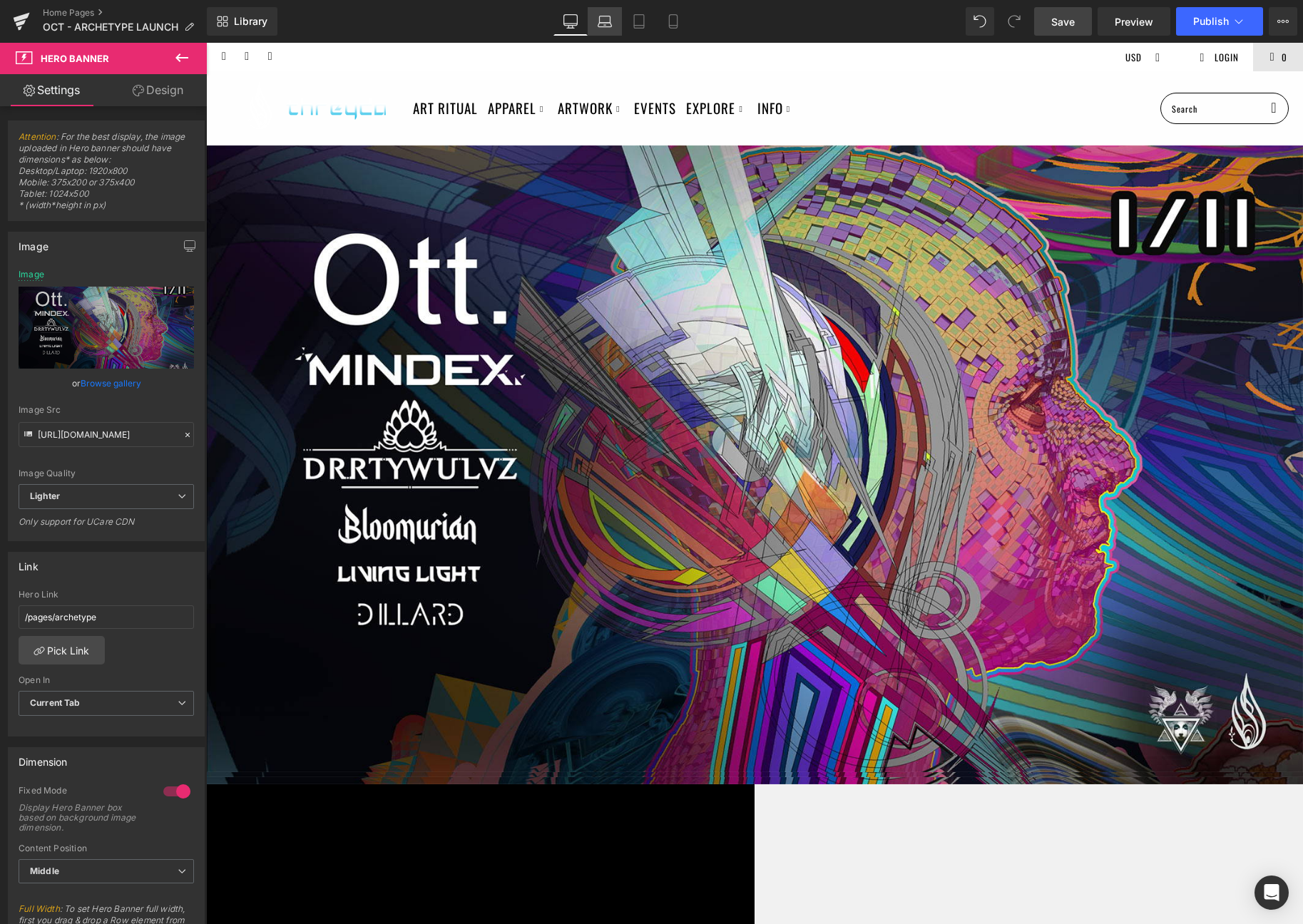
click at [620, 22] on link "Laptop" at bounding box center [604, 22] width 34 height 29
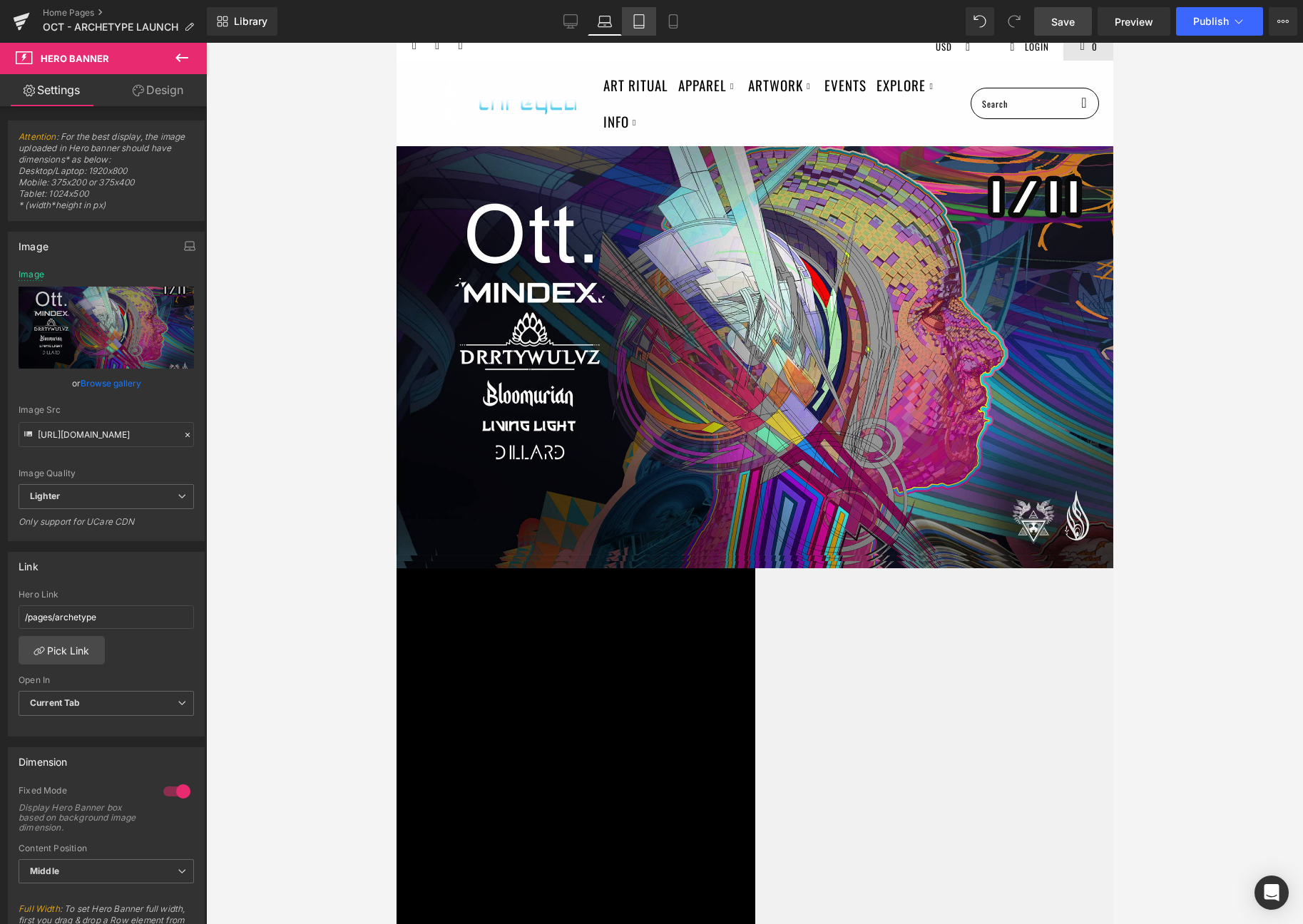
click at [633, 22] on icon at bounding box center [639, 22] width 14 height 14
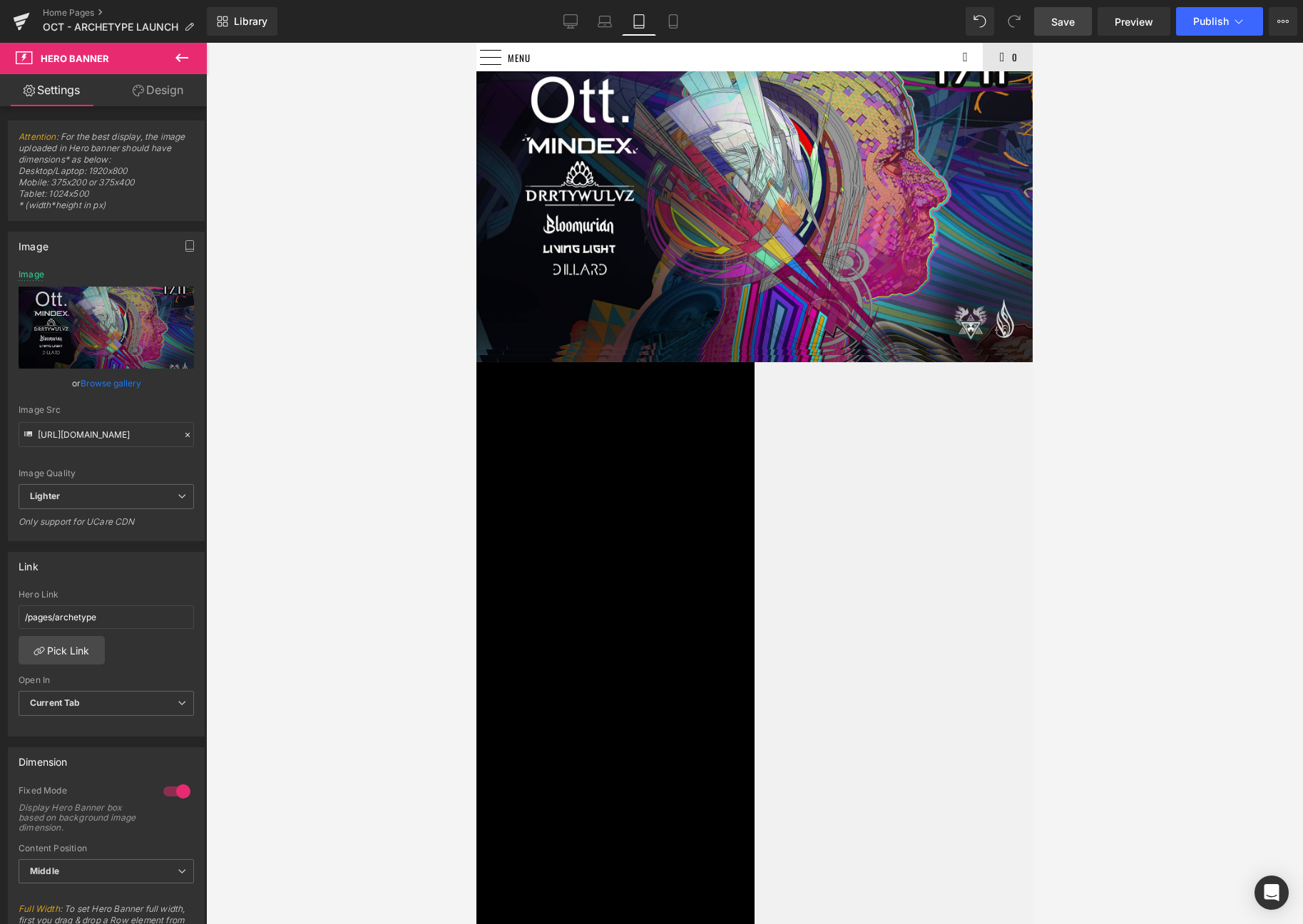
scroll to position [0, 0]
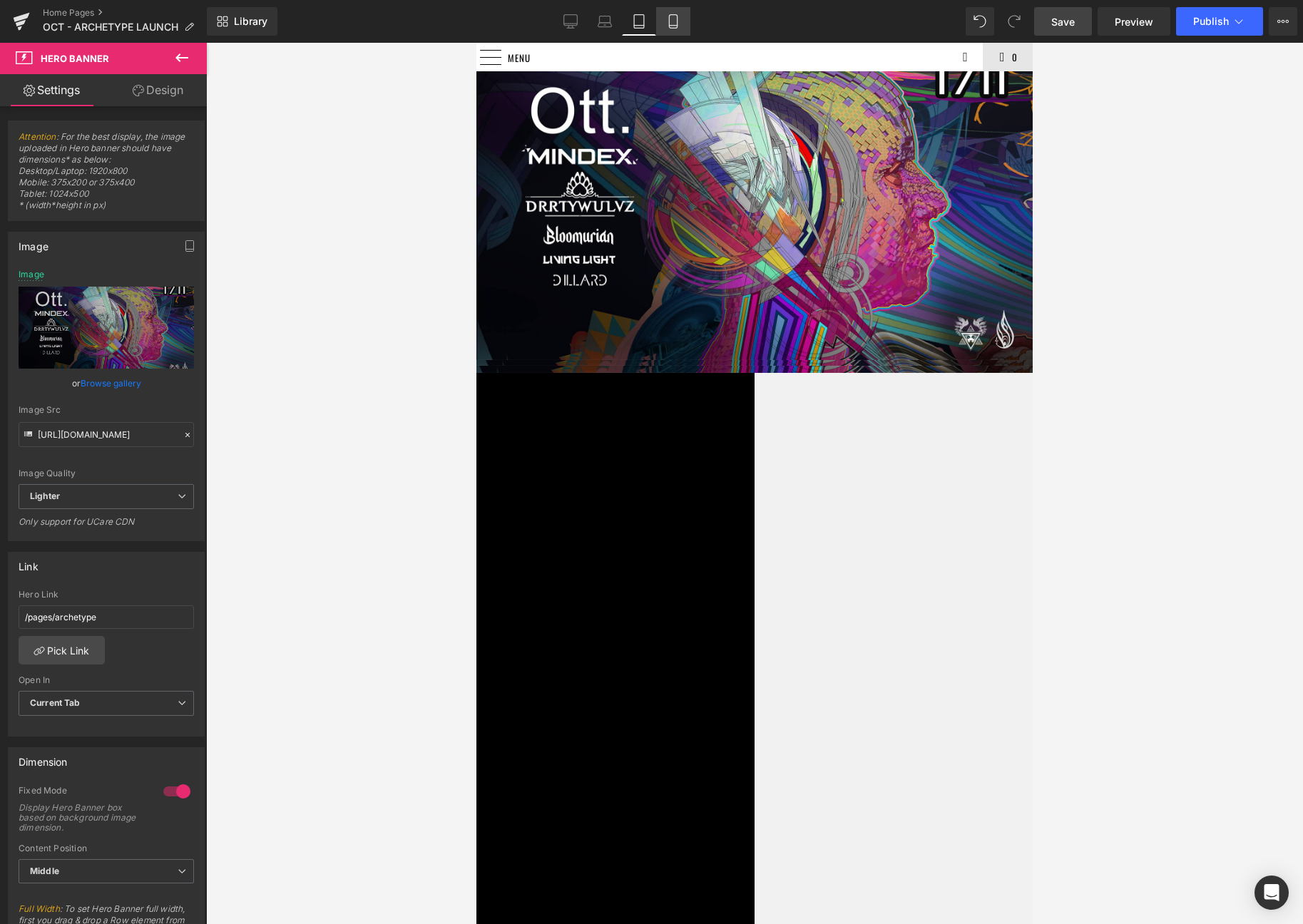
click at [674, 22] on icon at bounding box center [673, 22] width 14 height 14
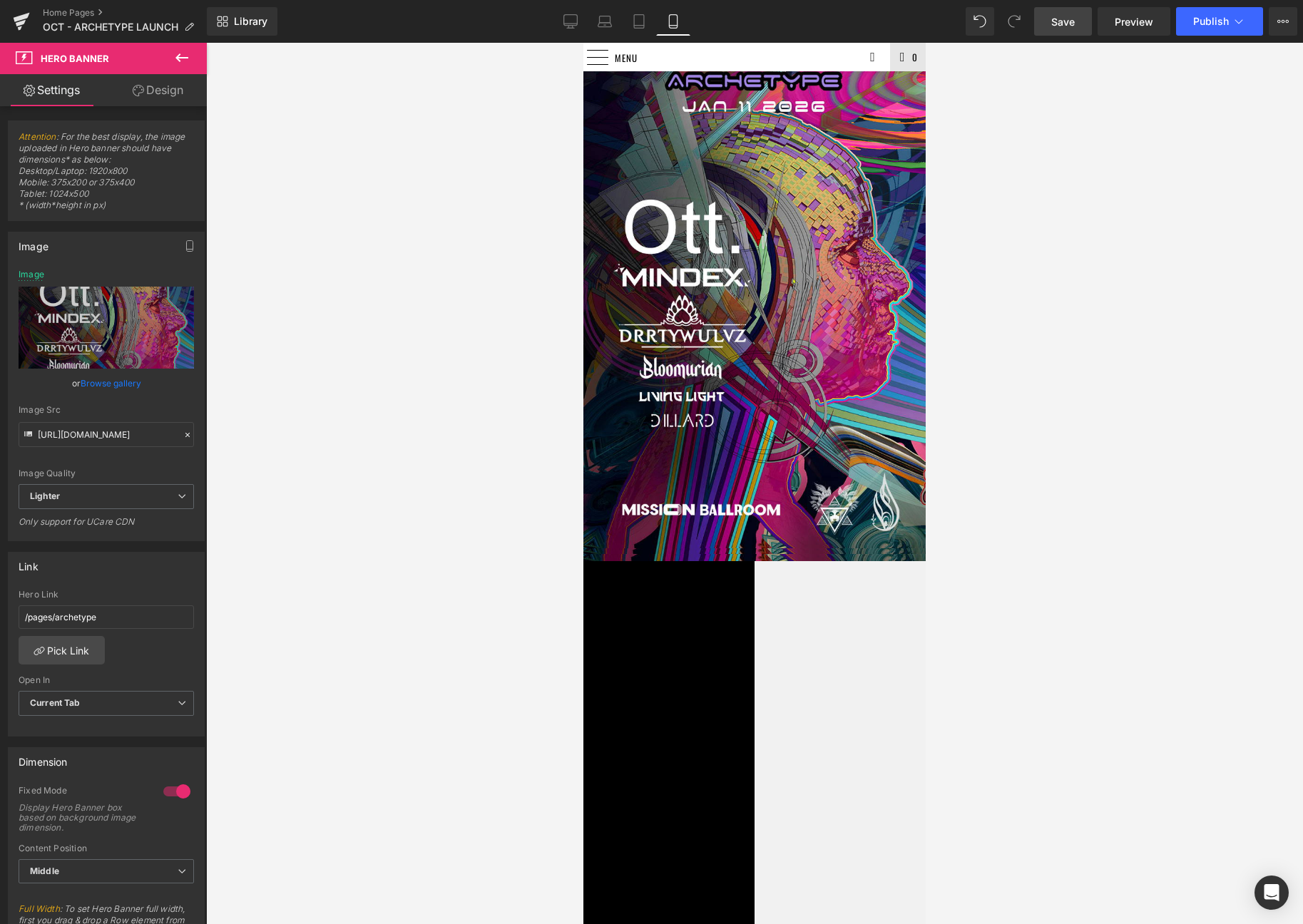
click at [583, 42] on span "Hero Banner" at bounding box center [583, 42] width 0 height 0
click at [568, 23] on icon at bounding box center [571, 22] width 14 height 14
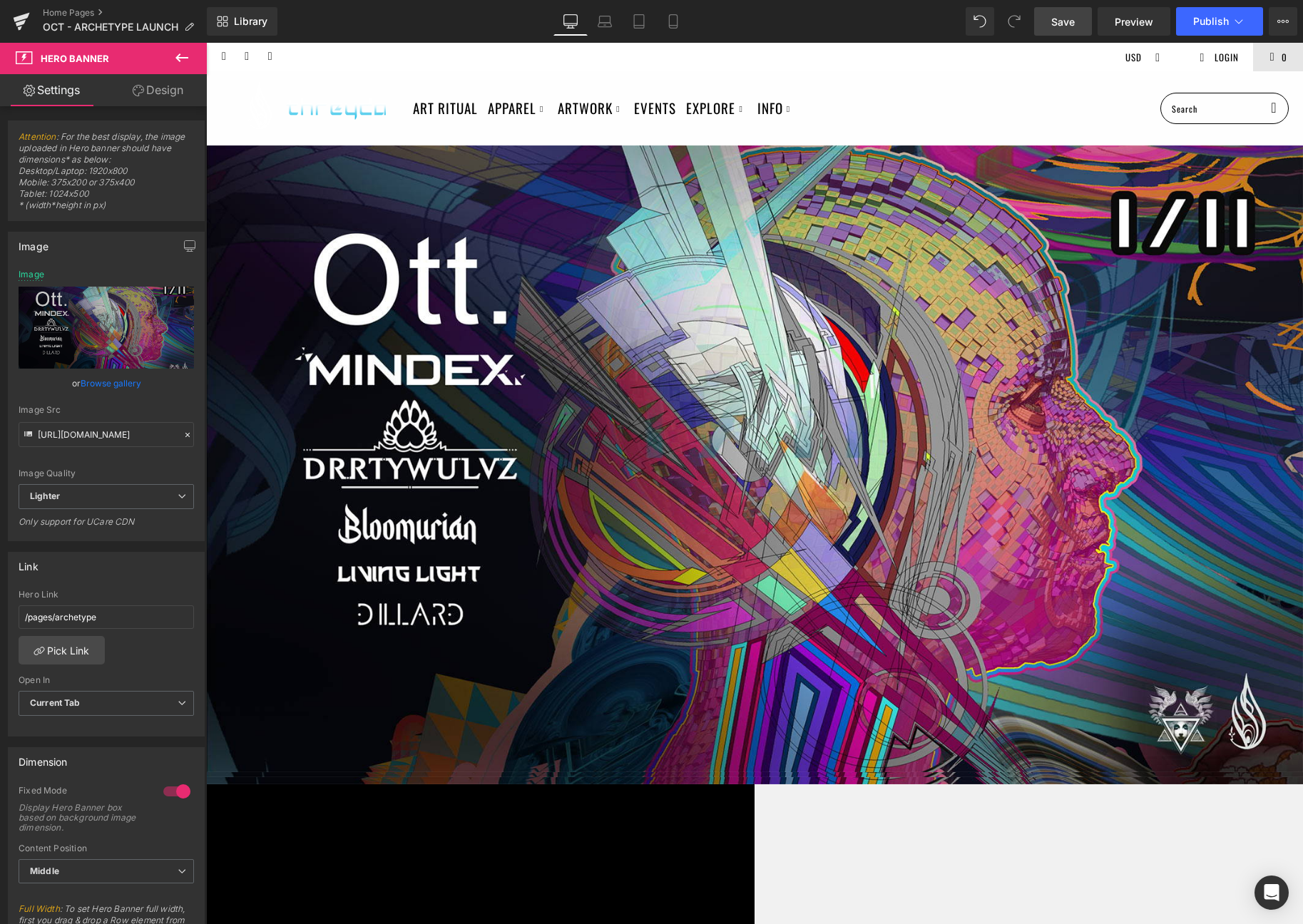
type input "https://ucarecdn.com/f0bb3b4b-c636-4e0d-8b9d-b9fa83a40622/-/format/auto/-/previ…"
click at [1056, 25] on span "Save" at bounding box center [1062, 22] width 23 height 15
click at [1059, 25] on span "Save" at bounding box center [1062, 22] width 23 height 15
click at [1067, 30] on link "Save" at bounding box center [1063, 22] width 58 height 29
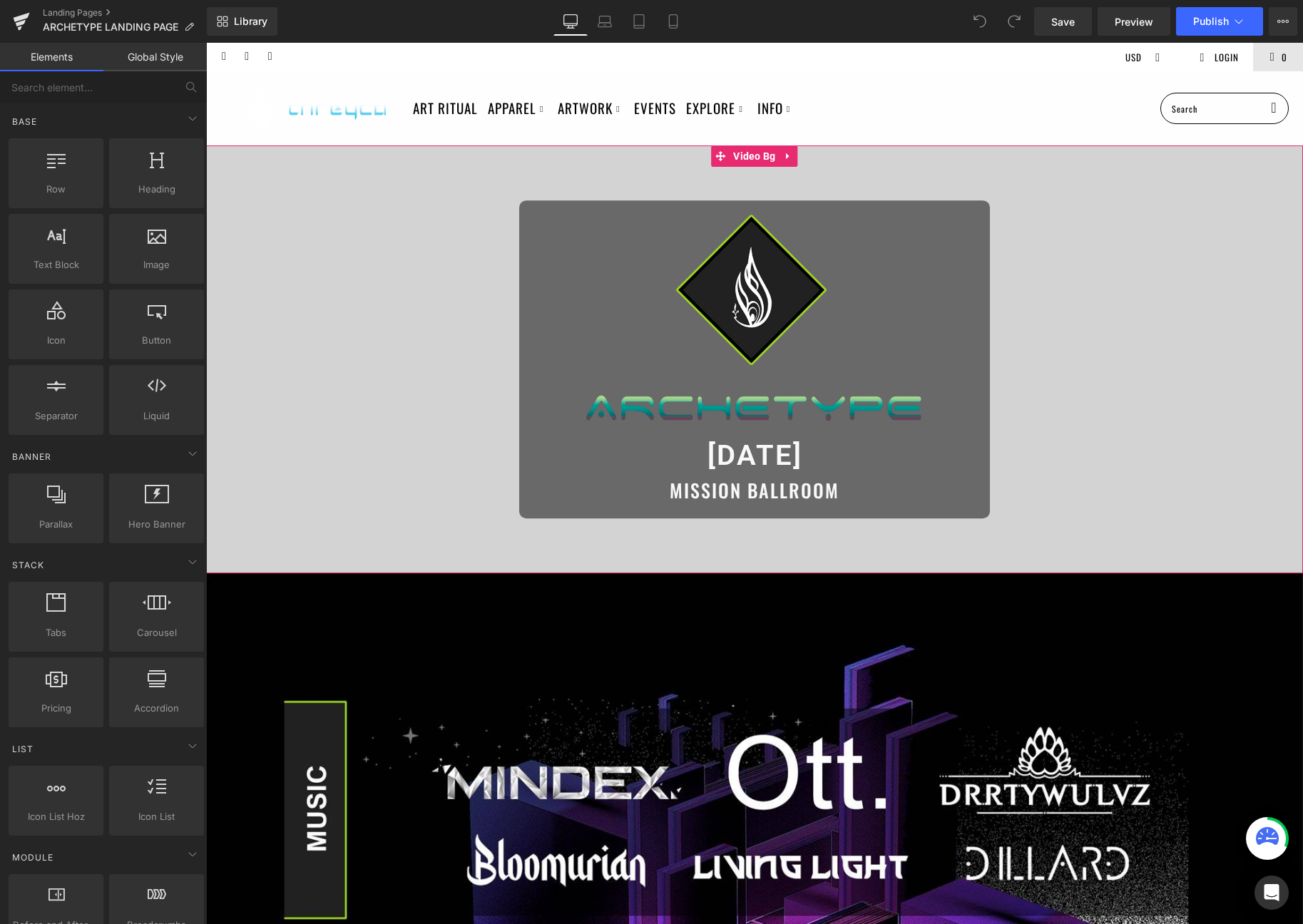
click at [1022, 511] on span "Image 1/11/26 Heading MISSION BALLROOM Heading Row" at bounding box center [755, 359] width 1097 height 318
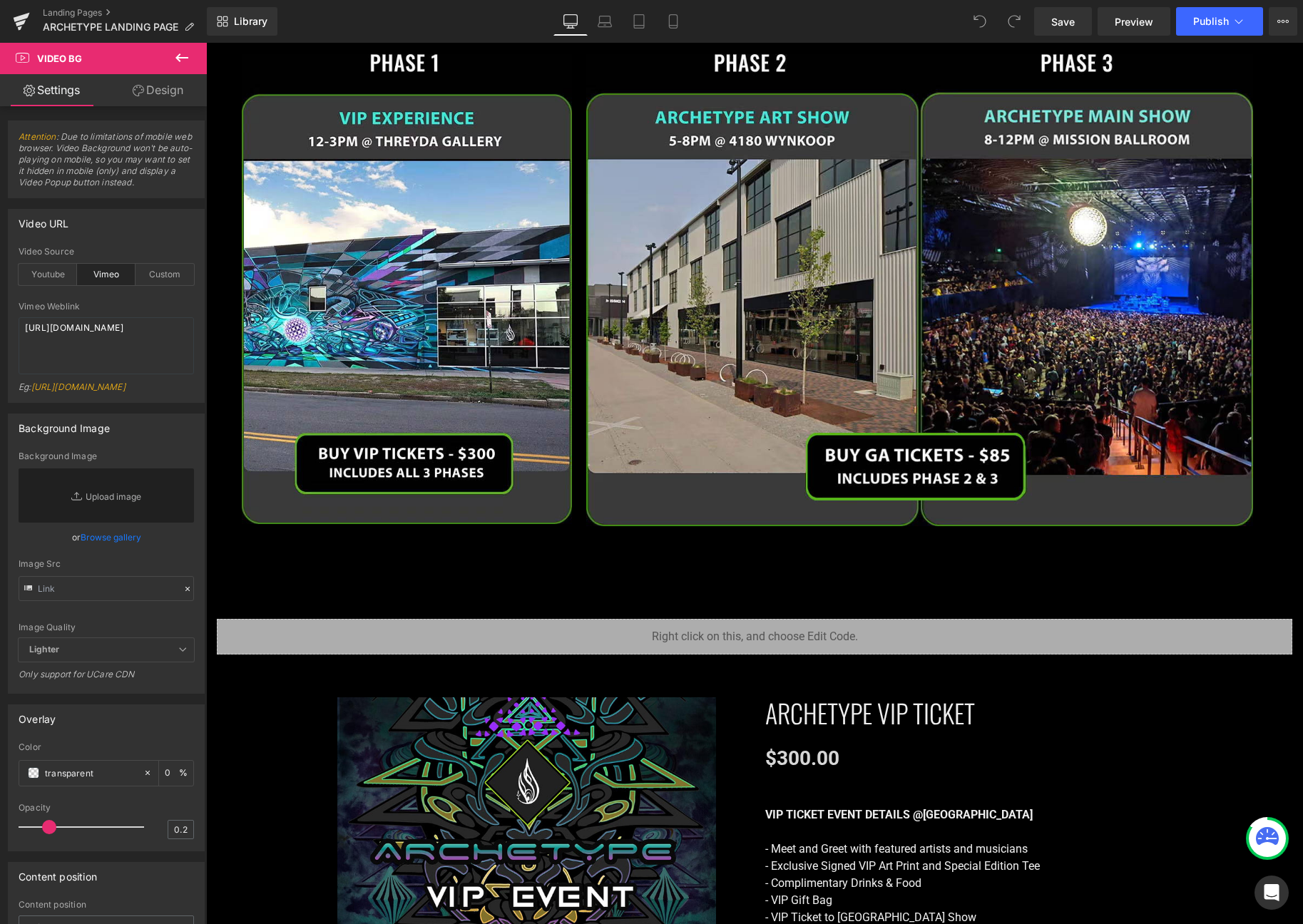
scroll to position [2092, 0]
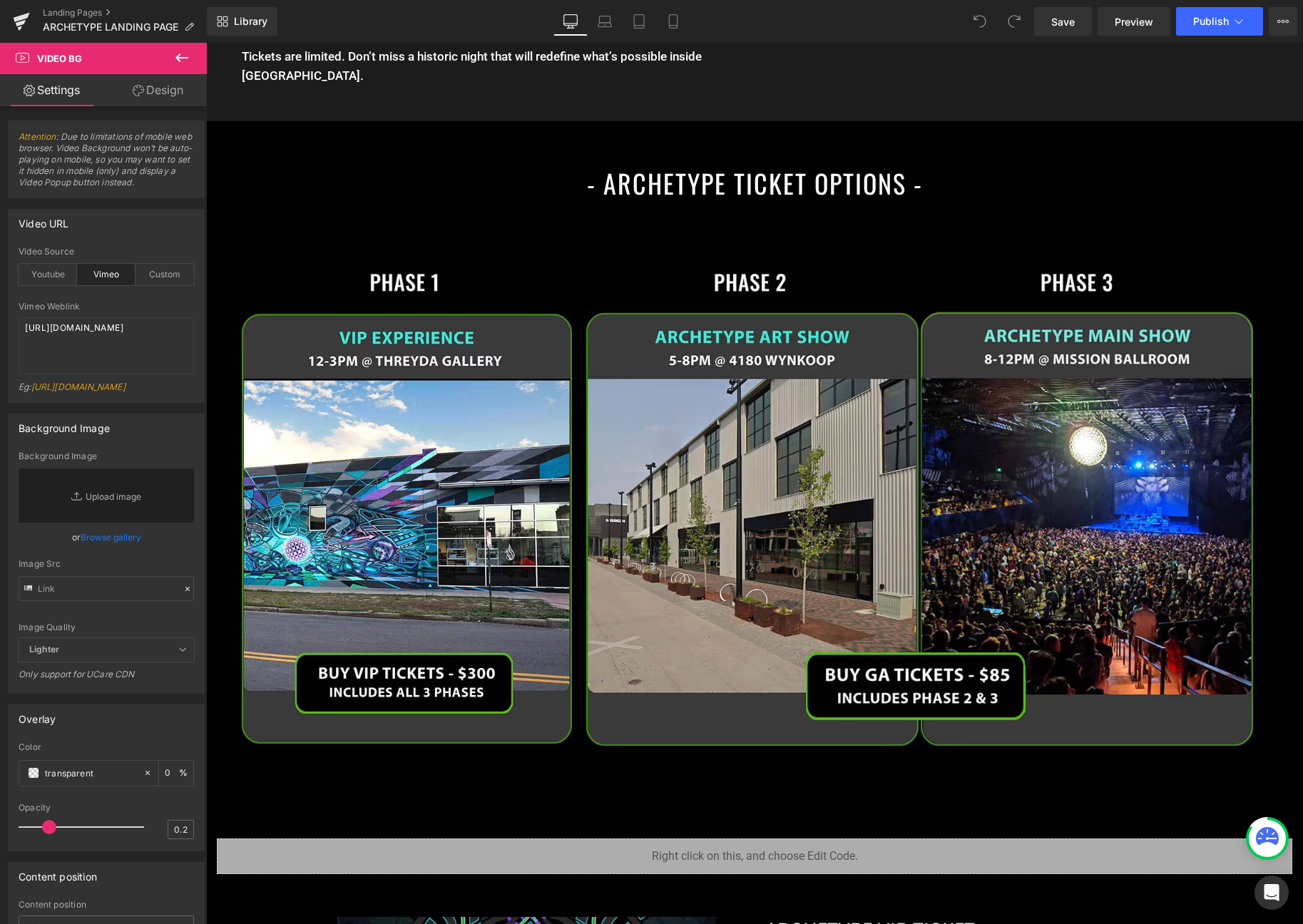
click at [940, 466] on div "Image" at bounding box center [919, 510] width 667 height 472
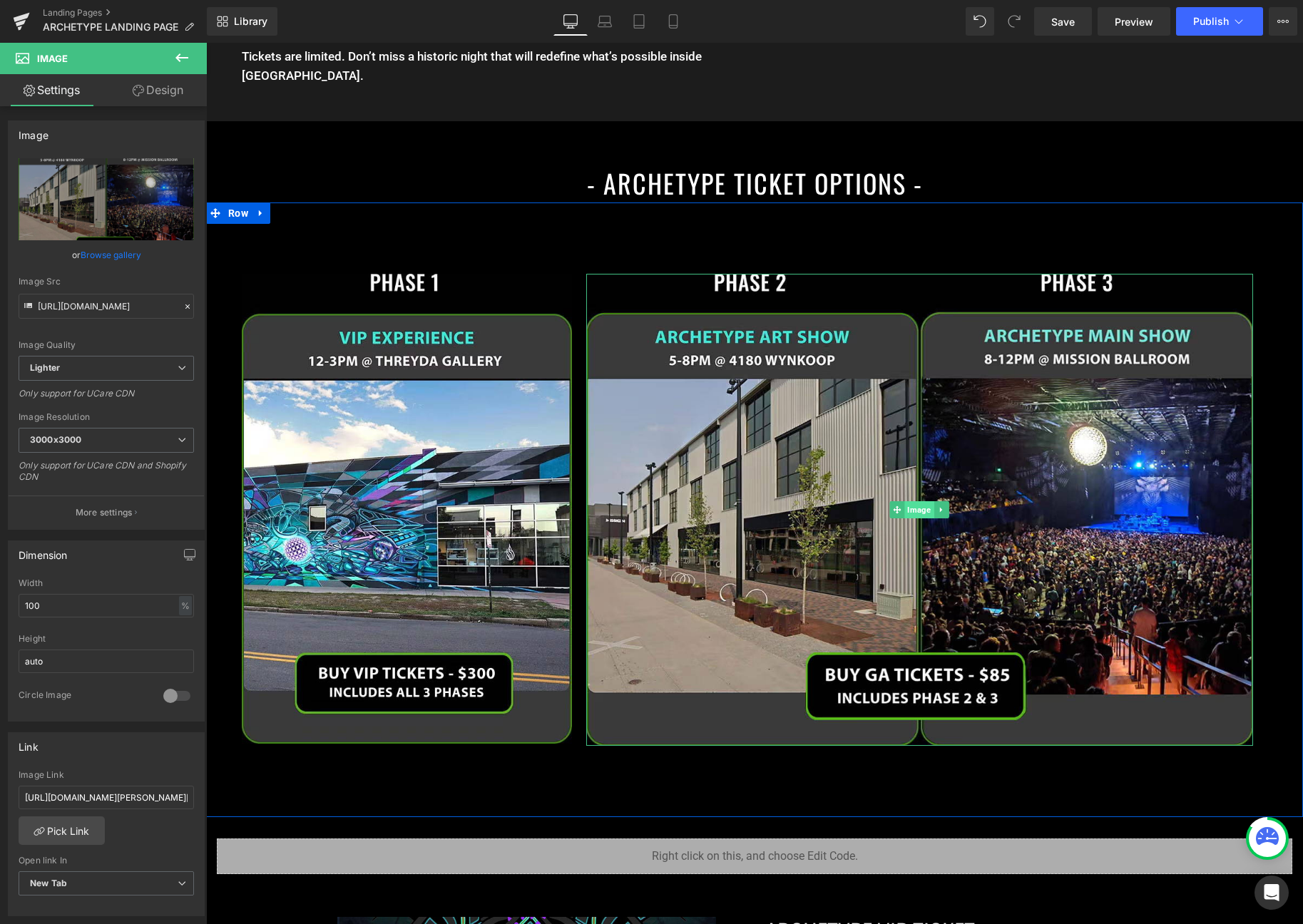
click at [918, 501] on span "Image" at bounding box center [920, 509] width 30 height 17
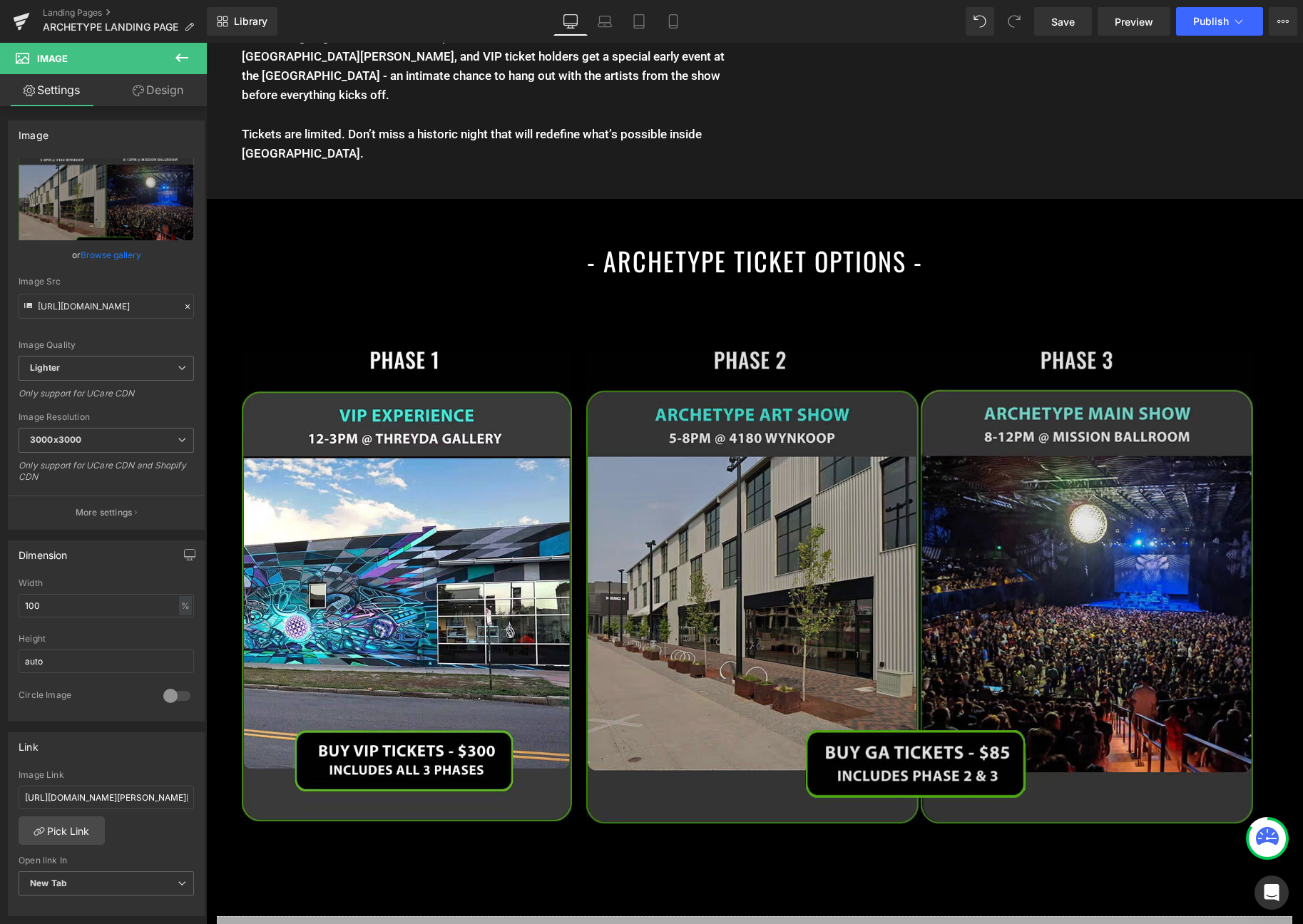
scroll to position [1974, 0]
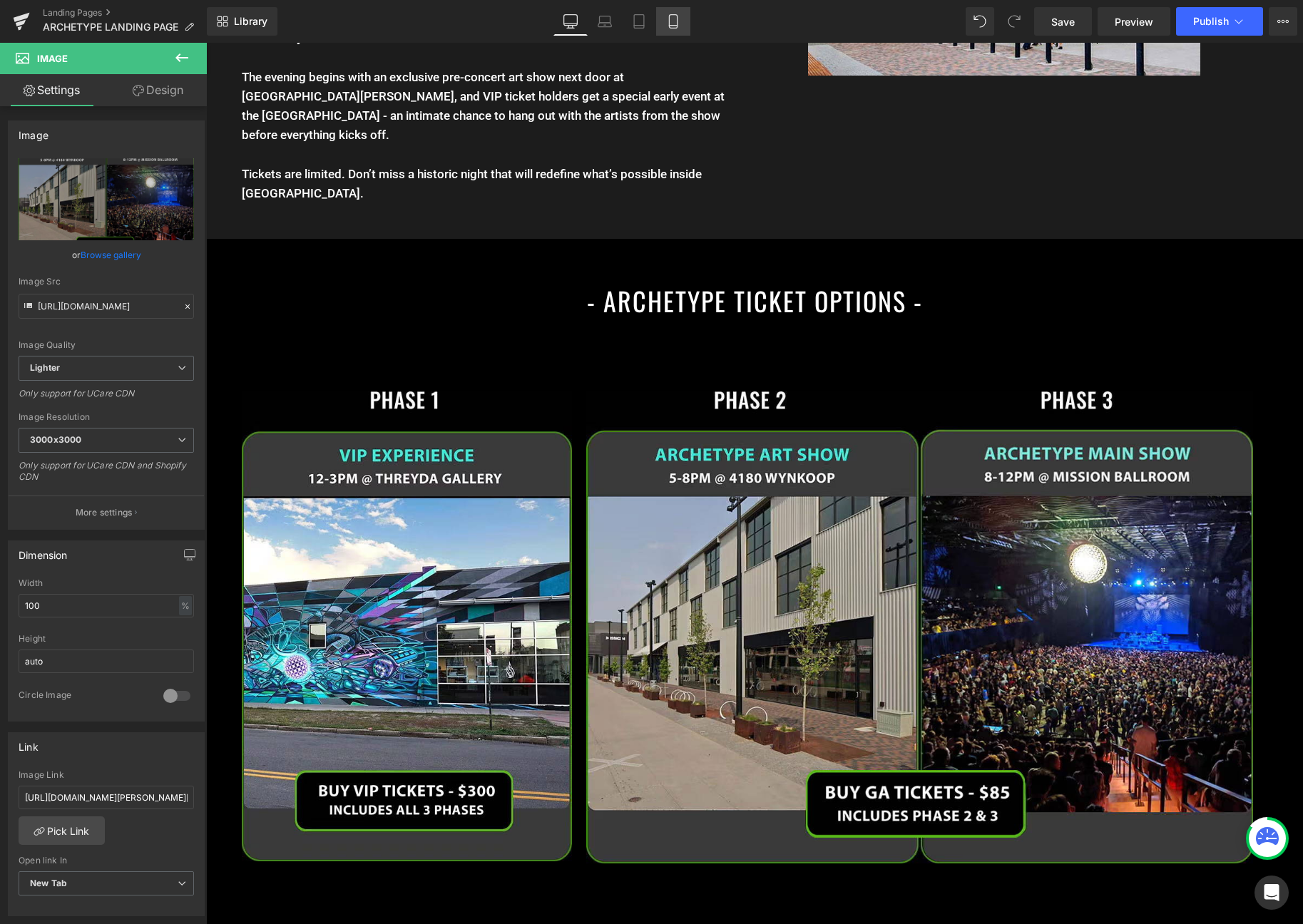
click at [667, 12] on link "Mobile" at bounding box center [673, 22] width 34 height 29
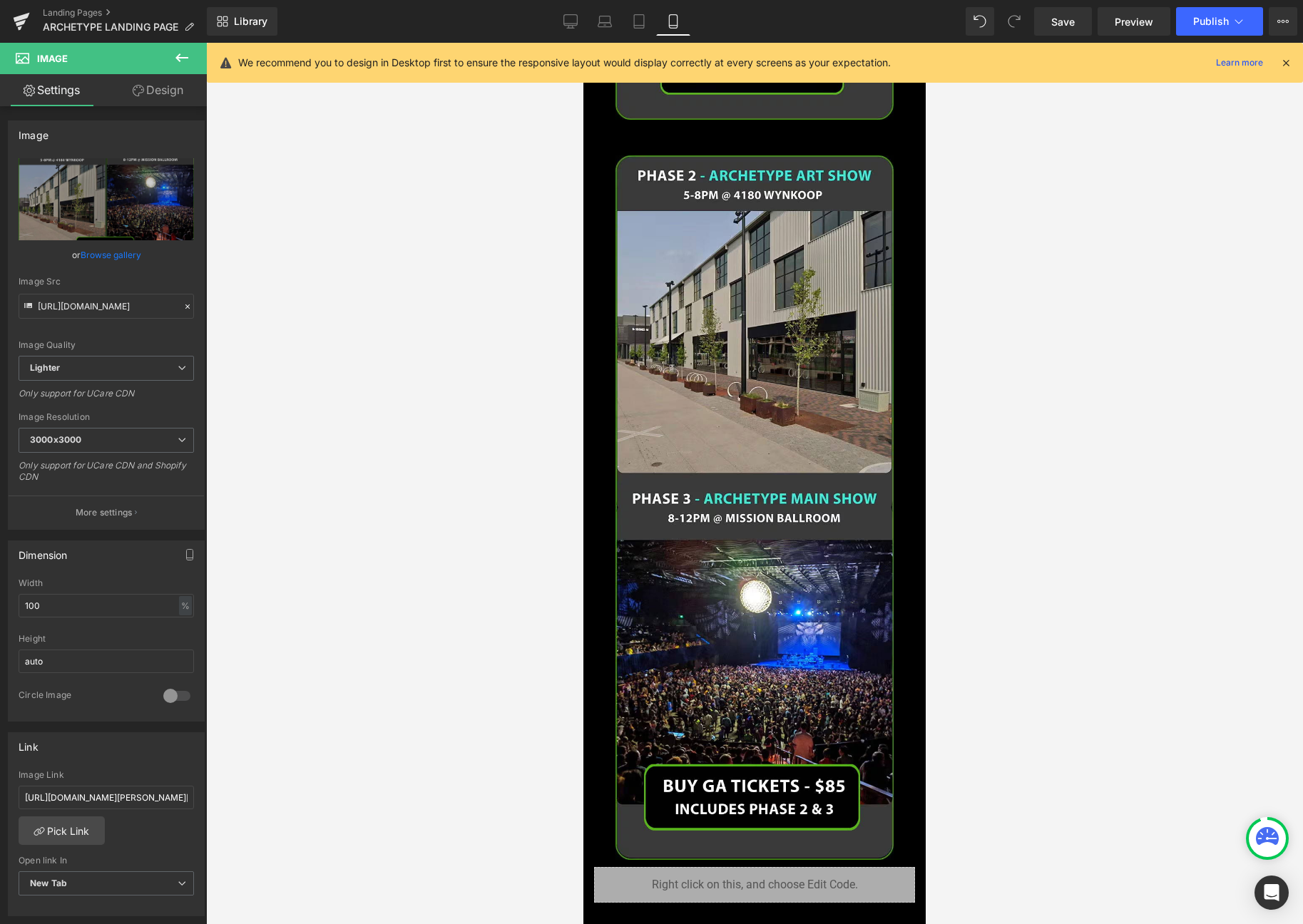
scroll to position [2605, 0]
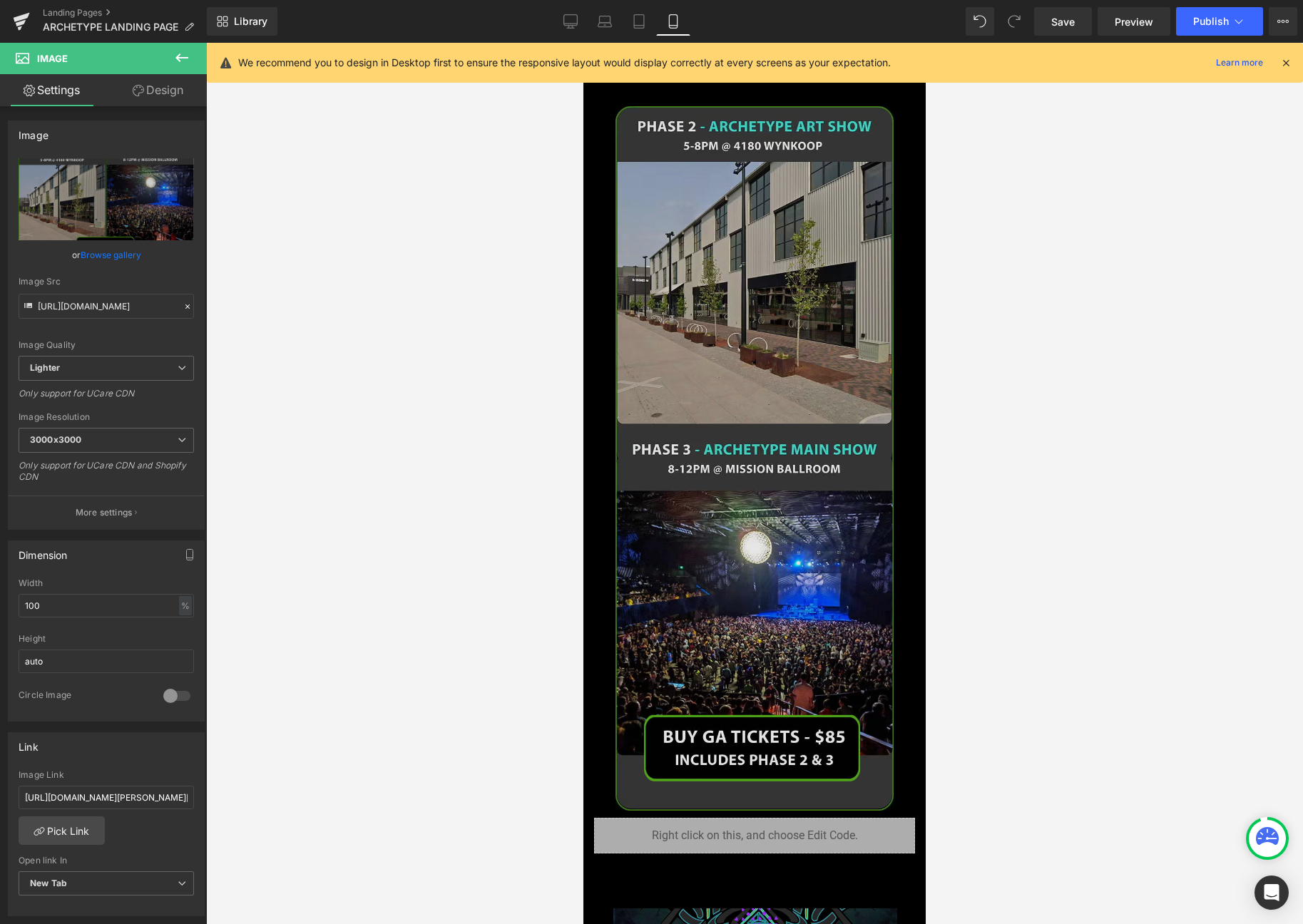
click at [738, 489] on img at bounding box center [755, 458] width 279 height 704
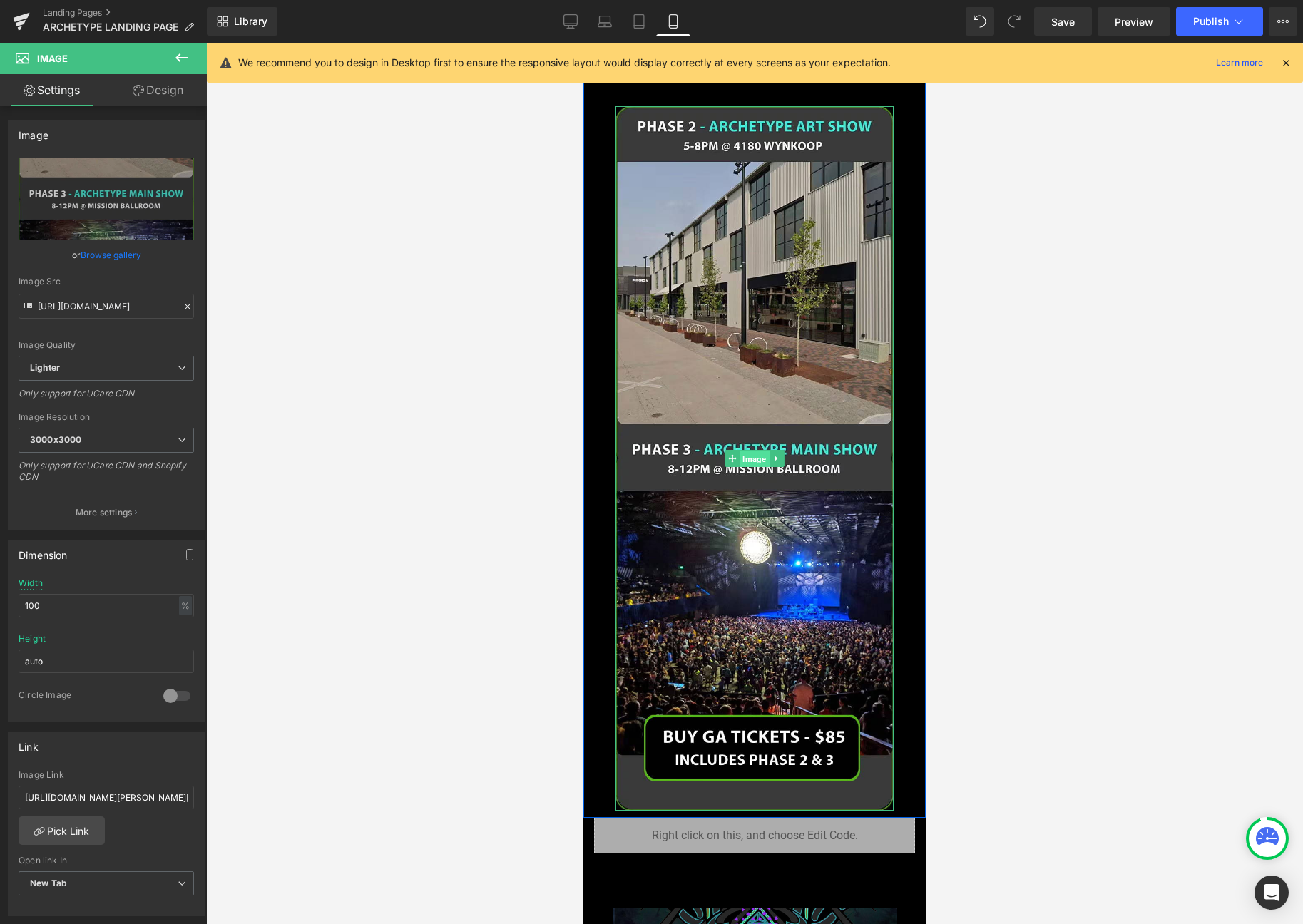
click at [748, 450] on span "Image" at bounding box center [754, 458] width 30 height 17
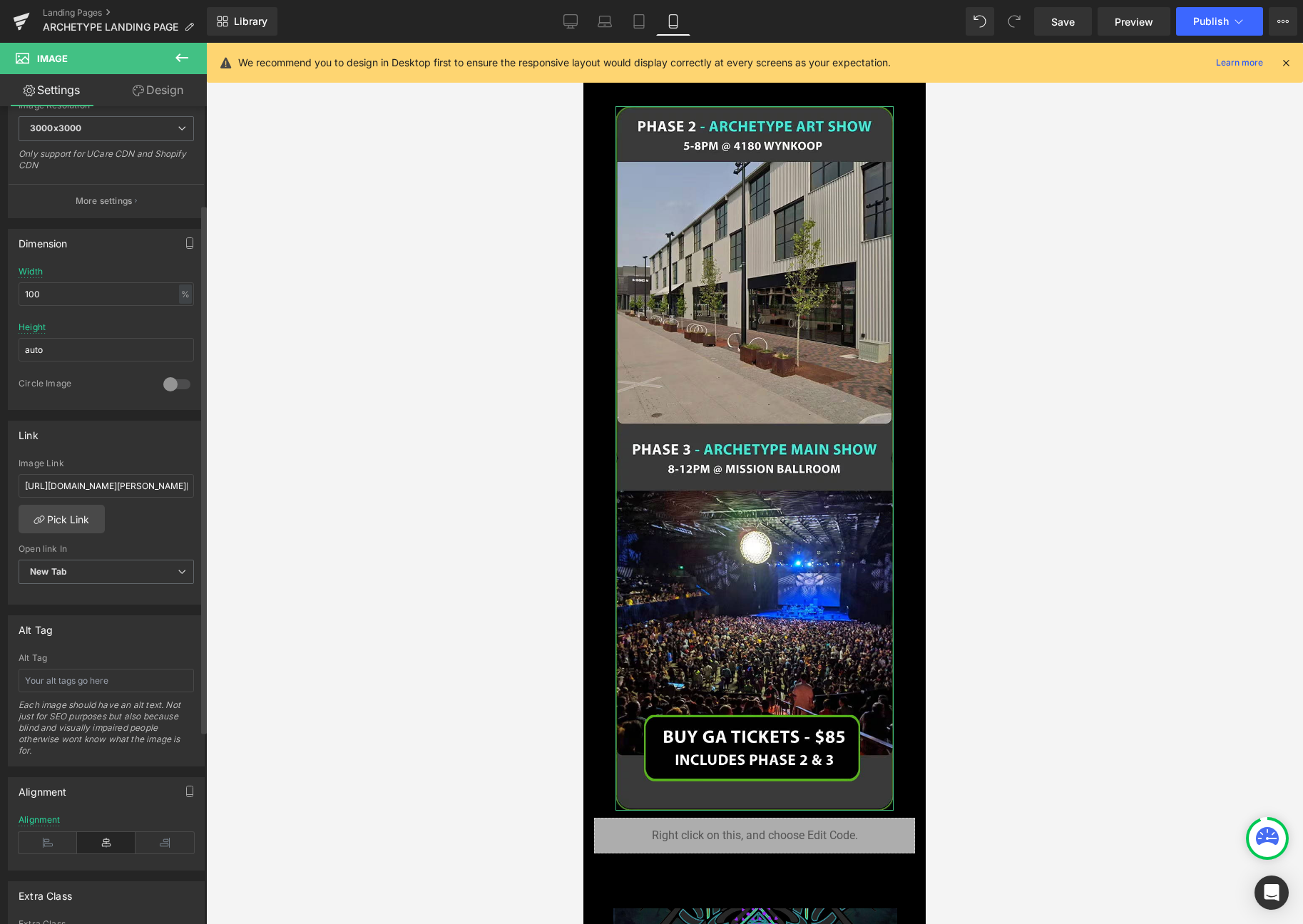
scroll to position [0, 0]
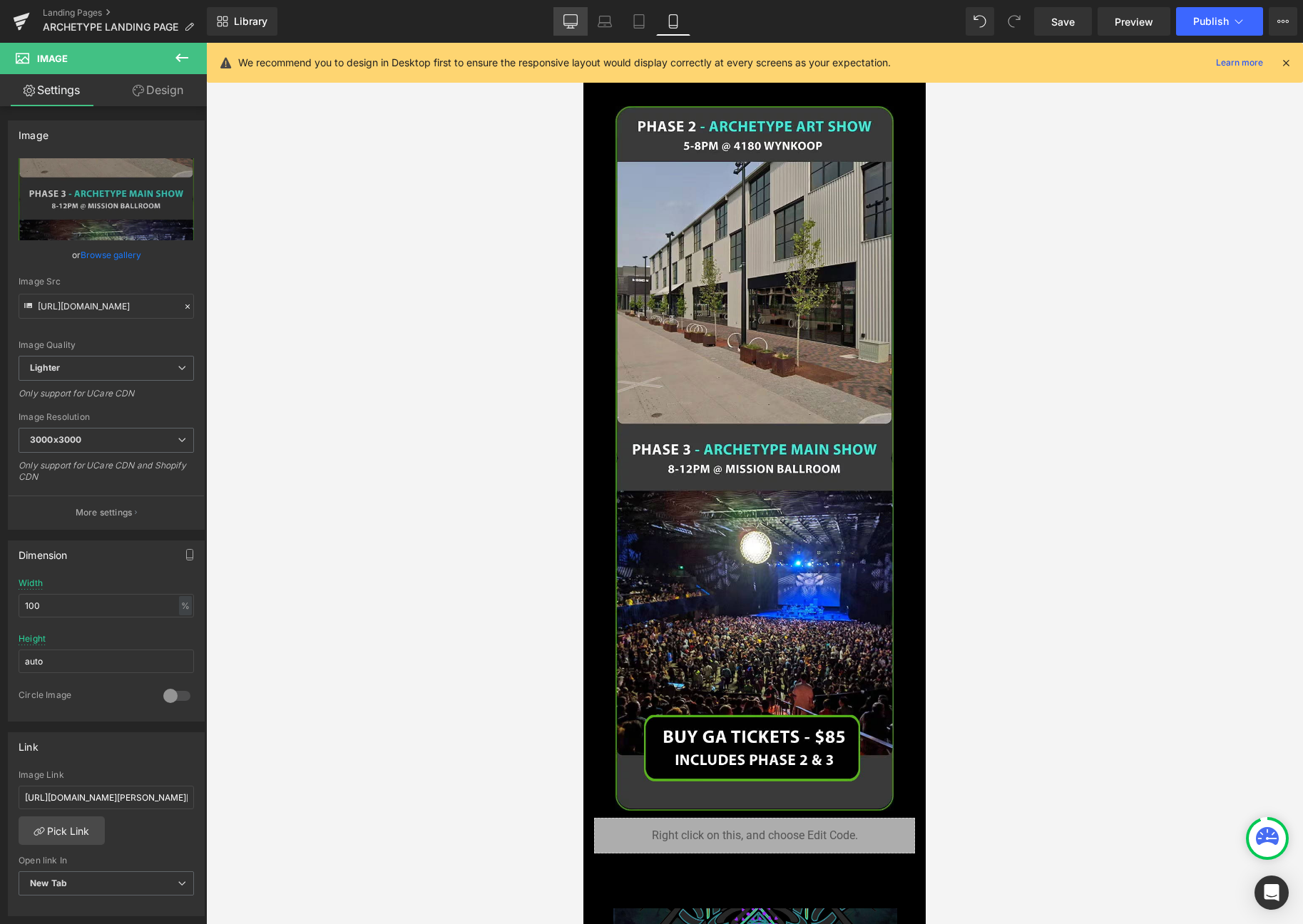
click at [579, 19] on link "Desktop" at bounding box center [570, 22] width 34 height 29
type input "auto"
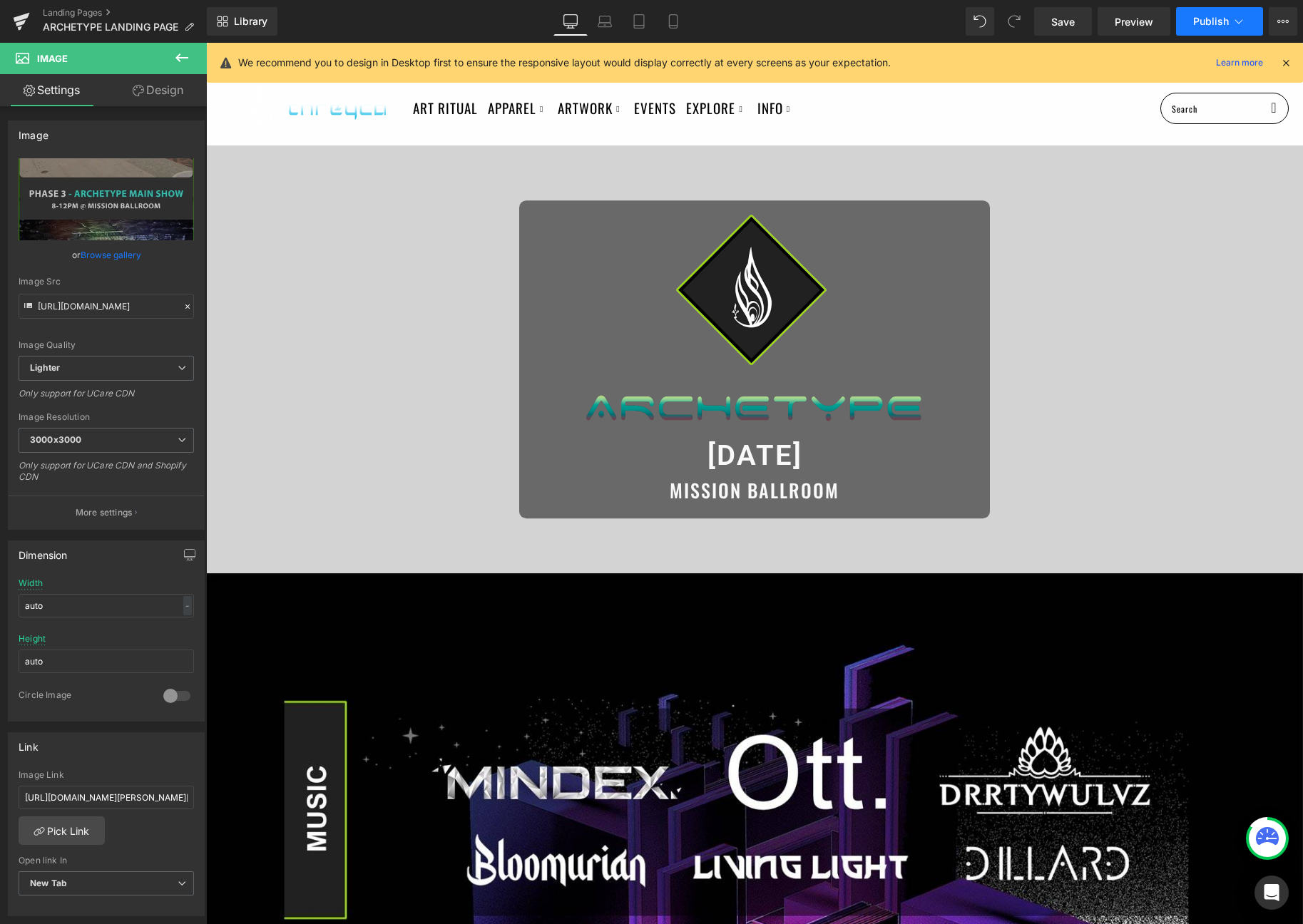
click at [1214, 21] on span "Publish" at bounding box center [1211, 22] width 36 height 11
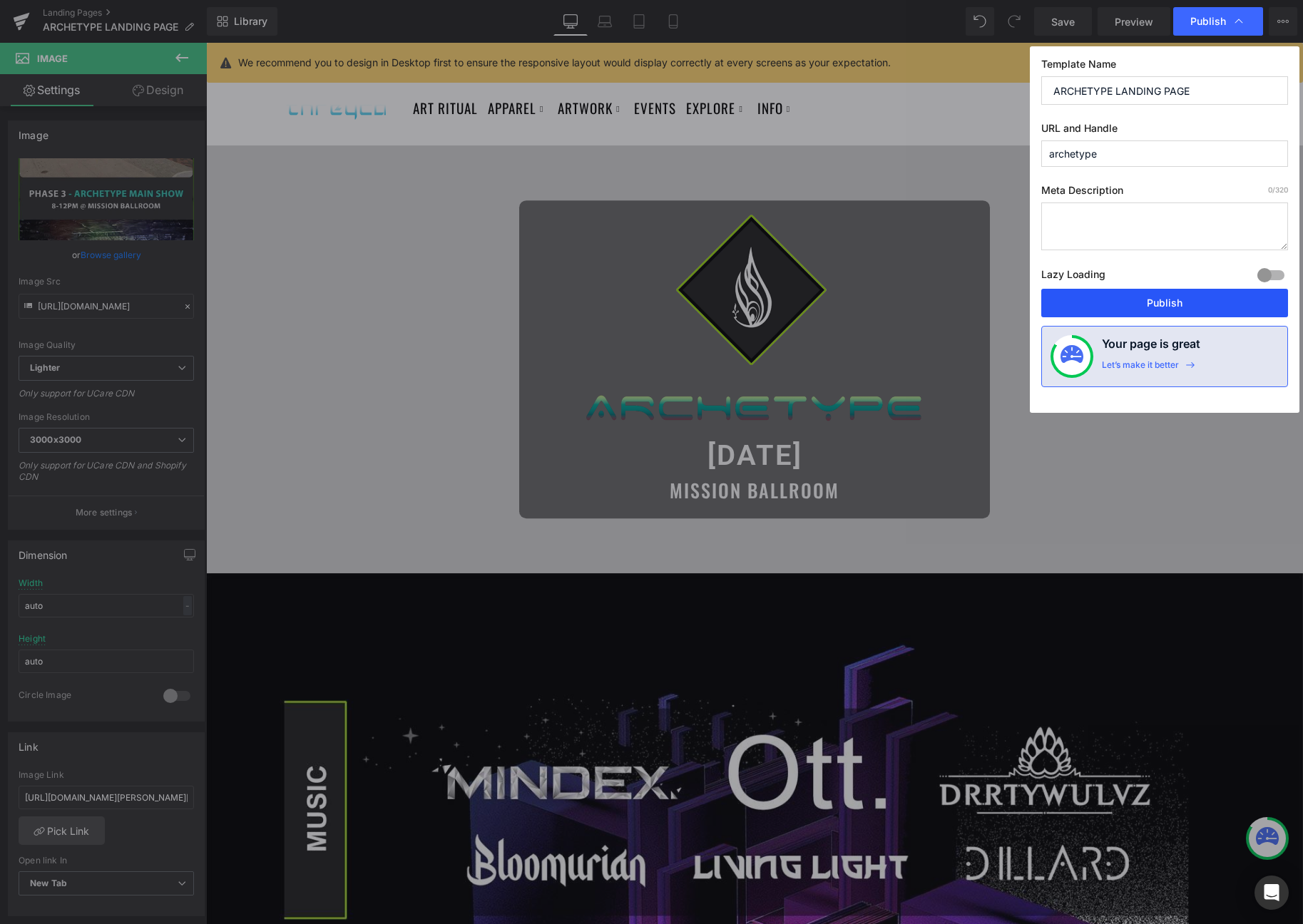
drag, startPoint x: 1145, startPoint y: 298, endPoint x: 934, endPoint y: 256, distance: 215.1
click at [1145, 298] on button "Publish" at bounding box center [1165, 303] width 247 height 29
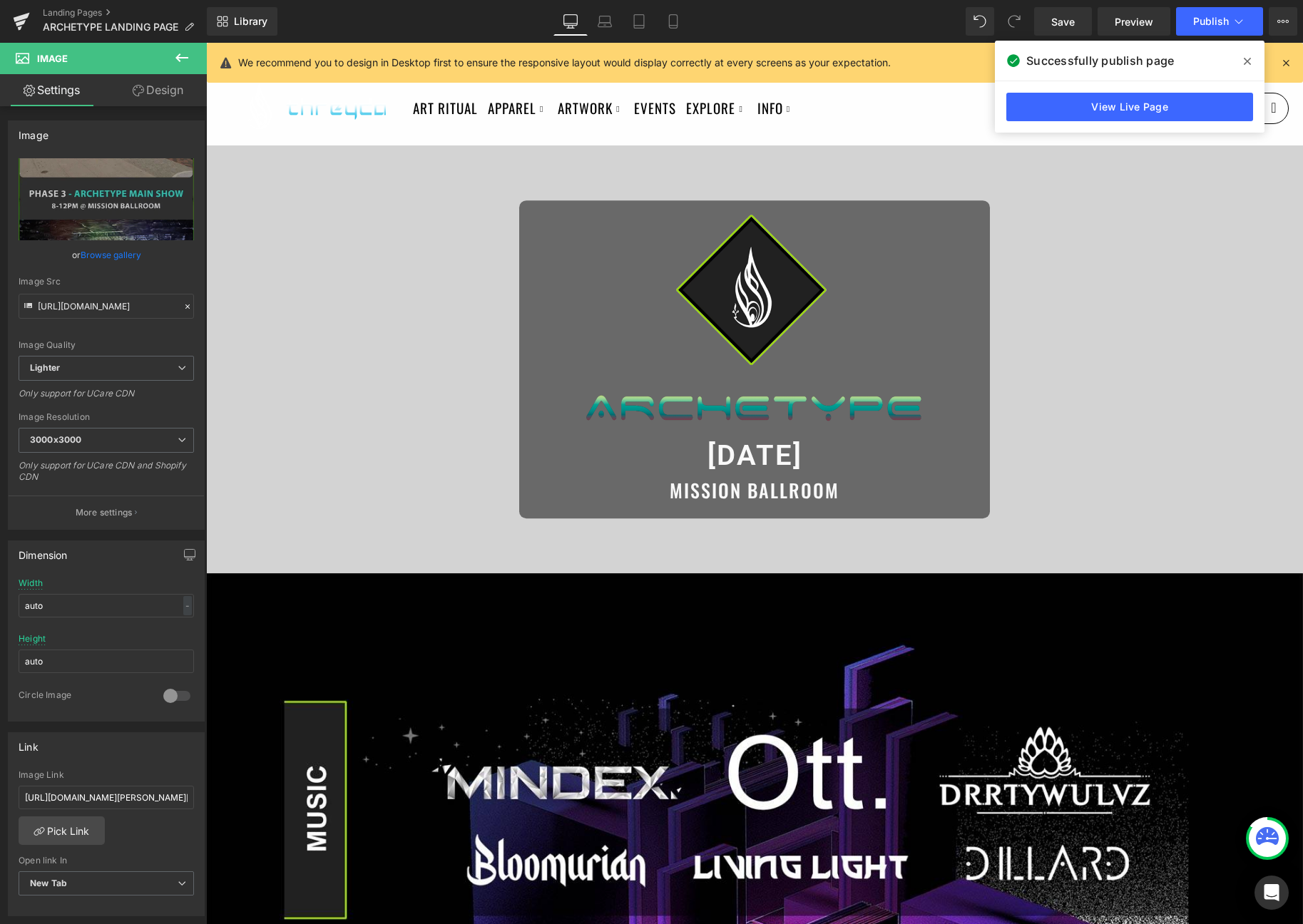
click at [1241, 61] on span at bounding box center [1247, 61] width 23 height 23
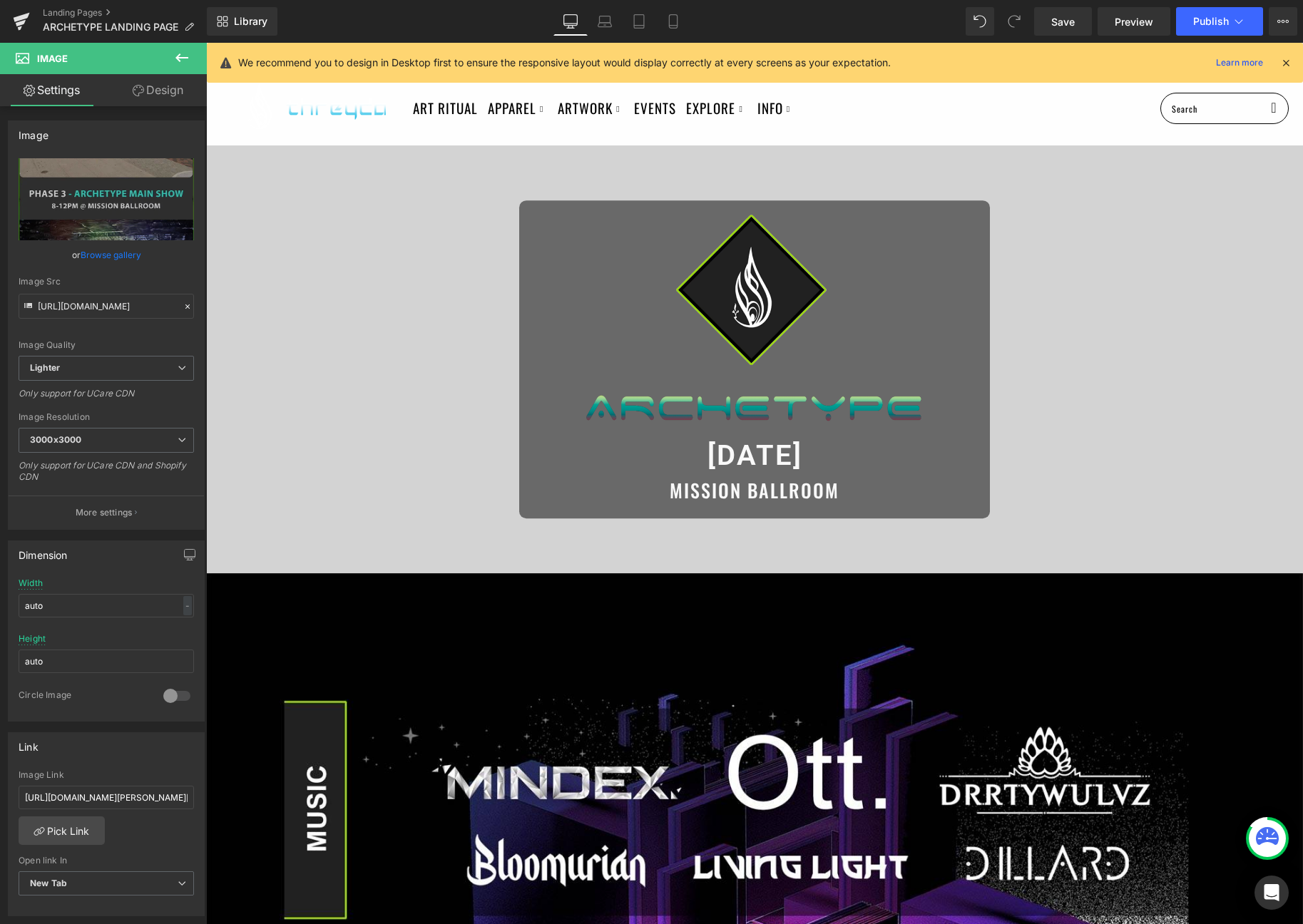
click at [1285, 58] on icon at bounding box center [1286, 62] width 13 height 13
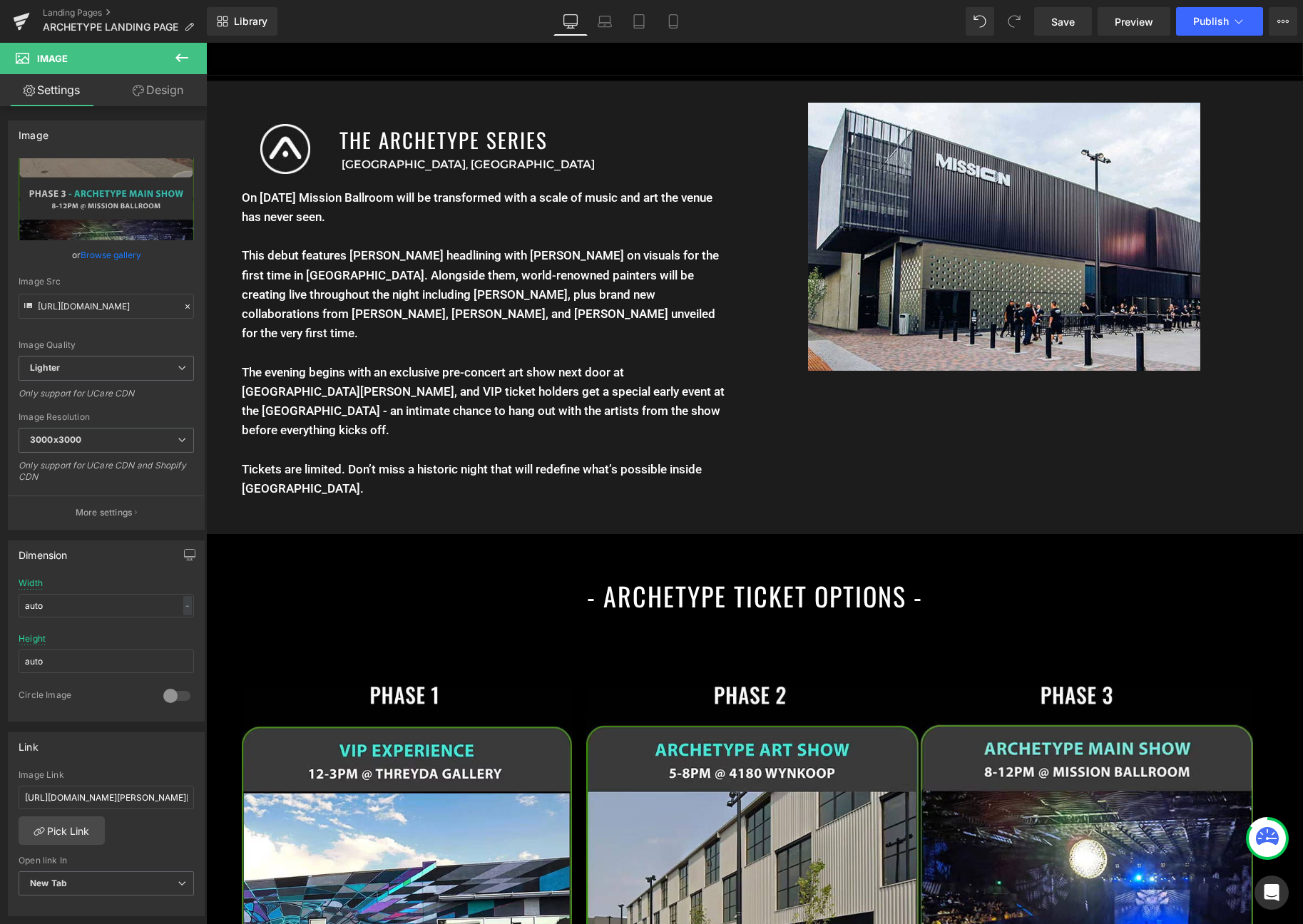
scroll to position [2014, 0]
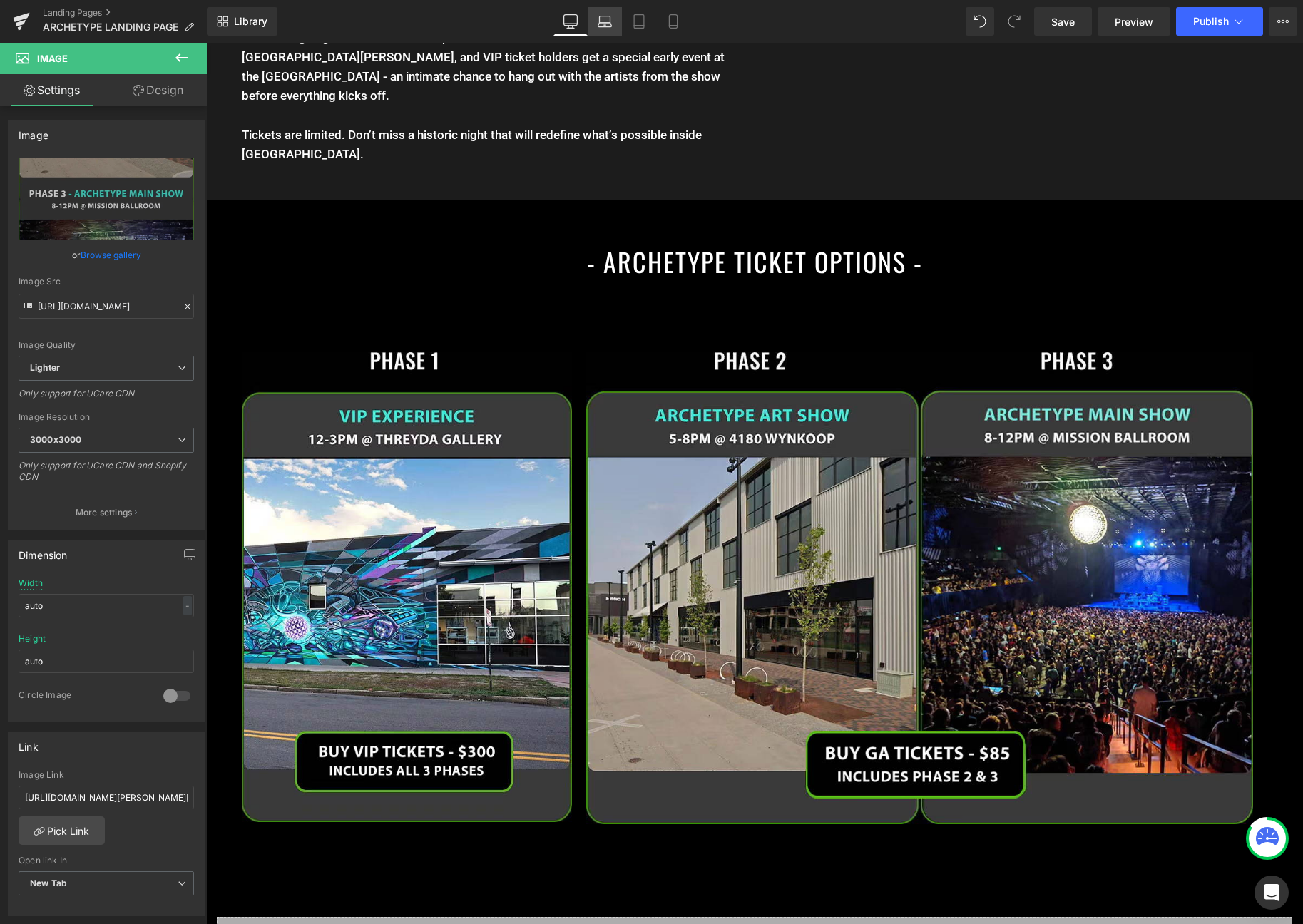
click at [602, 23] on icon at bounding box center [604, 25] width 14 height 4
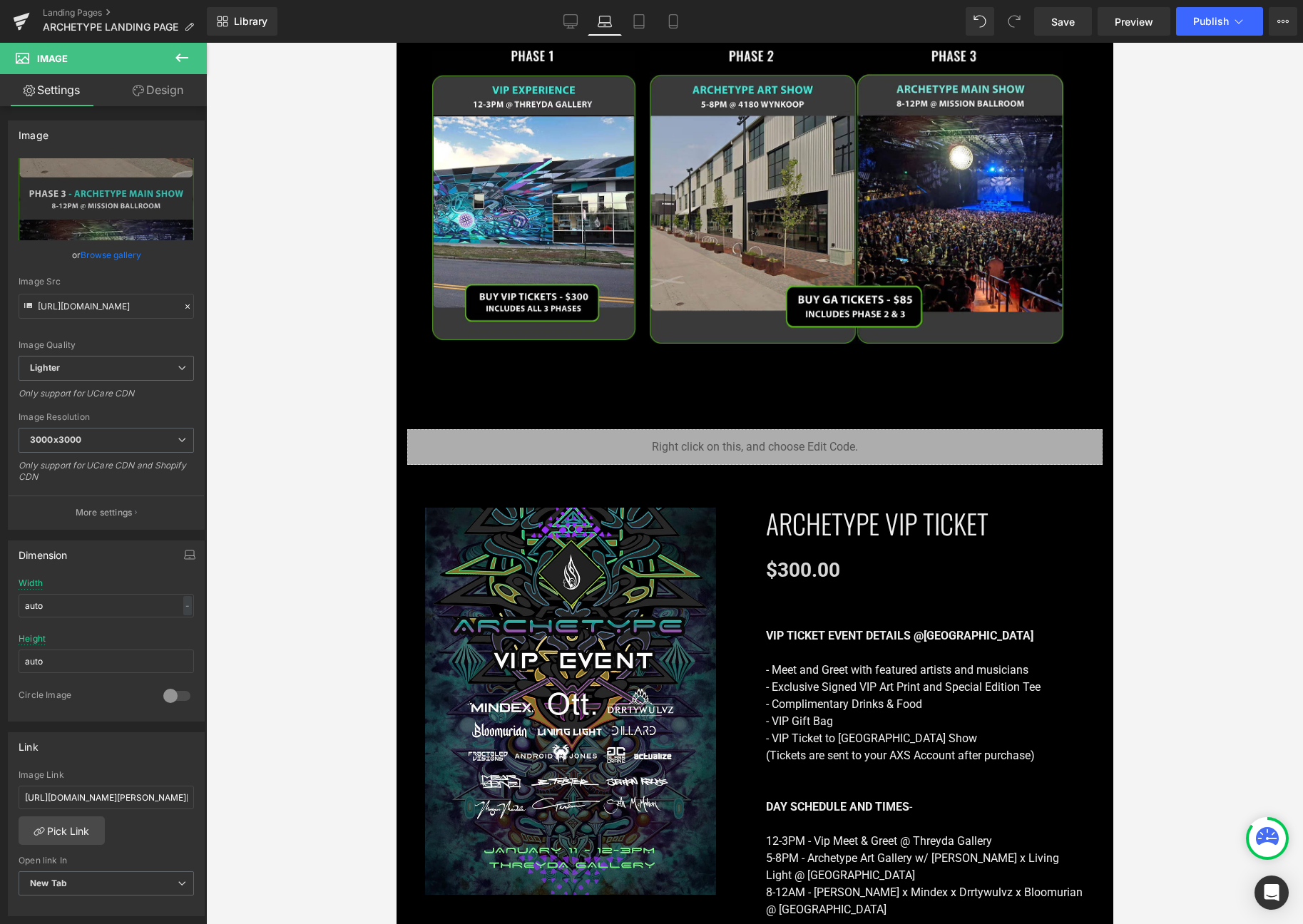
scroll to position [0, 0]
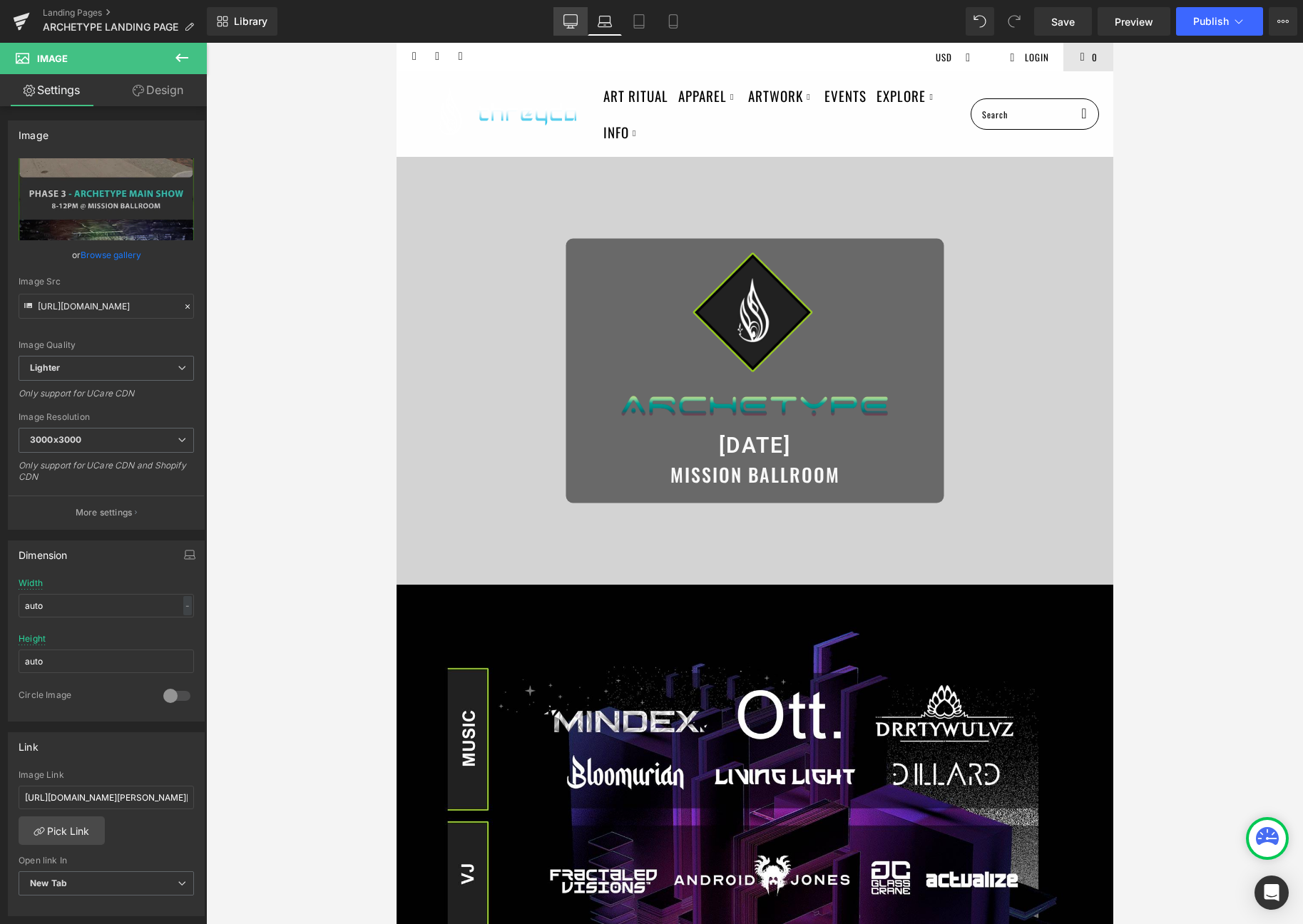
click at [562, 13] on link "Desktop" at bounding box center [570, 22] width 34 height 29
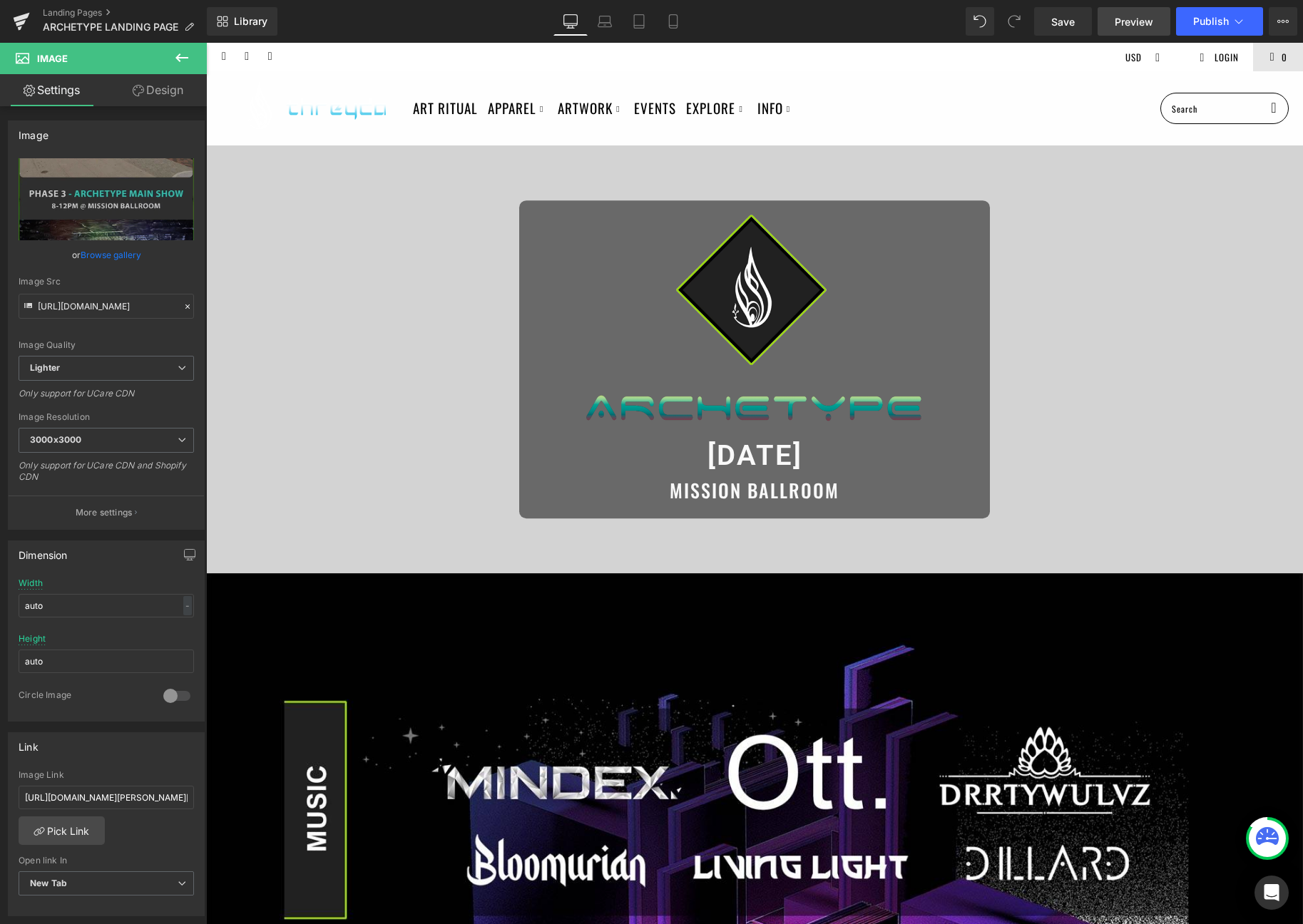
click at [1135, 29] on span "Preview" at bounding box center [1134, 22] width 38 height 15
click at [21, 21] on icon at bounding box center [21, 21] width 17 height 36
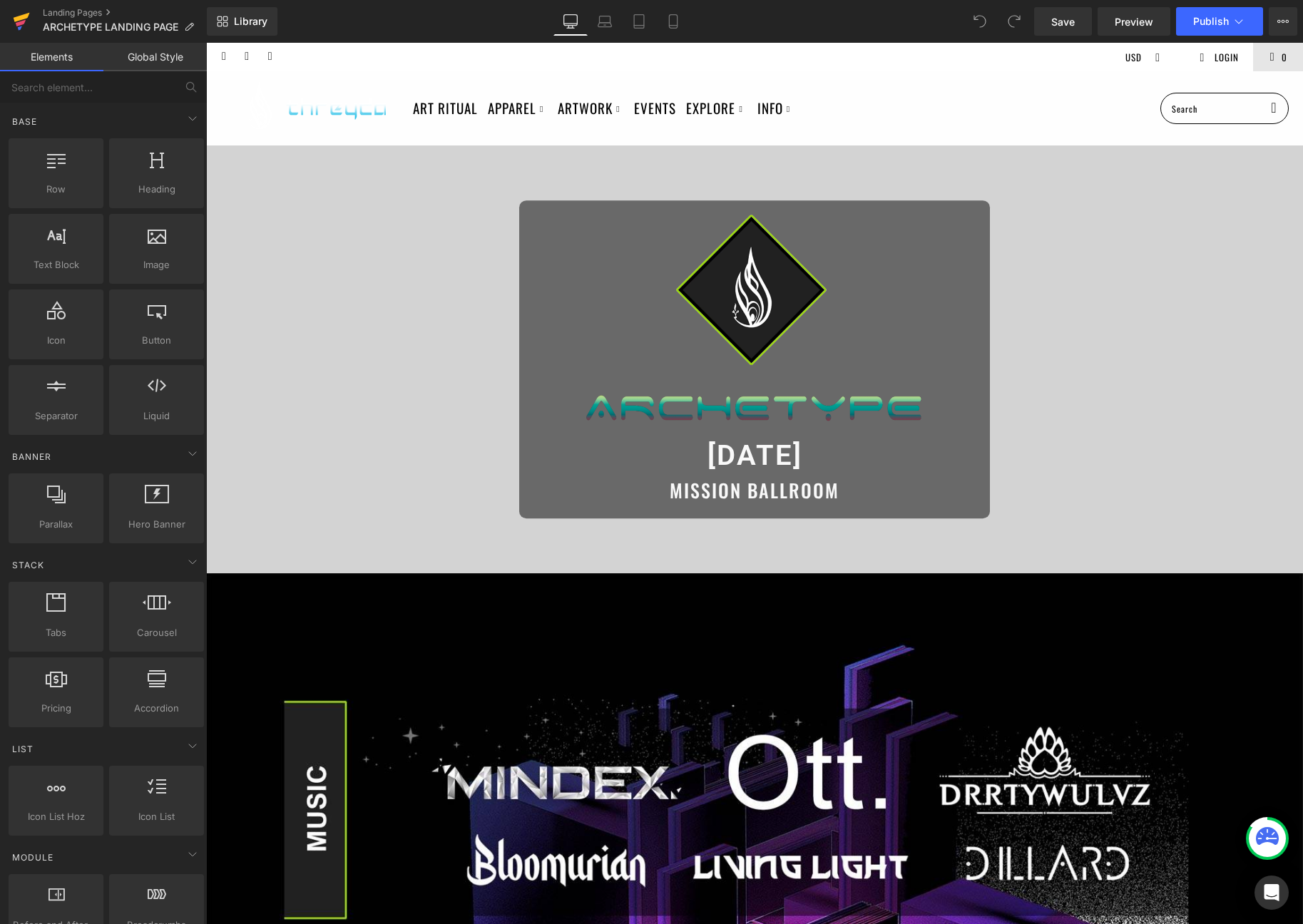
click at [11, 21] on link at bounding box center [21, 21] width 42 height 42
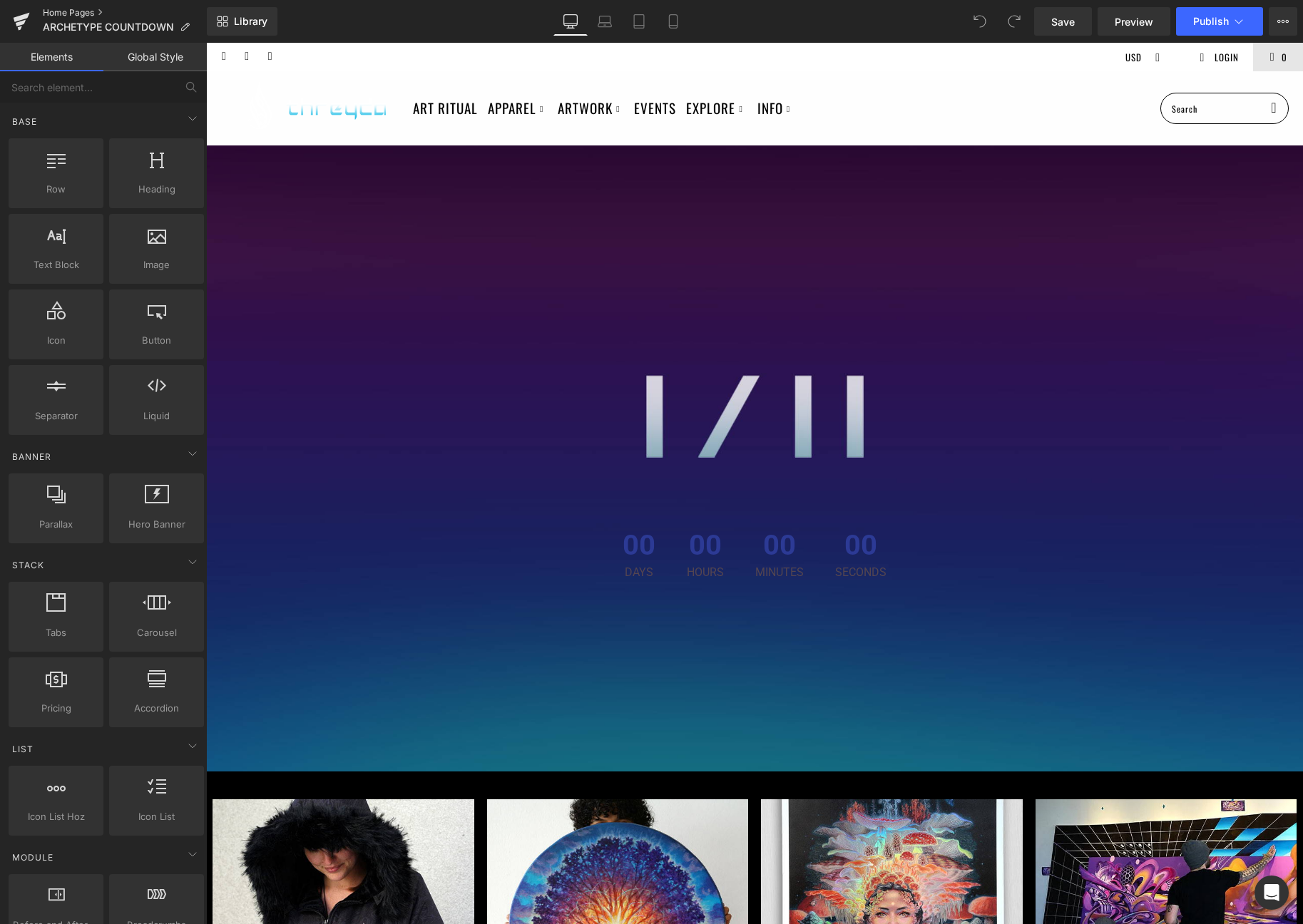
click at [70, 11] on link "Home Pages" at bounding box center [124, 13] width 164 height 11
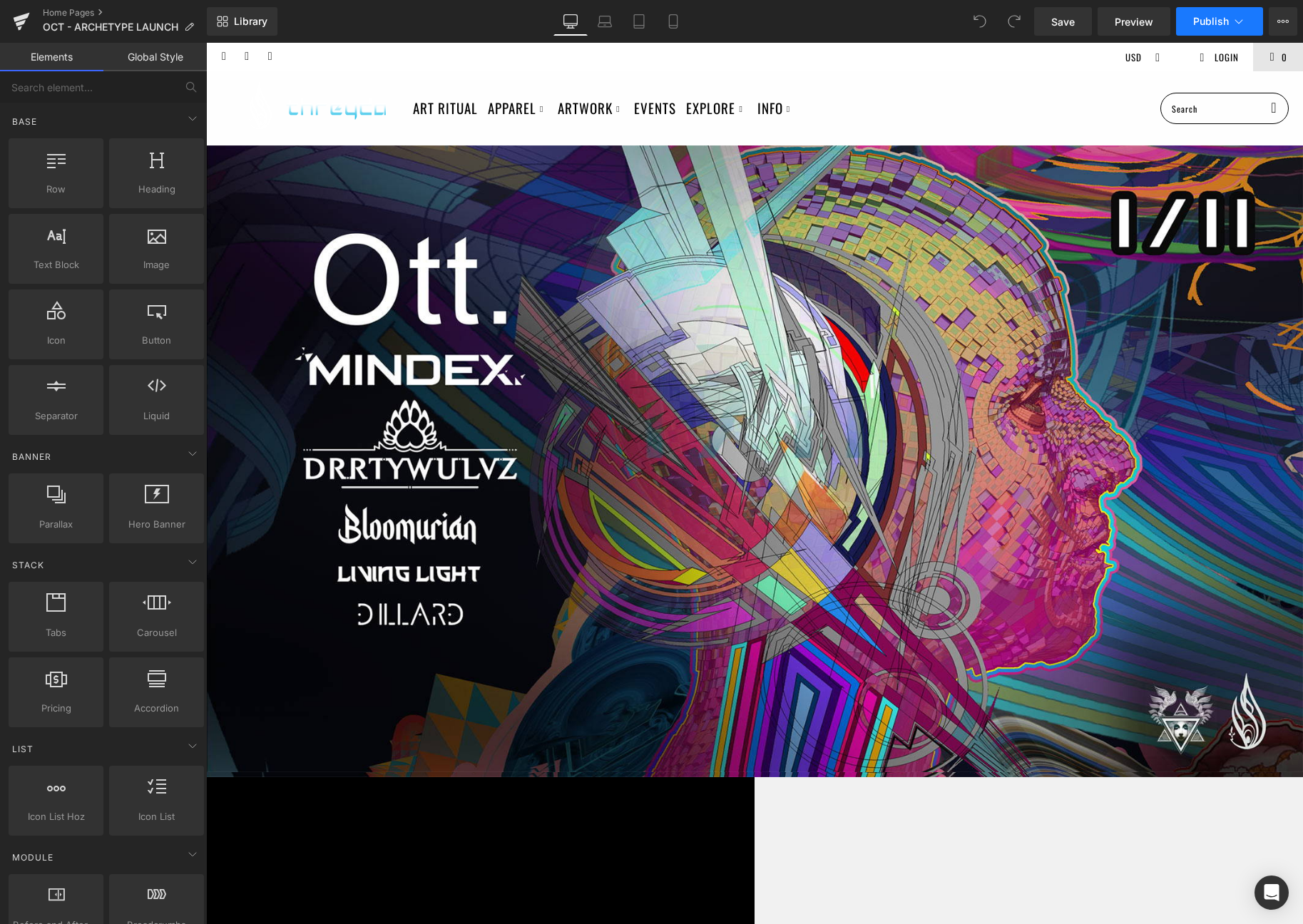
click at [1230, 34] on button "Publish" at bounding box center [1219, 22] width 87 height 29
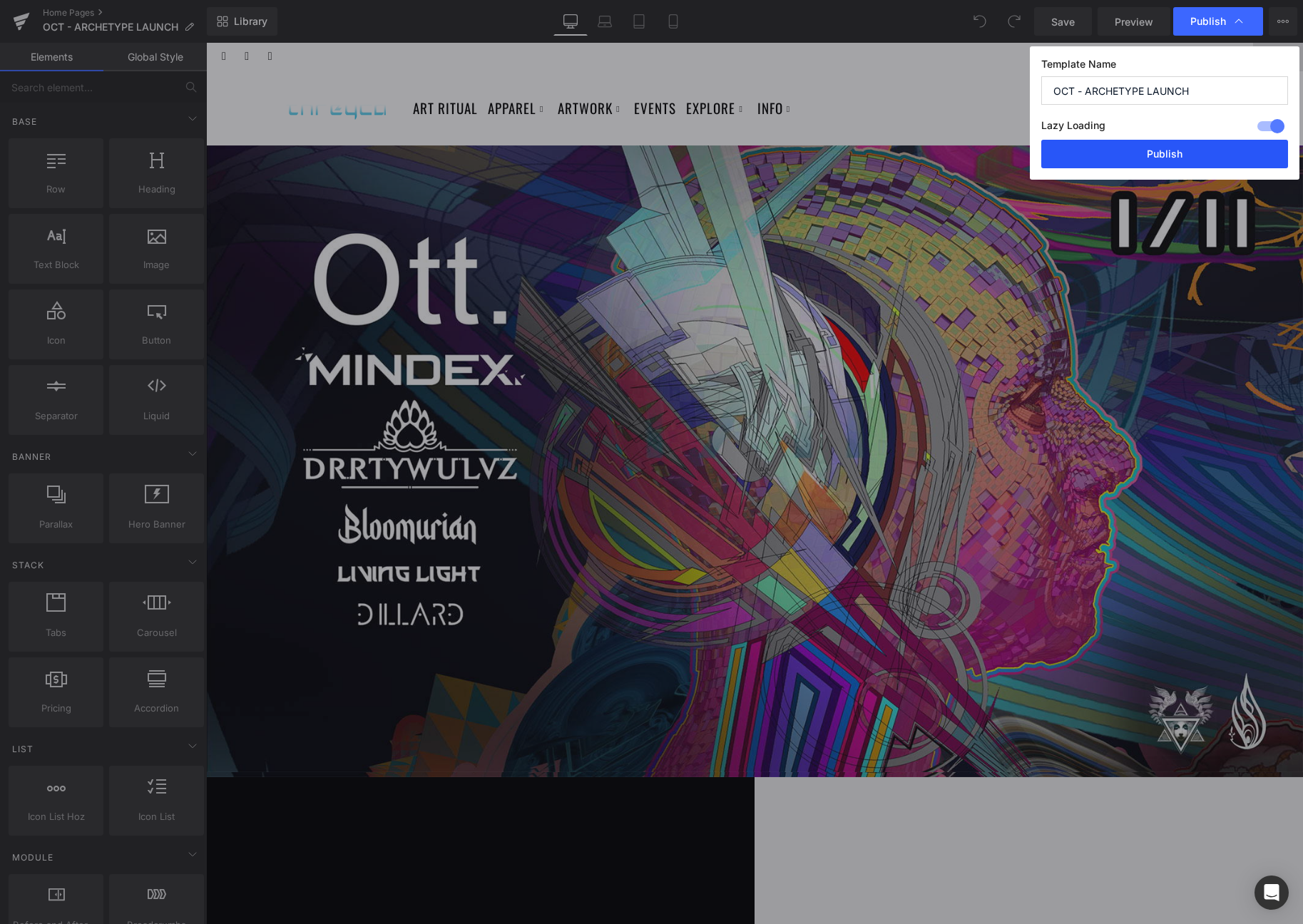
click at [1105, 144] on button "Publish" at bounding box center [1165, 154] width 247 height 29
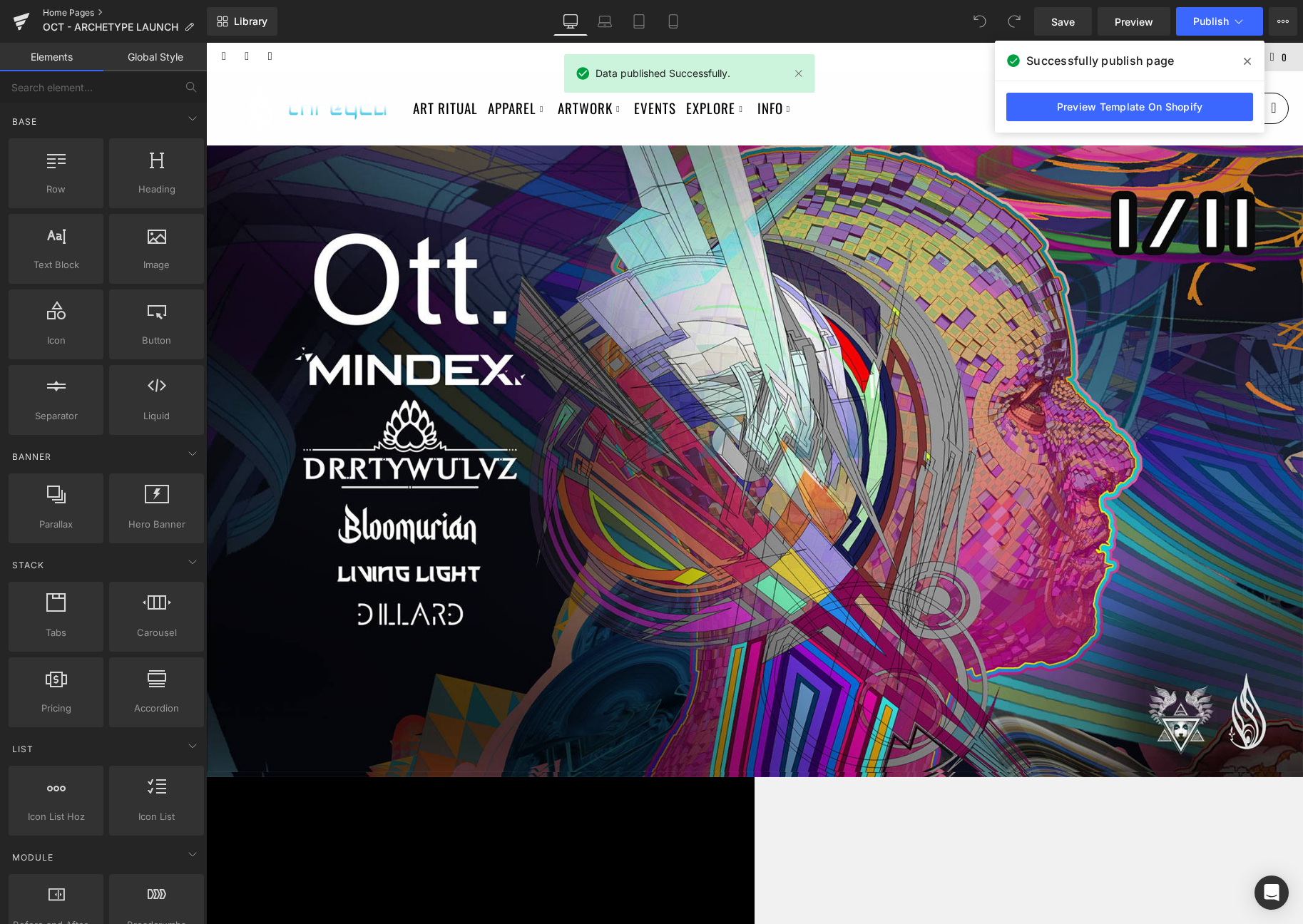
click at [81, 11] on link "Home Pages" at bounding box center [124, 13] width 164 height 11
